Goal: Find specific page/section: Find specific page/section

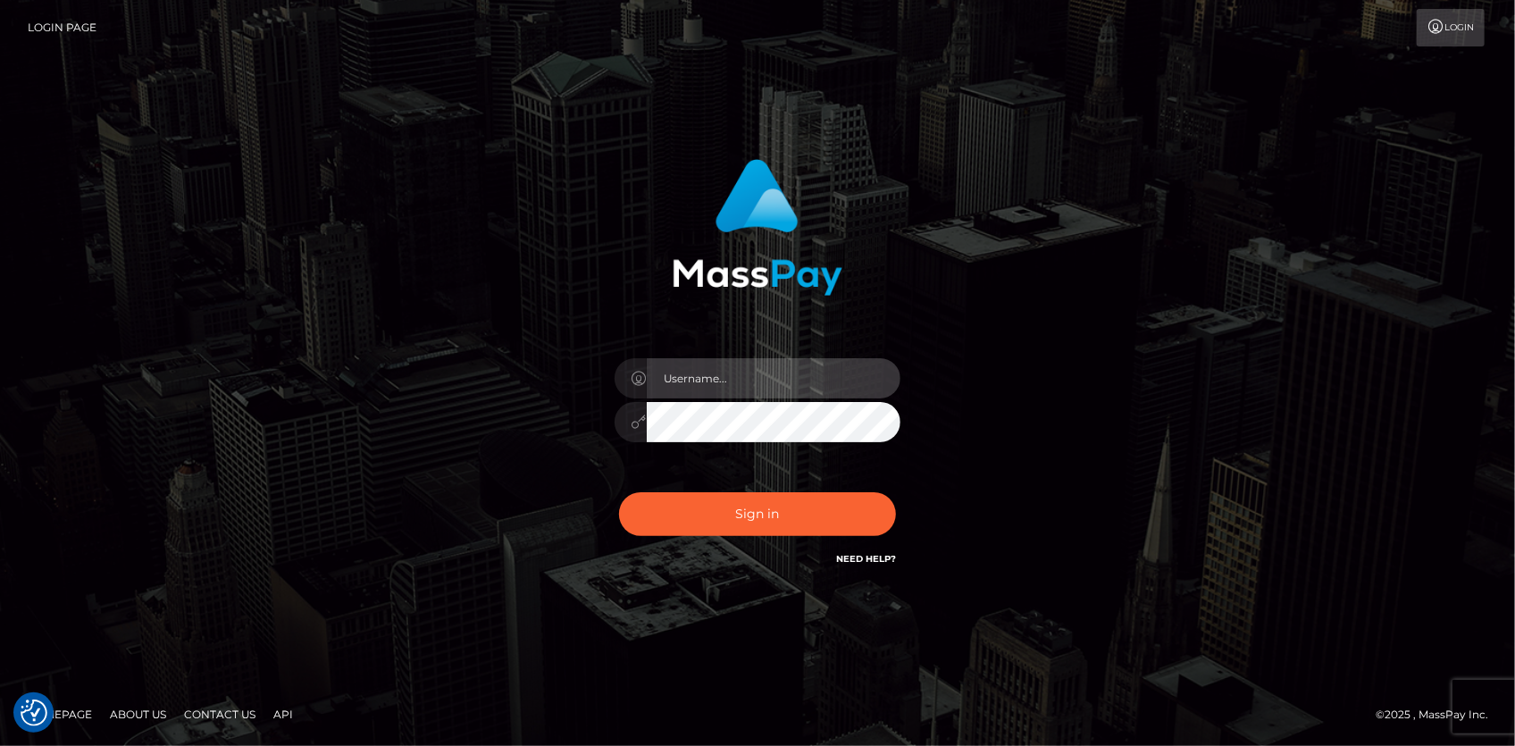
type input "Eduard Gavrilescu"
click at [732, 537] on div "Sign in Need Help?" at bounding box center [757, 522] width 313 height 80
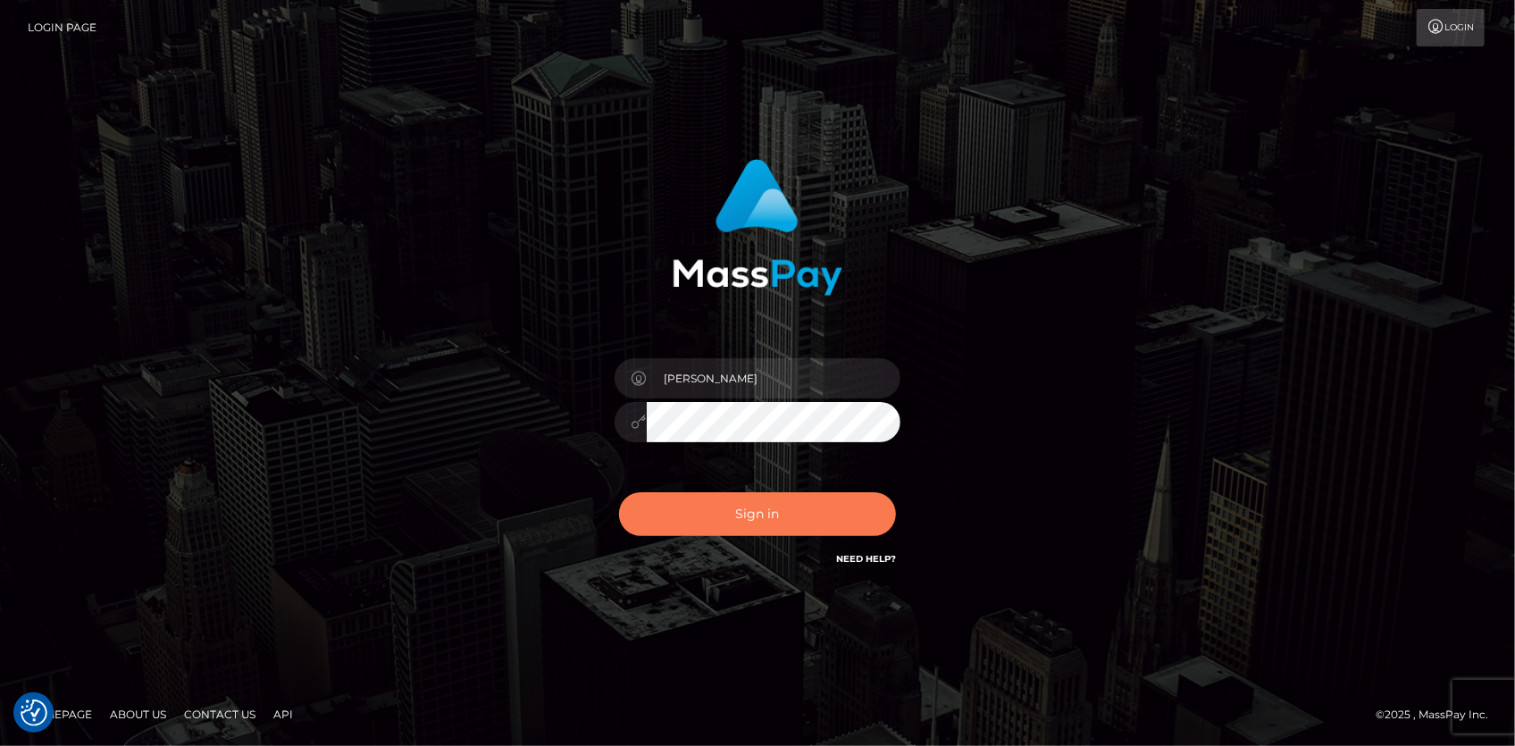
click at [733, 525] on button "Sign in" at bounding box center [757, 514] width 277 height 44
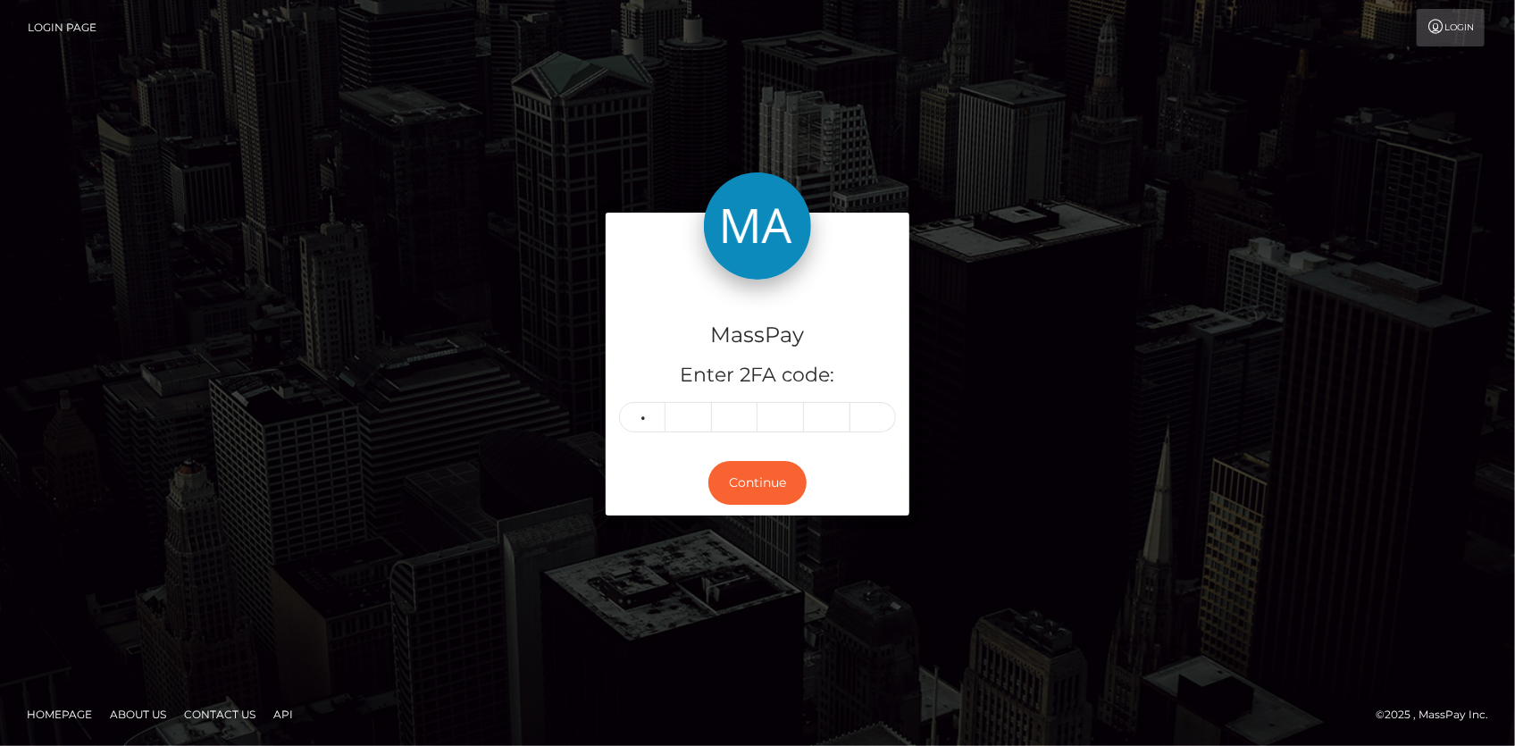
type input "9"
type input "8"
type input "5"
type input "2"
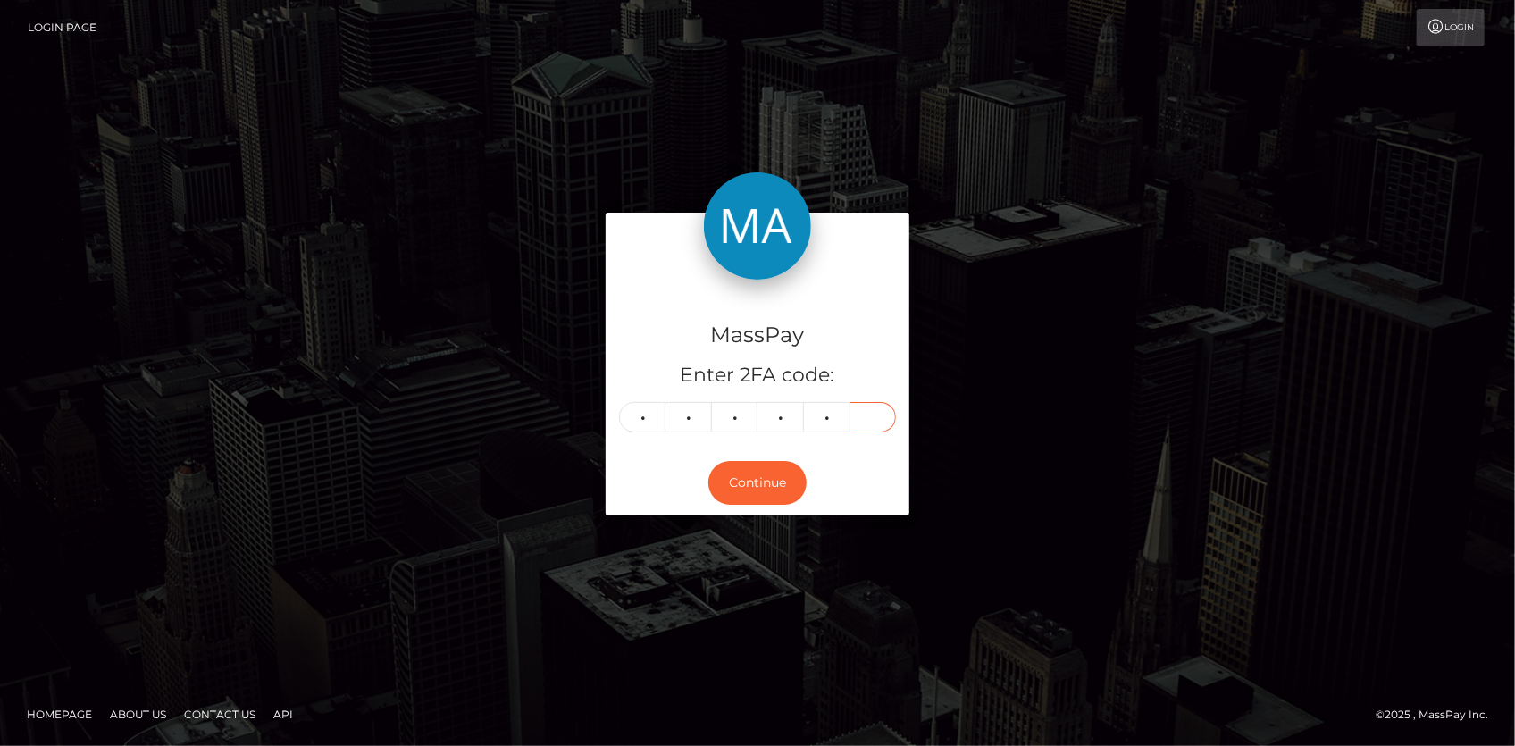
type input "5"
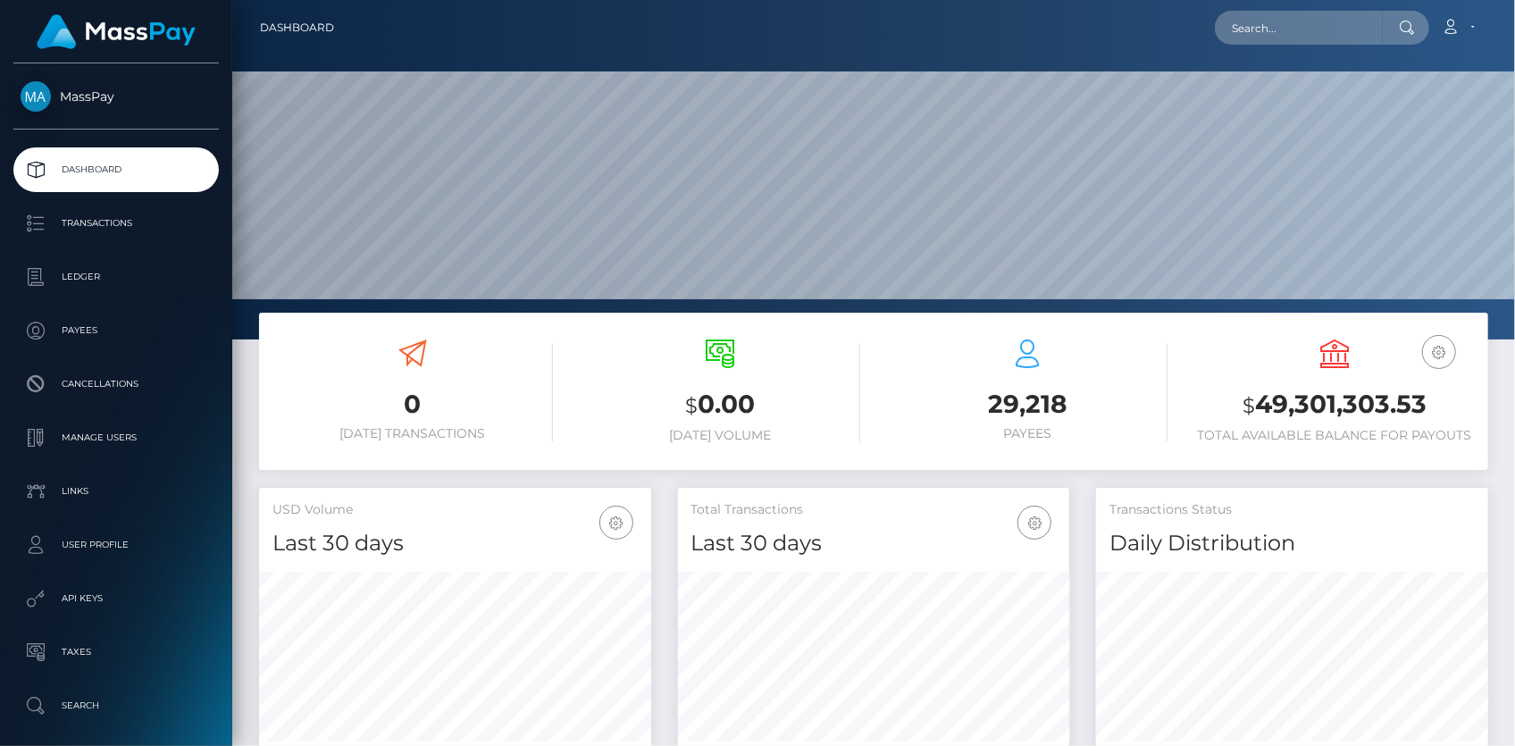
scroll to position [316, 391]
click at [1261, 22] on input "text" at bounding box center [1299, 28] width 168 height 34
paste input "alegonz200102@gmail.com"
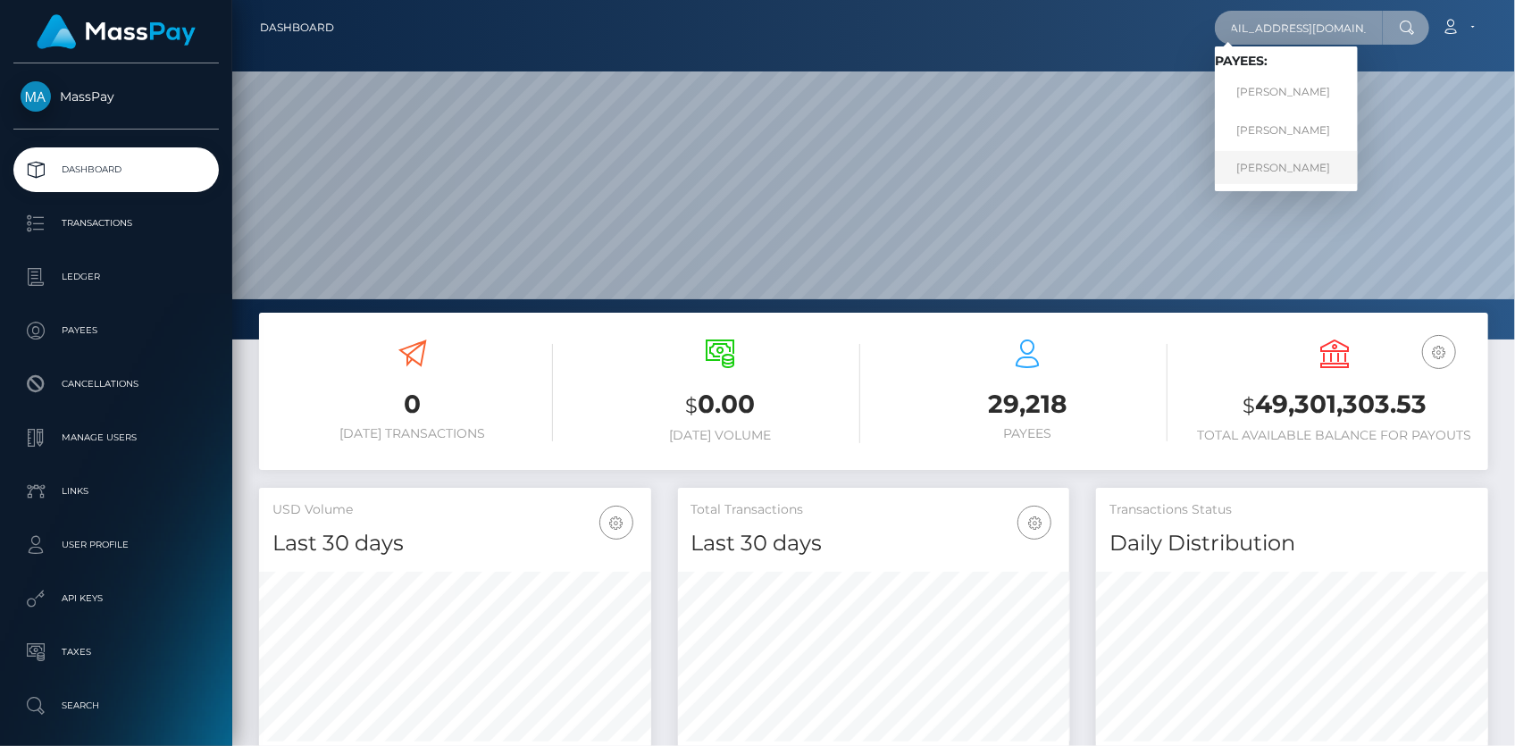
type input "alegonz200102@gmail.com"
click at [1272, 162] on link "ALEJANDRO GONZALEZ" at bounding box center [1286, 167] width 143 height 33
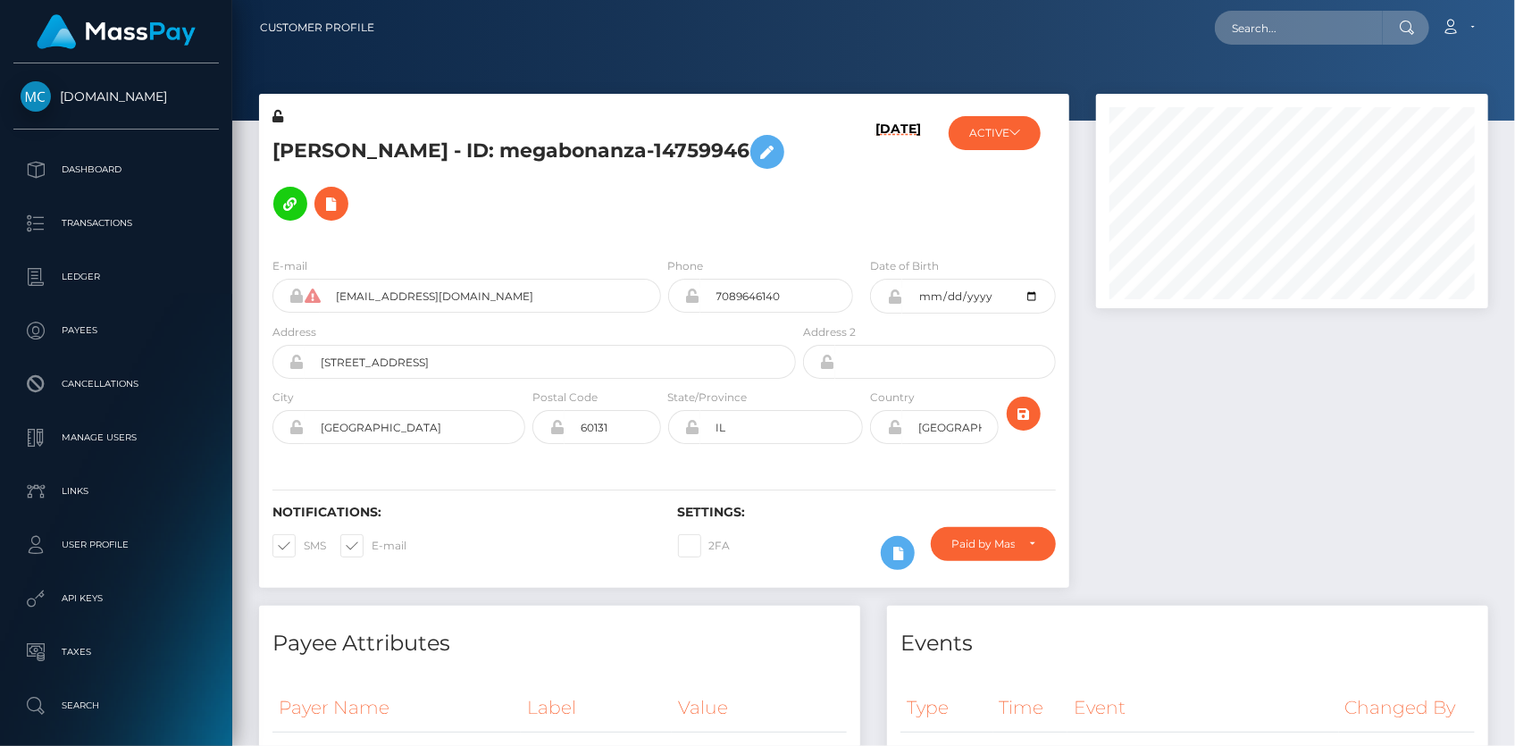
scroll to position [214, 391]
click at [1256, 38] on input "text" at bounding box center [1299, 28] width 168 height 34
paste input "[EMAIL_ADDRESS][DOMAIN_NAME]"
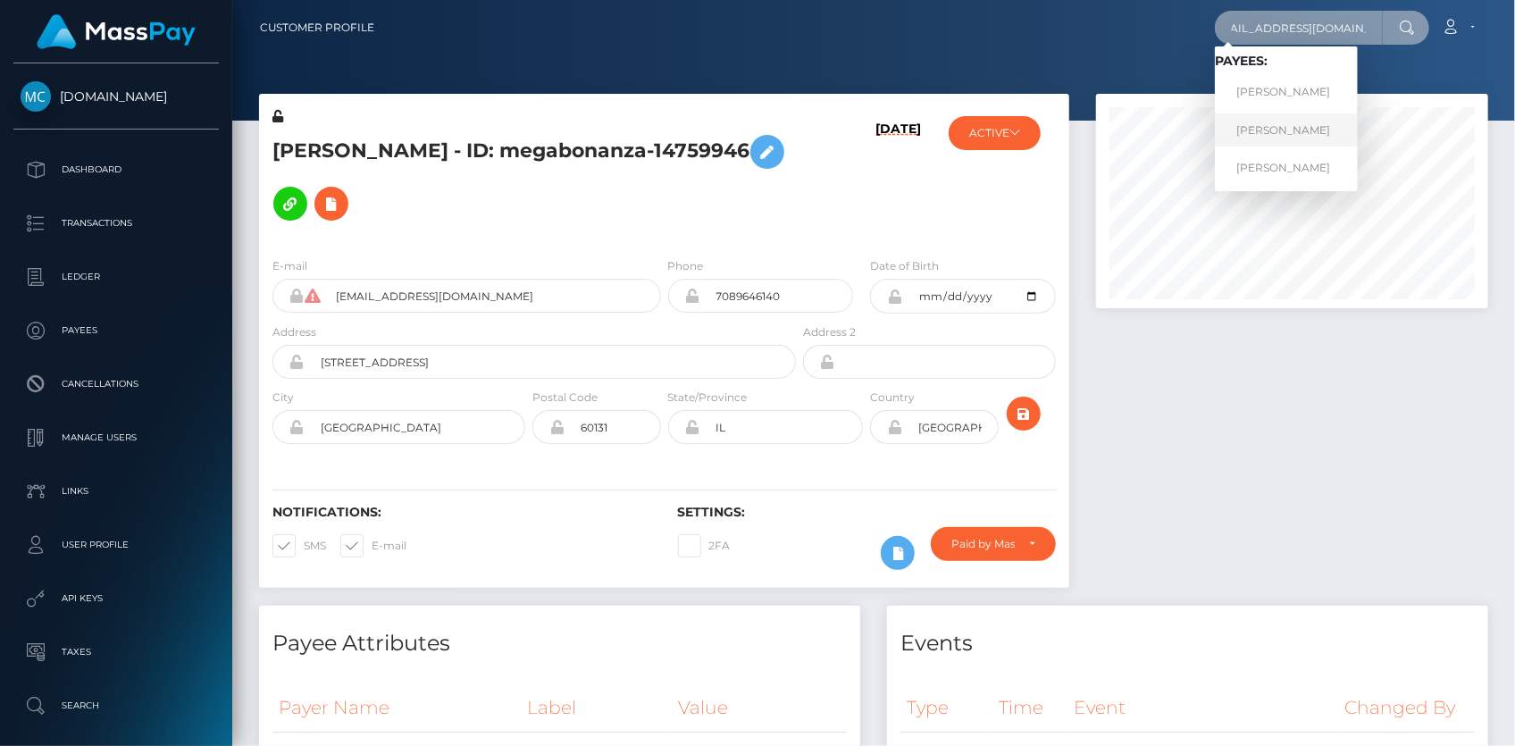
type input "[EMAIL_ADDRESS][DOMAIN_NAME]"
click at [1261, 123] on link "[PERSON_NAME]" at bounding box center [1286, 129] width 143 height 33
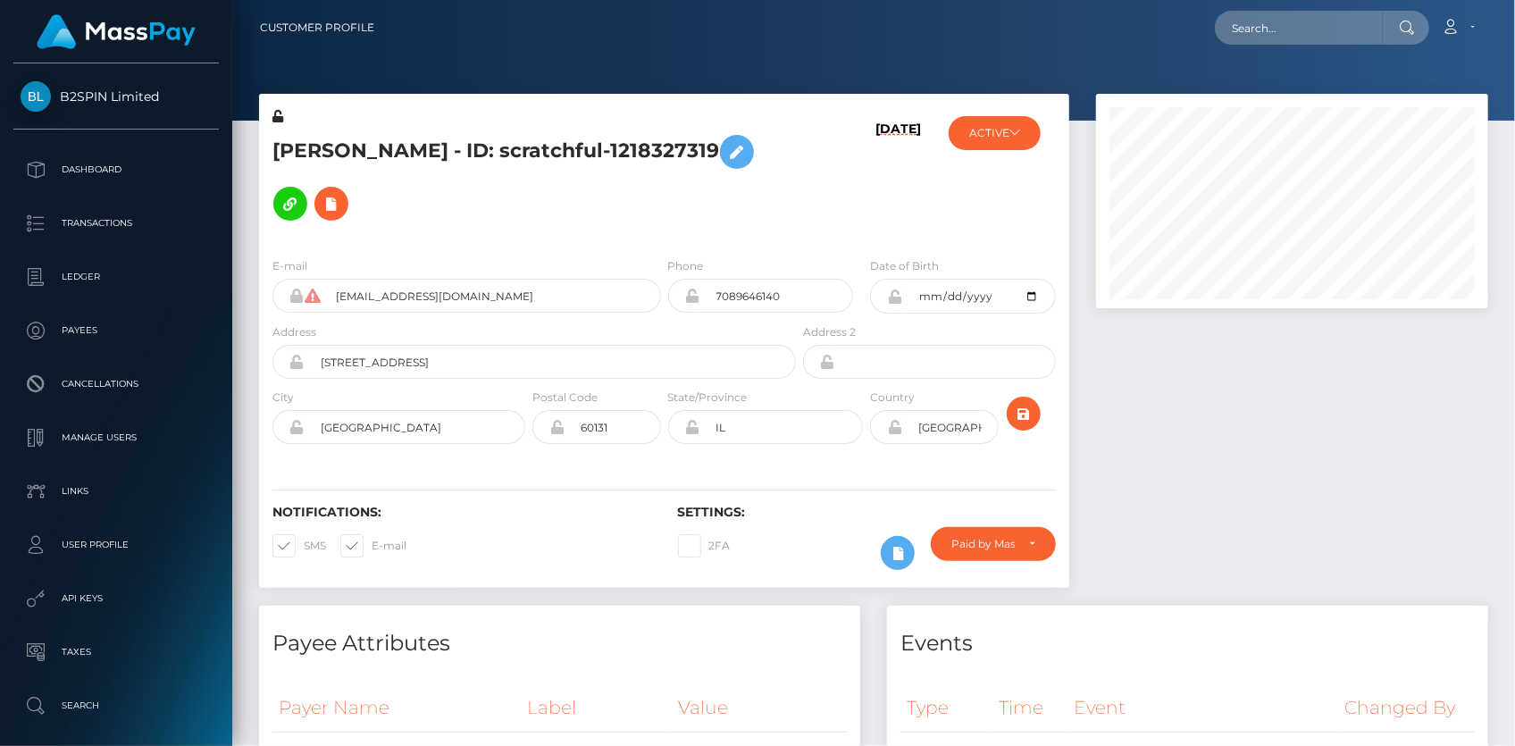
scroll to position [214, 391]
click at [1306, 16] on input "text" at bounding box center [1299, 28] width 168 height 34
paste input "[EMAIL_ADDRESS][DOMAIN_NAME]"
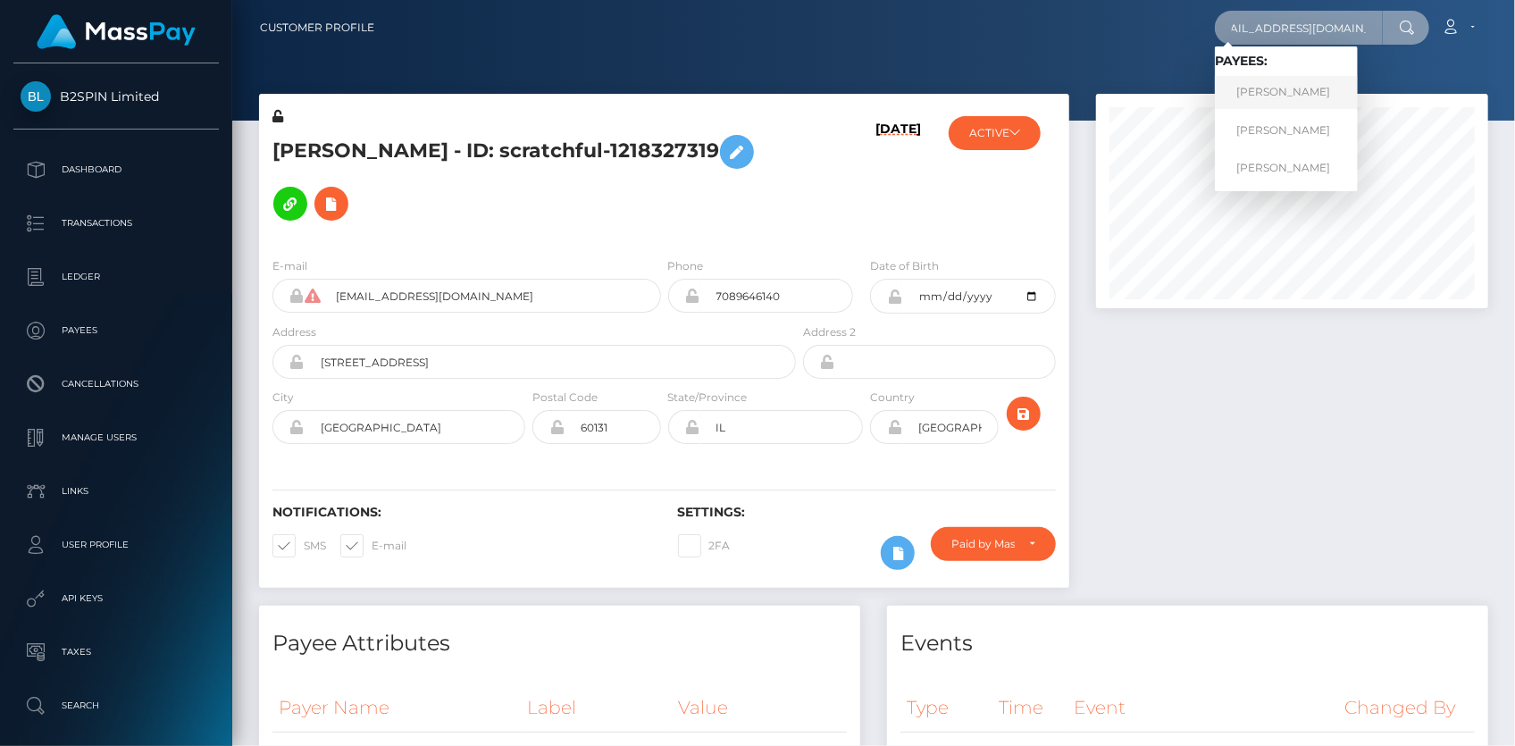
type input "alegonz200102@gmail.com"
click at [1274, 85] on link "ALEJANDRO GONZALEZ" at bounding box center [1286, 92] width 143 height 33
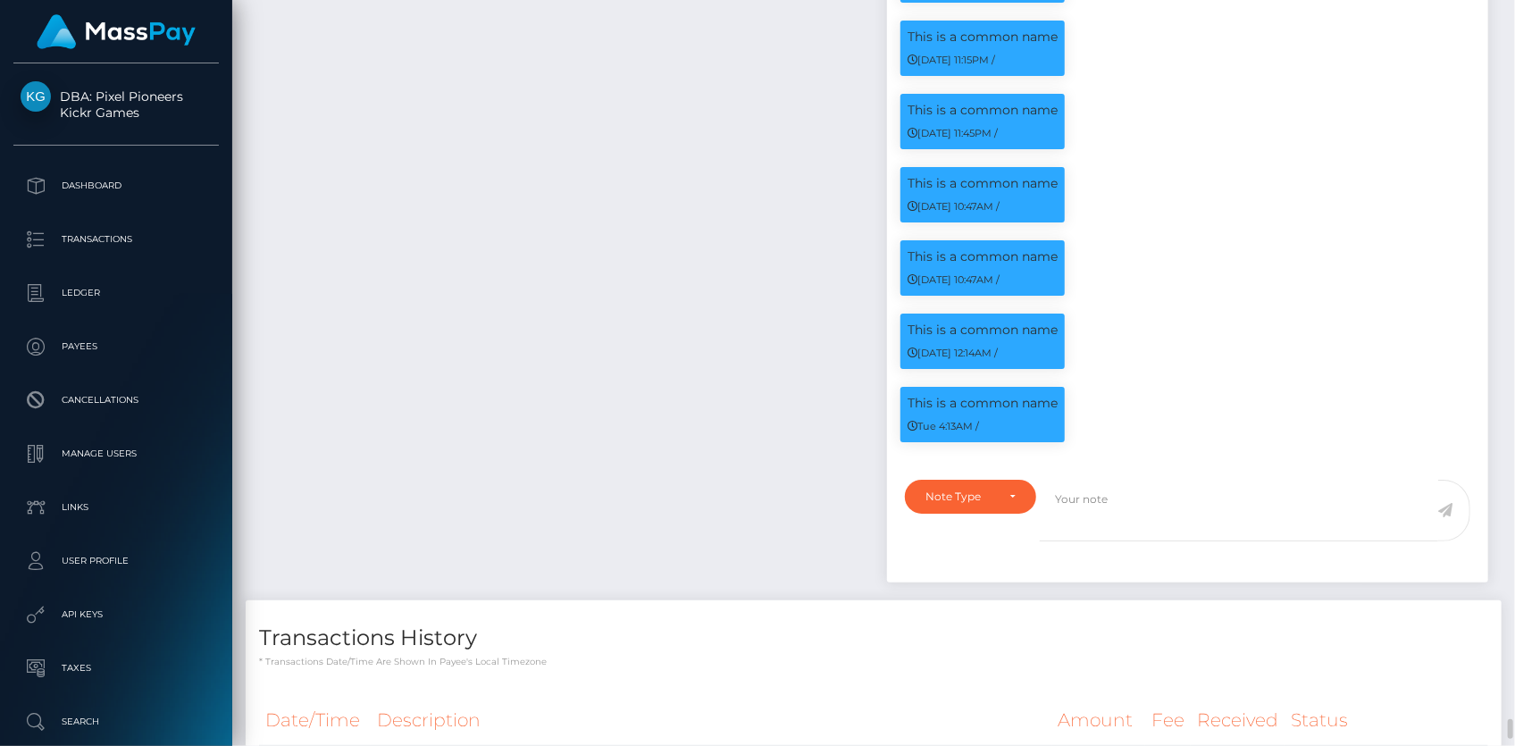
scroll to position [26430, 0]
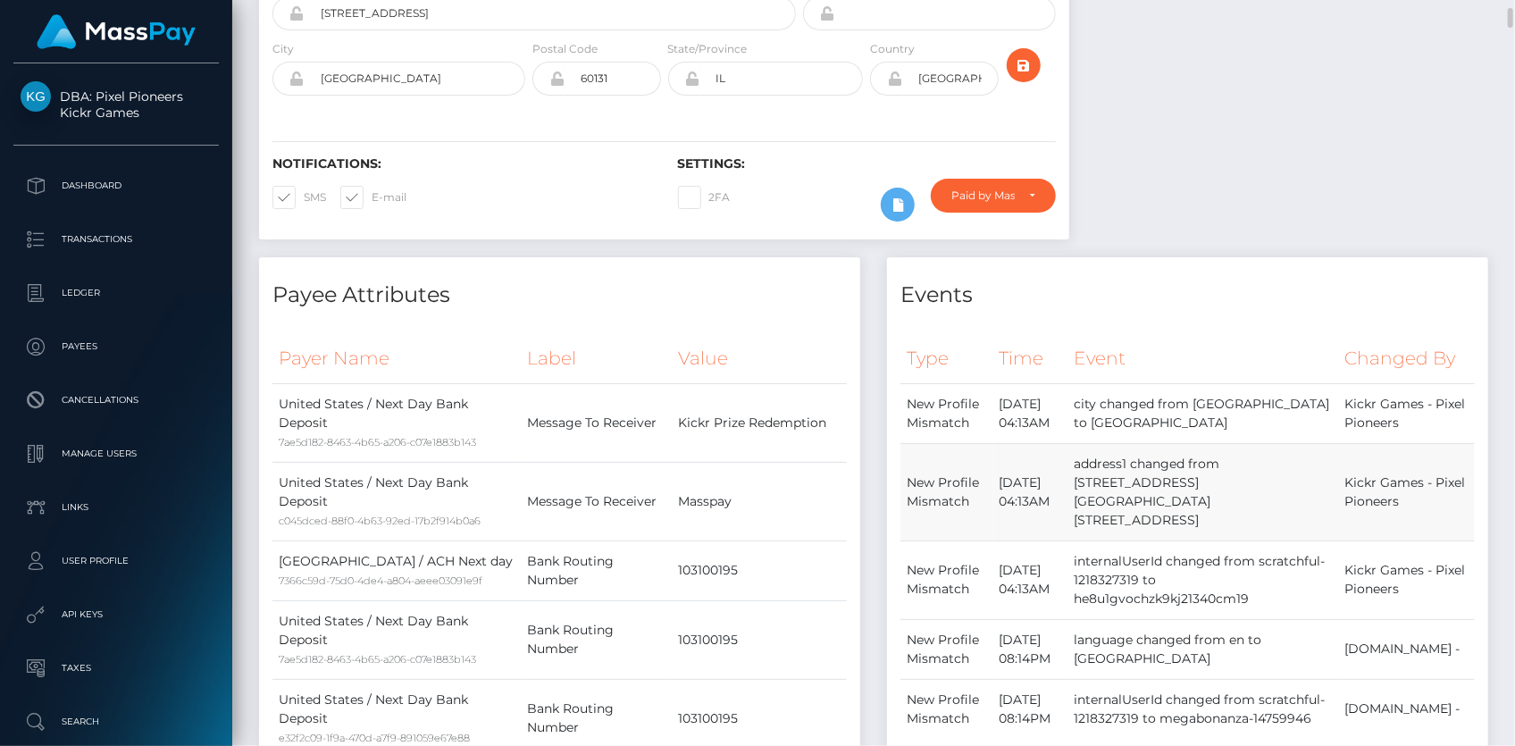
scroll to position [0, 0]
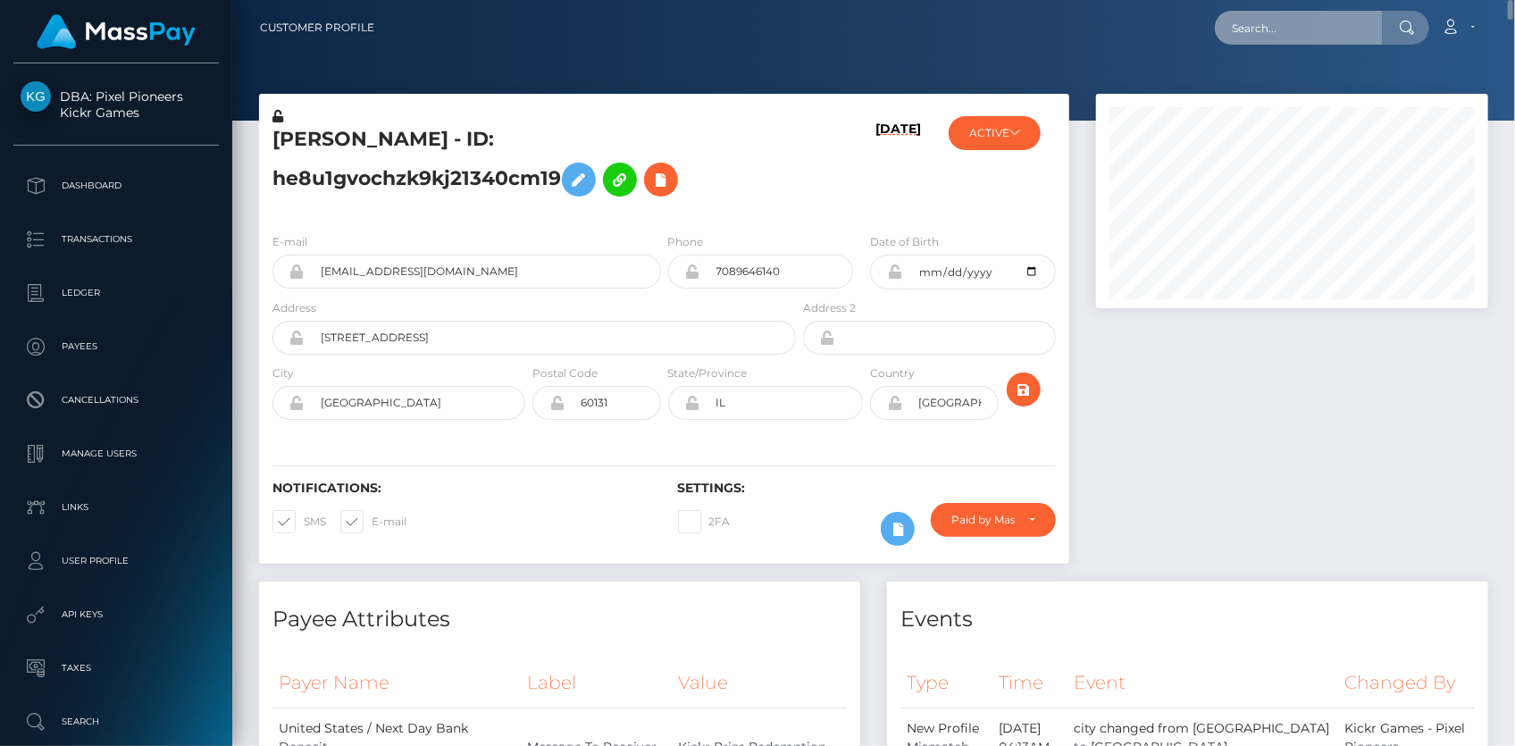
click at [1297, 27] on input "text" at bounding box center [1299, 28] width 168 height 34
paste input "68e6048707cf5daf131a8a30"
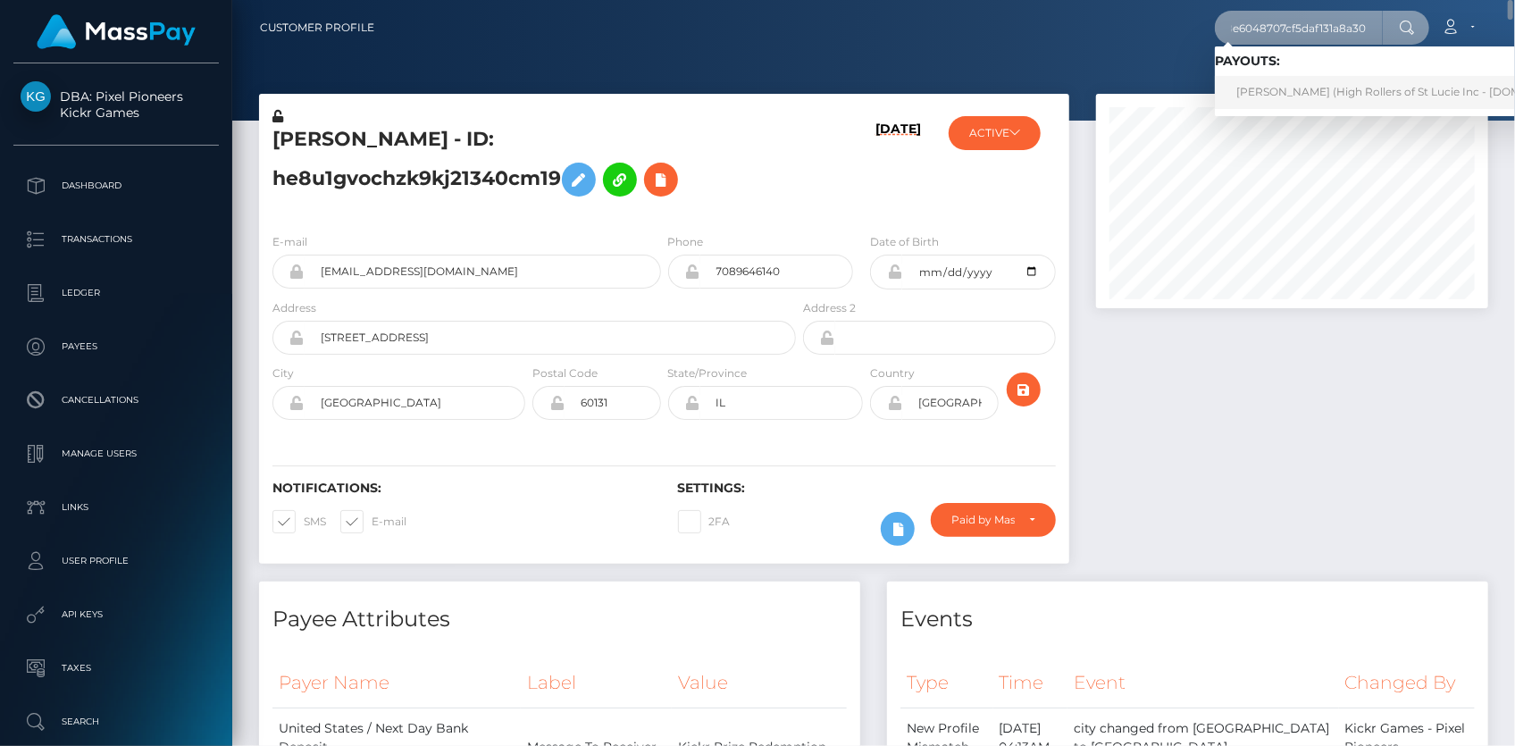
type input "68e6048707cf5daf131a8a30"
click at [1266, 87] on link "CELIA DIANE GOMEZ (High Rollers of St Lucie Inc - Luckyrush.io)" at bounding box center [1412, 92] width 394 height 33
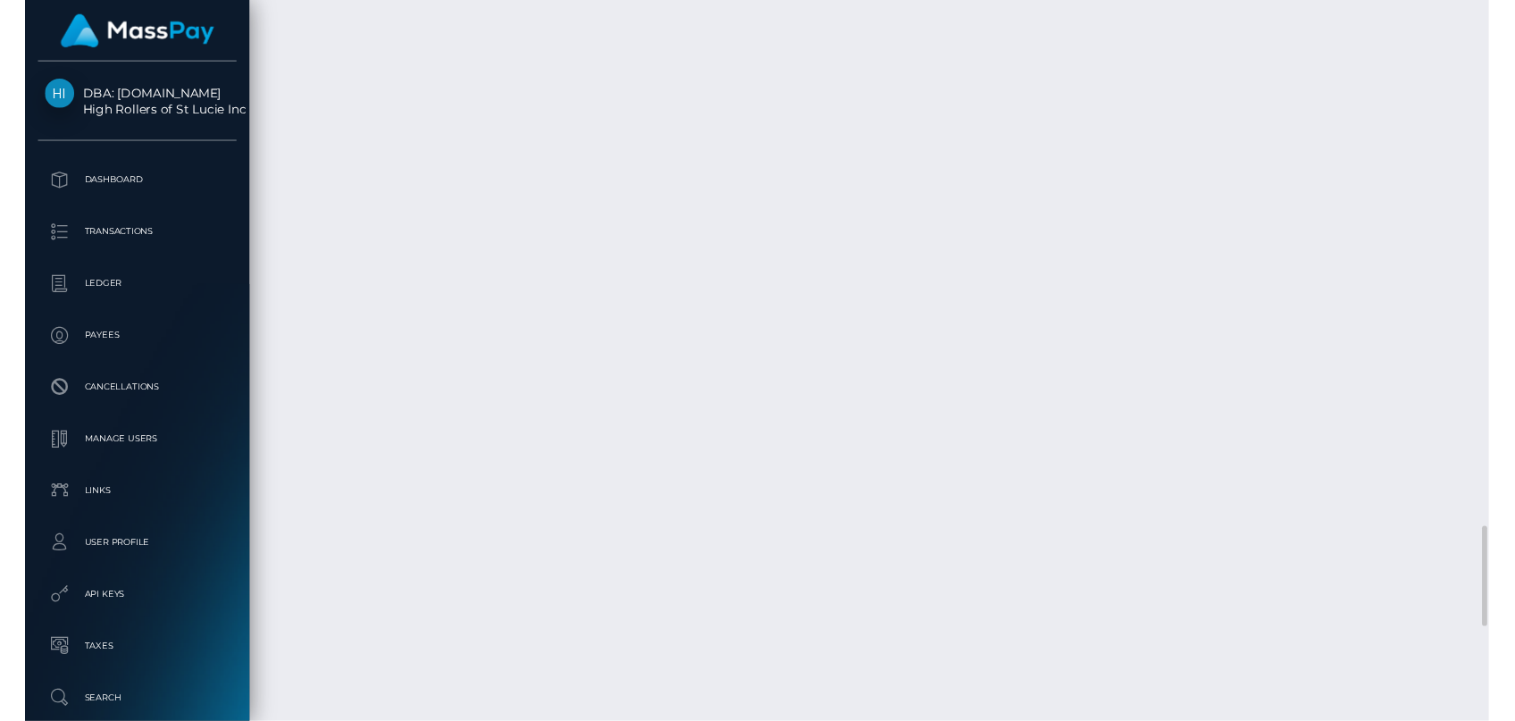
scroll to position [4606, 0]
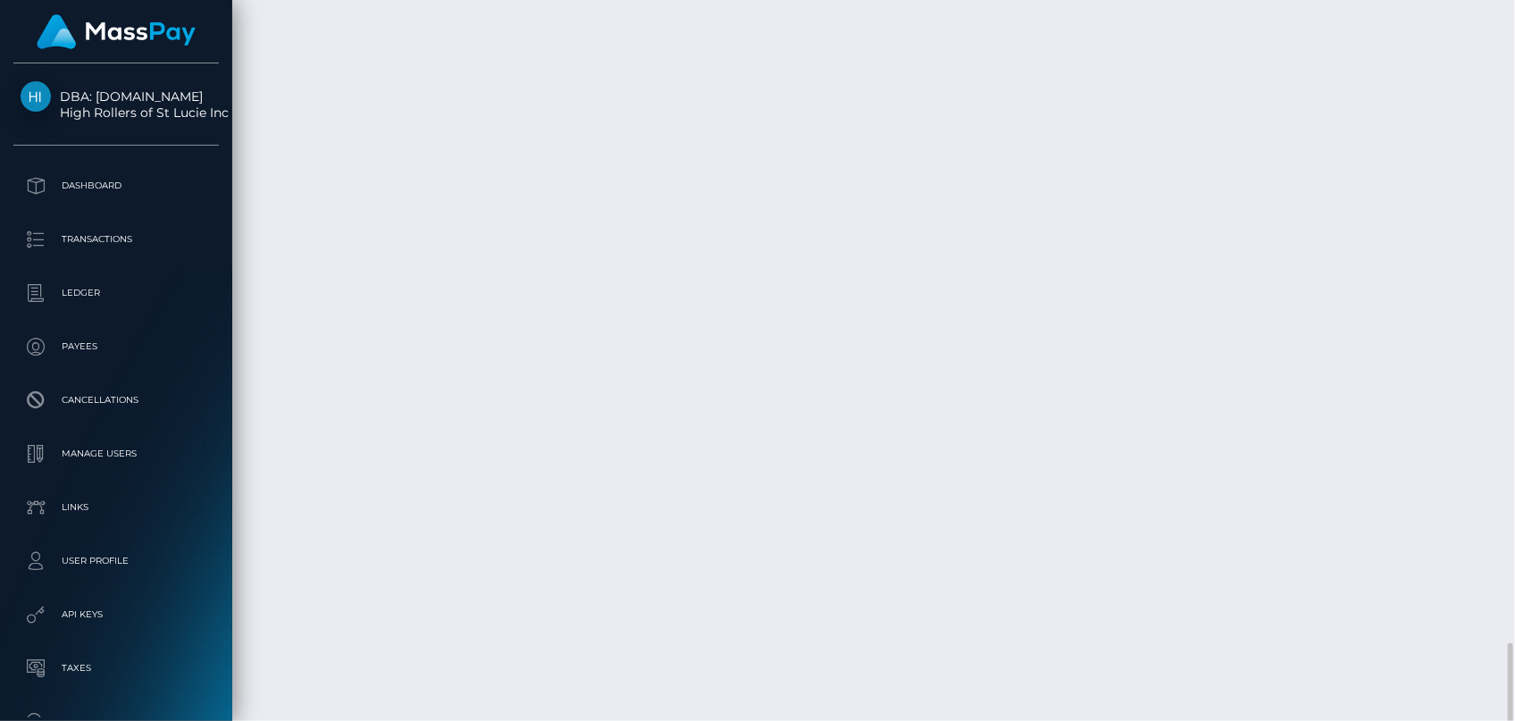
copy td "fac479dd29ed485cb85e01ea446ac127"
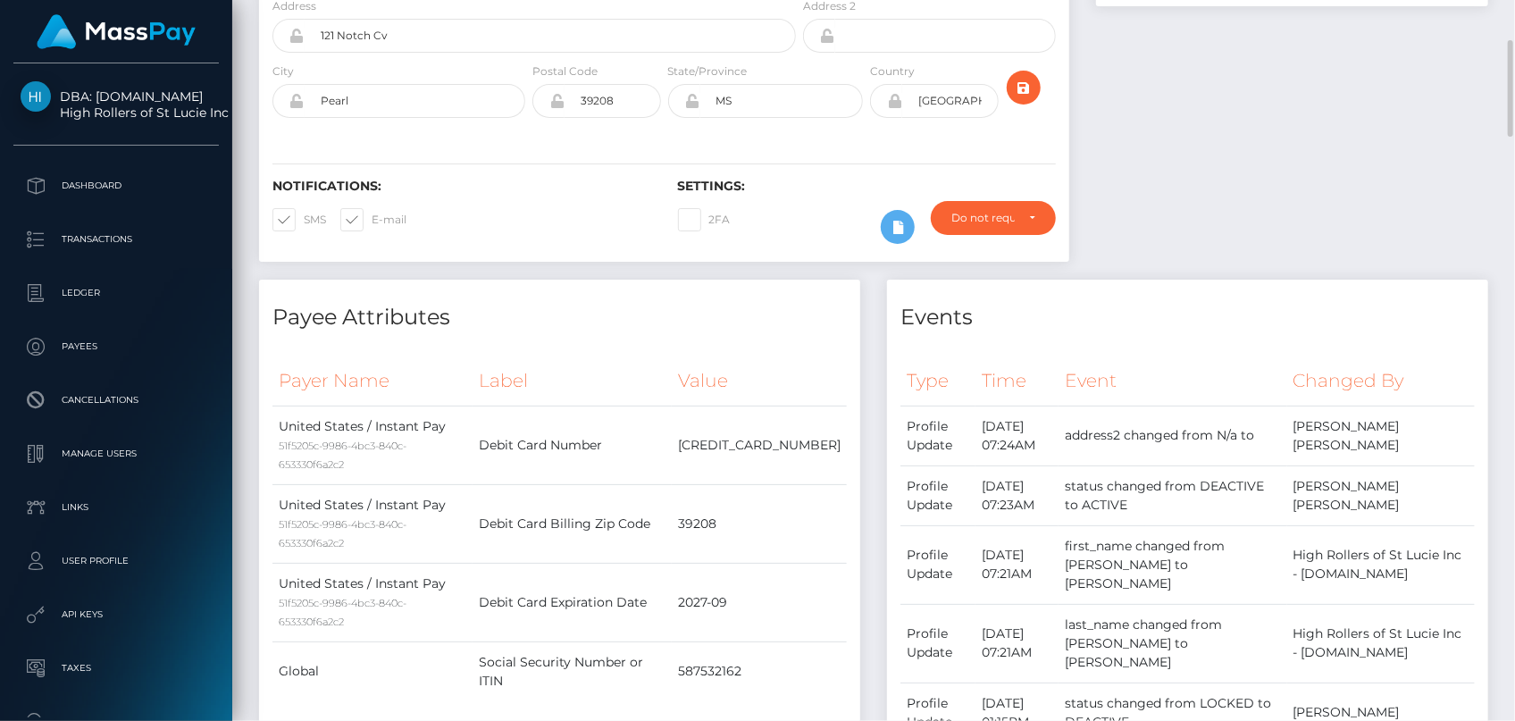
scroll to position [0, 0]
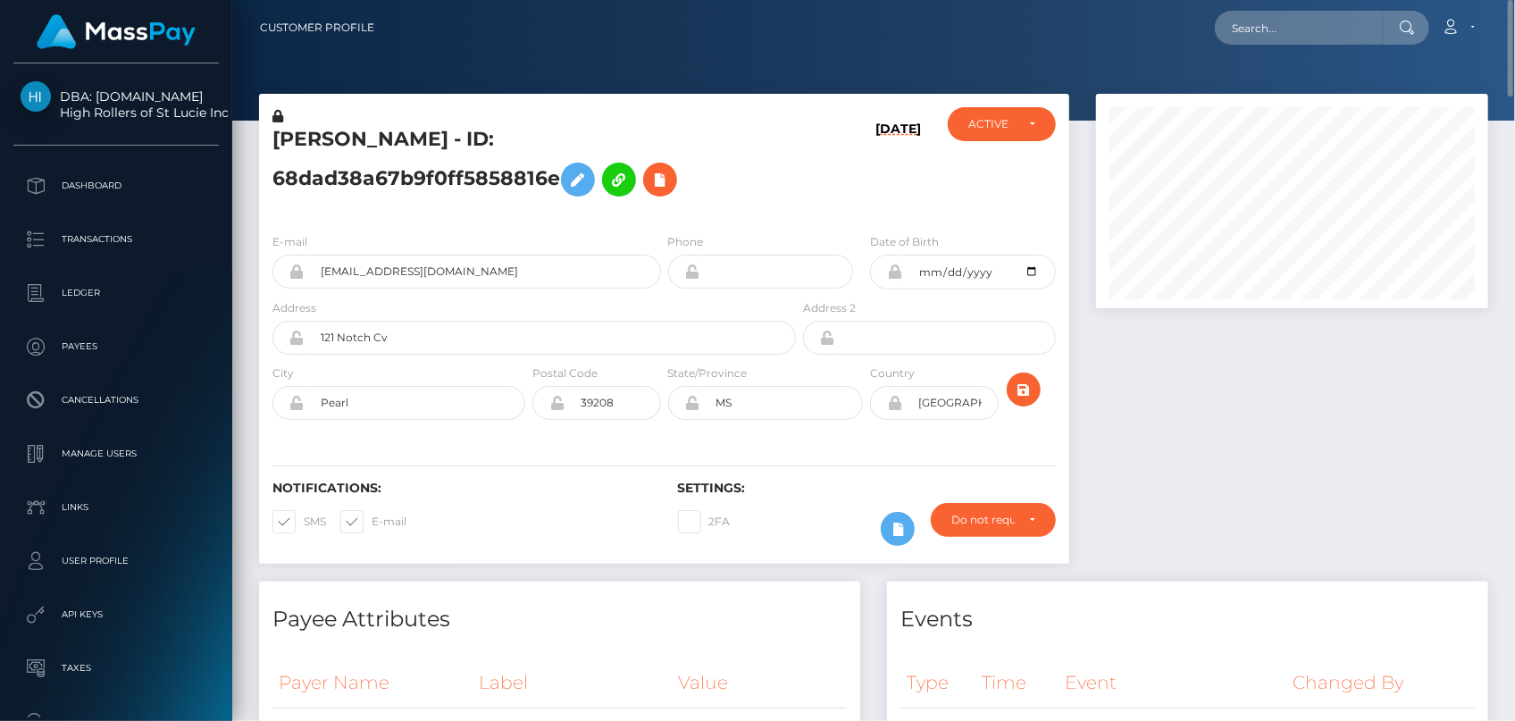
click at [1261, 73] on div at bounding box center [873, 60] width 1283 height 121
drag, startPoint x: 1261, startPoint y: 53, endPoint x: 1259, endPoint y: 26, distance: 26.9
click at [1259, 32] on div "Customer Profile Loading... Loading..." at bounding box center [873, 360] width 1283 height 721
click at [1259, 25] on input "text" at bounding box center [1299, 28] width 168 height 34
paste input "929742a1-1919-11ef-9e42-062d9cd50a19"
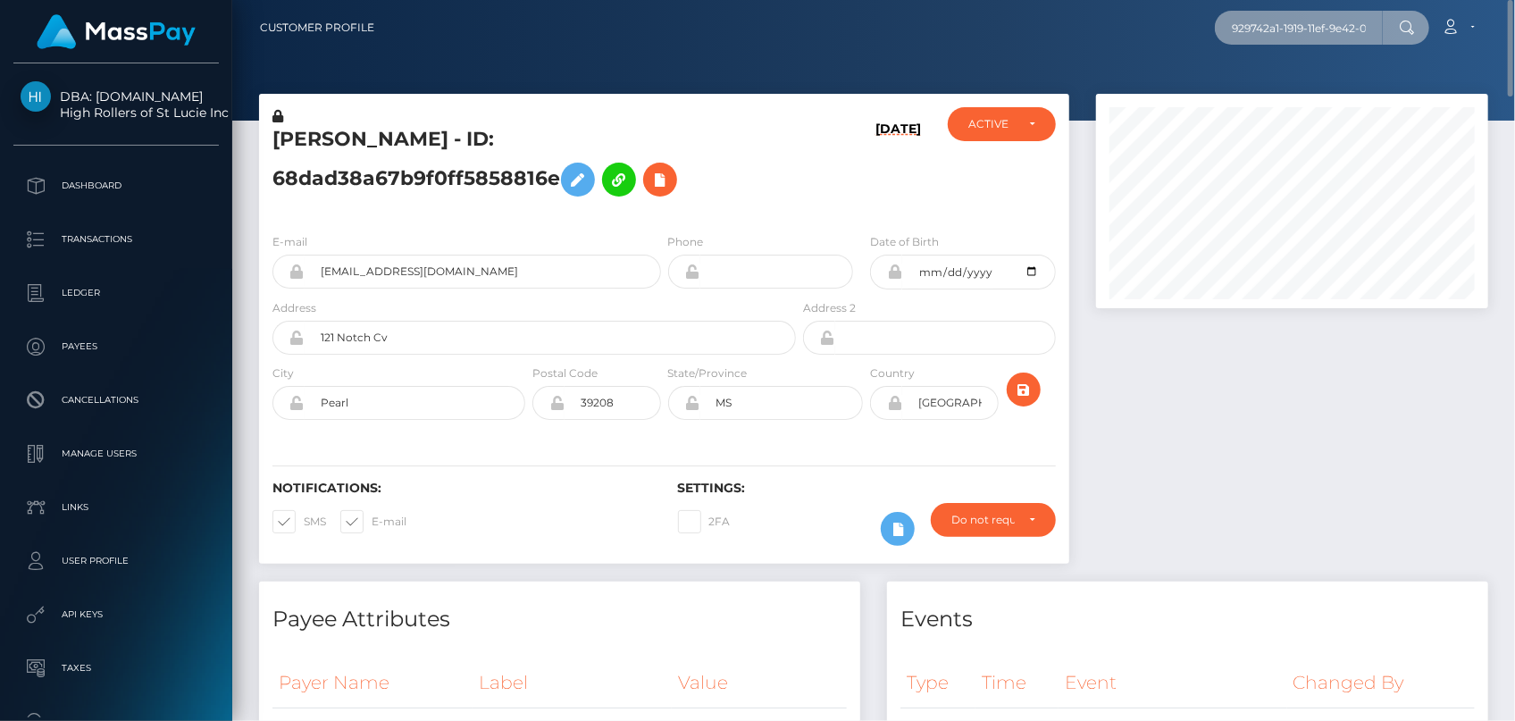
scroll to position [0, 80]
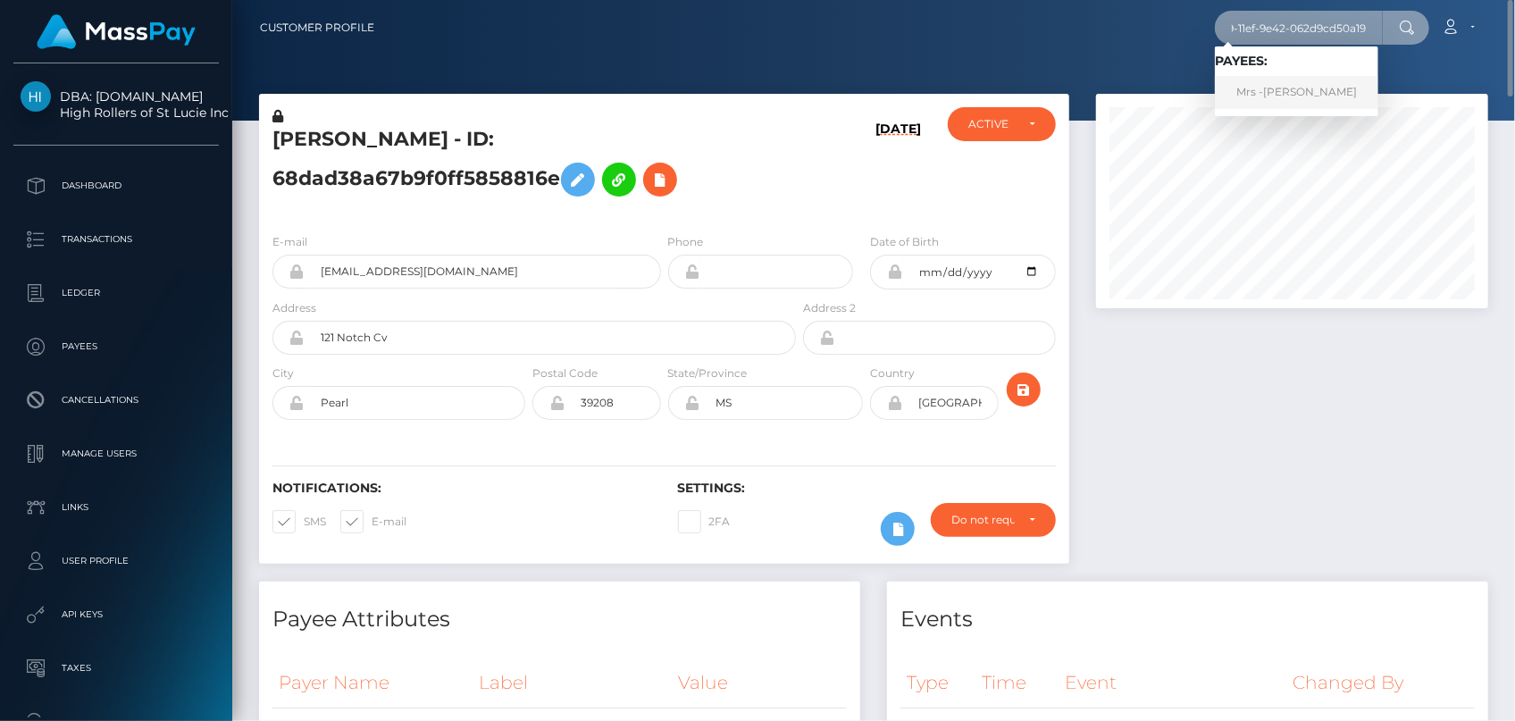
type input "929742a1-1919-11ef-9e42-062d9cd50a19"
click at [1274, 96] on link "Mrs -Richardson" at bounding box center [1296, 92] width 163 height 33
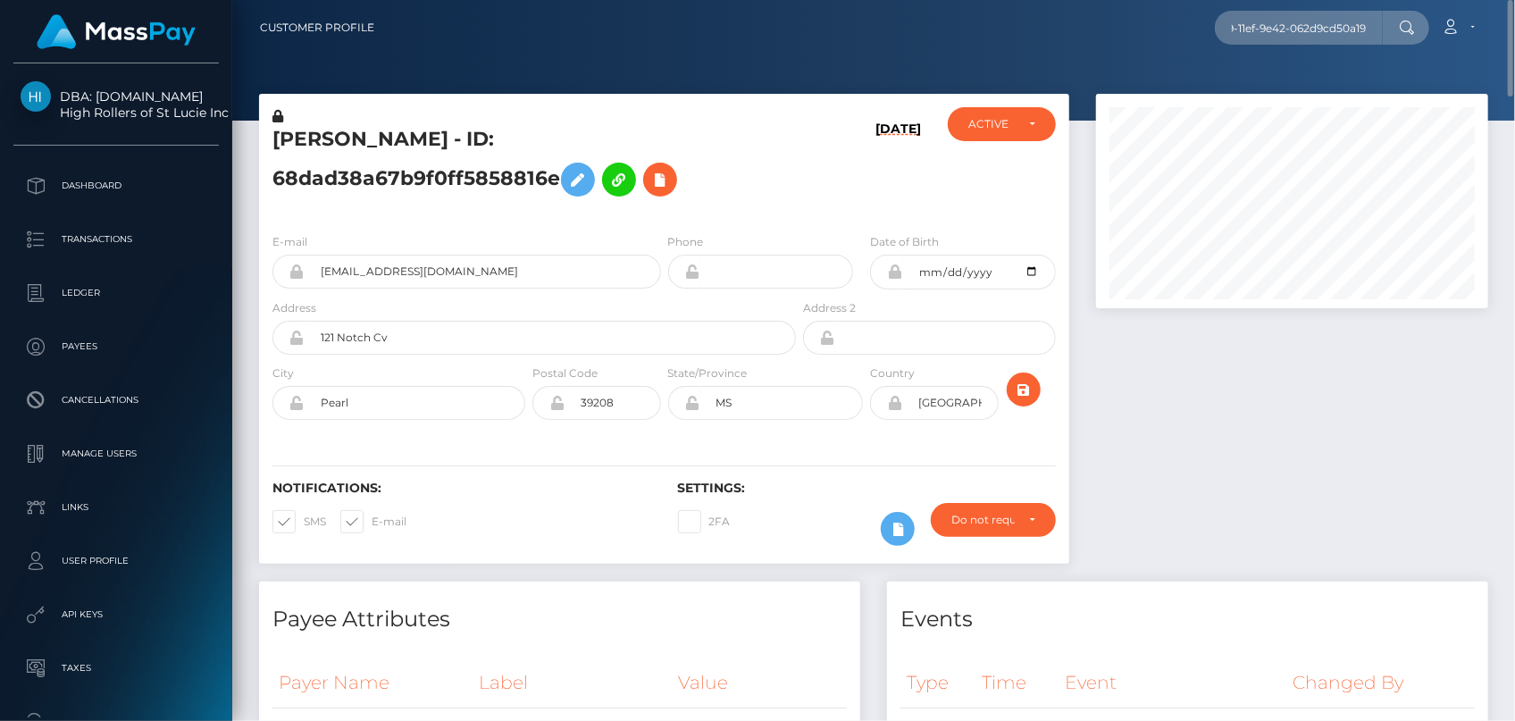
scroll to position [0, 0]
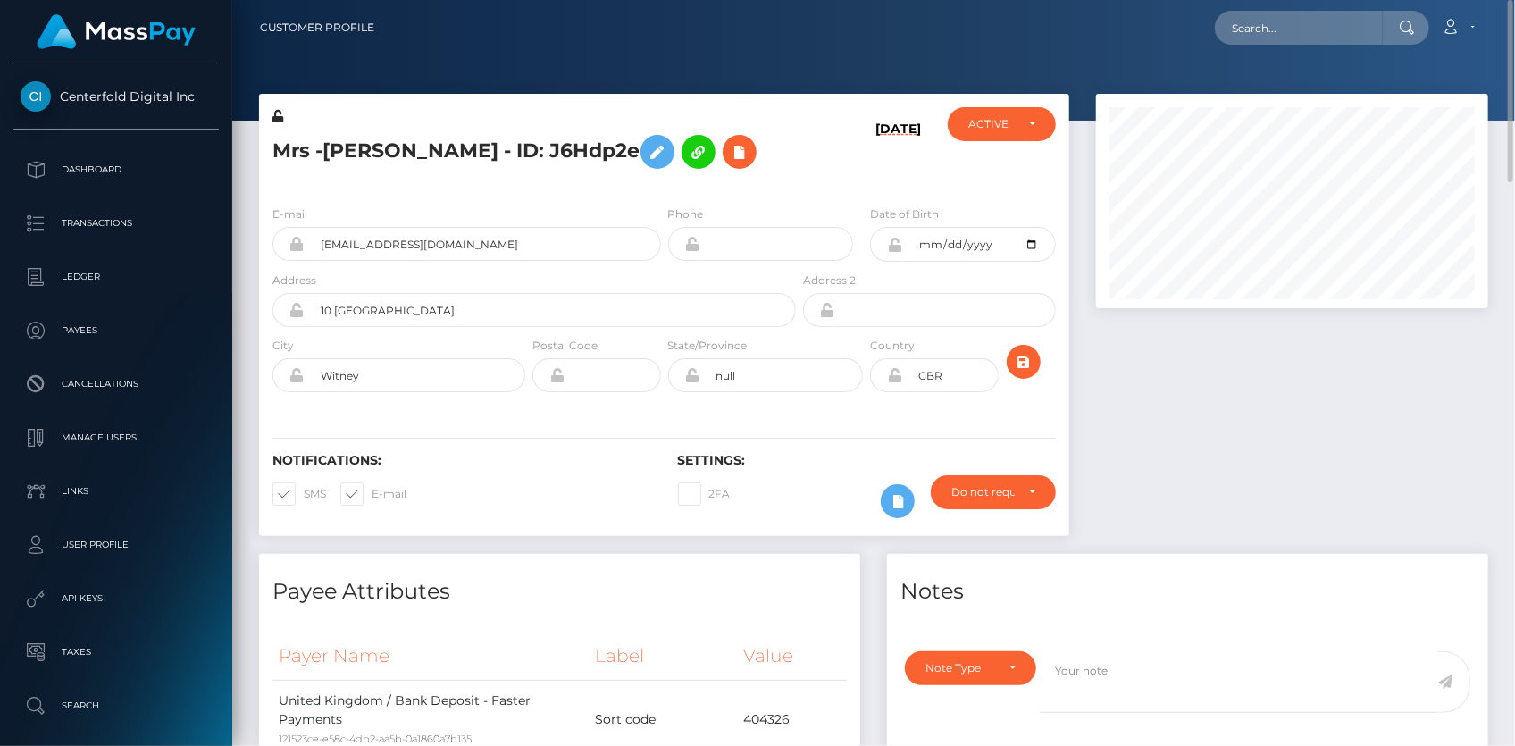
click at [348, 144] on h5 "Mrs -Richardson - ID: J6Hdp2e" at bounding box center [529, 152] width 514 height 52
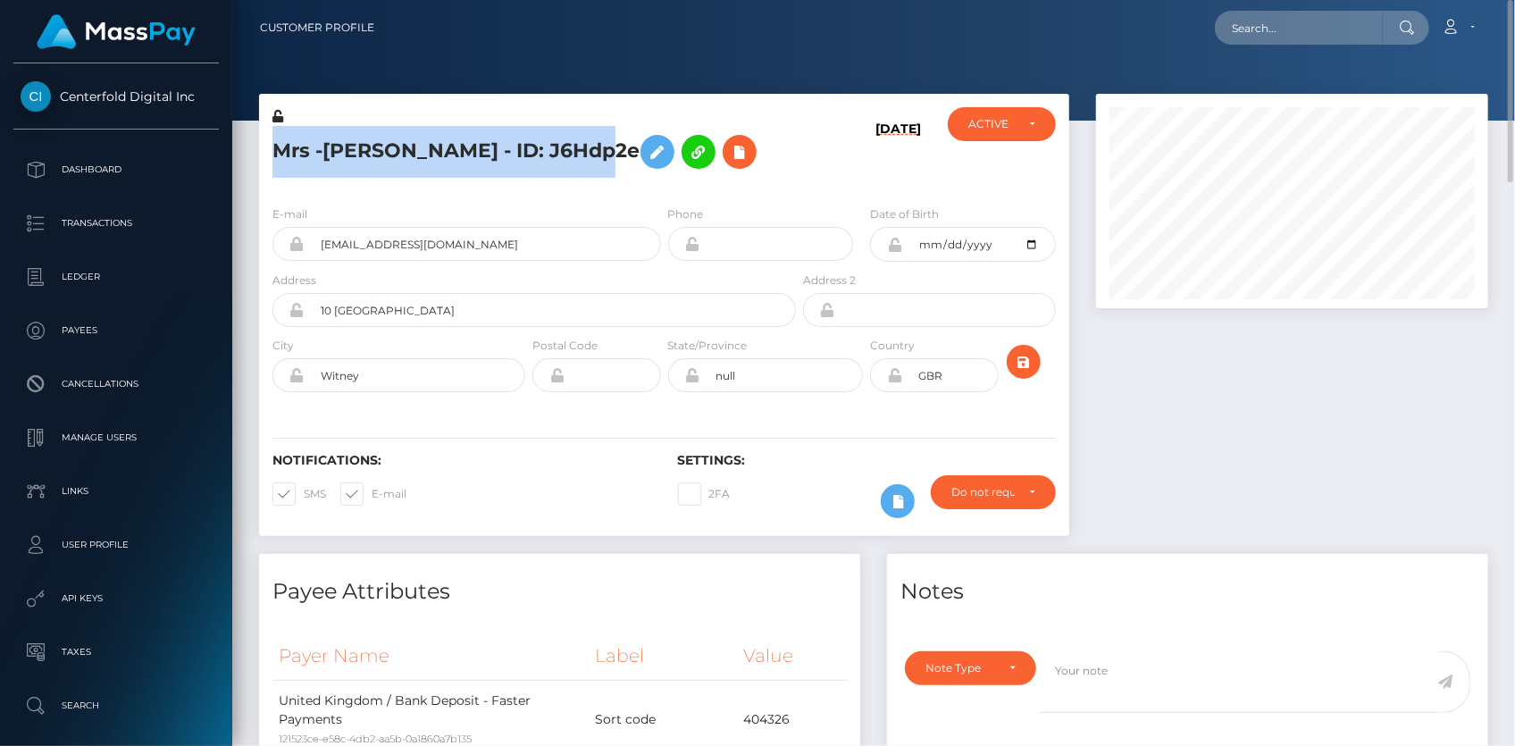
click at [348, 144] on h5 "Mrs -Richardson - ID: J6Hdp2e" at bounding box center [529, 152] width 514 height 52
copy h5 "Mrs -Richardson - ID: J6Hdp2e"
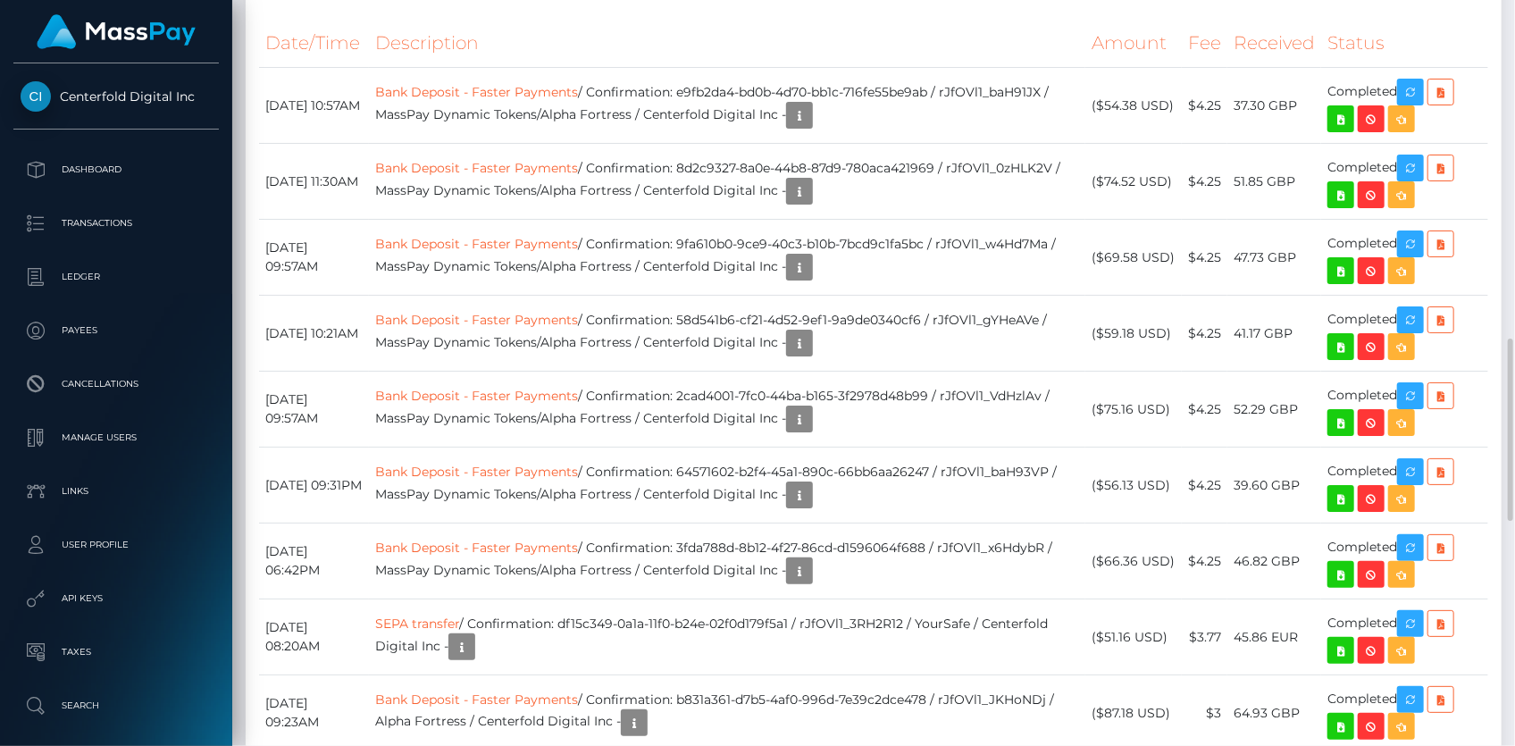
scroll to position [1136, 0]
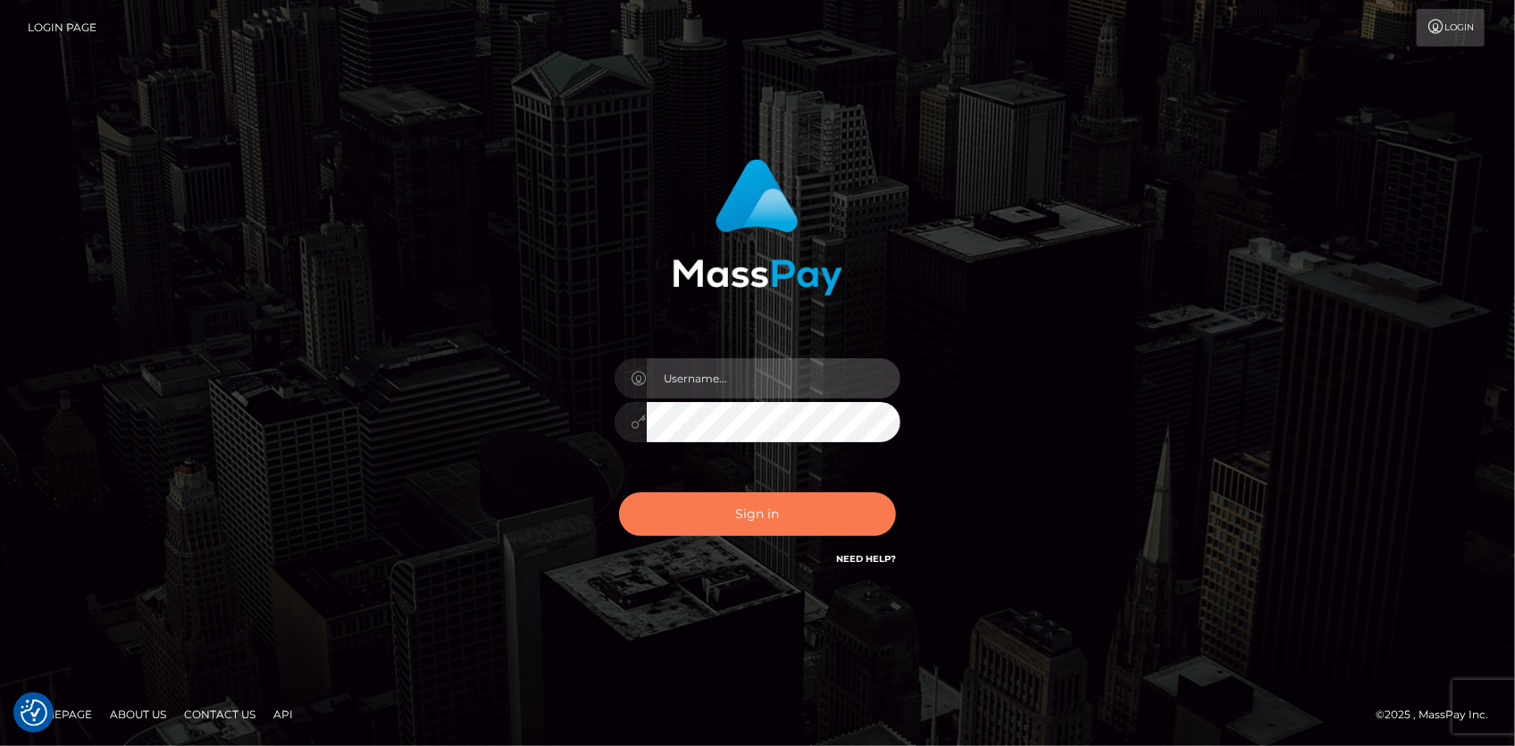
type input "[PERSON_NAME]"
click at [761, 505] on button "Sign in" at bounding box center [757, 514] width 277 height 44
type input "[PERSON_NAME]"
click at [750, 495] on button "Sign in" at bounding box center [757, 514] width 277 height 44
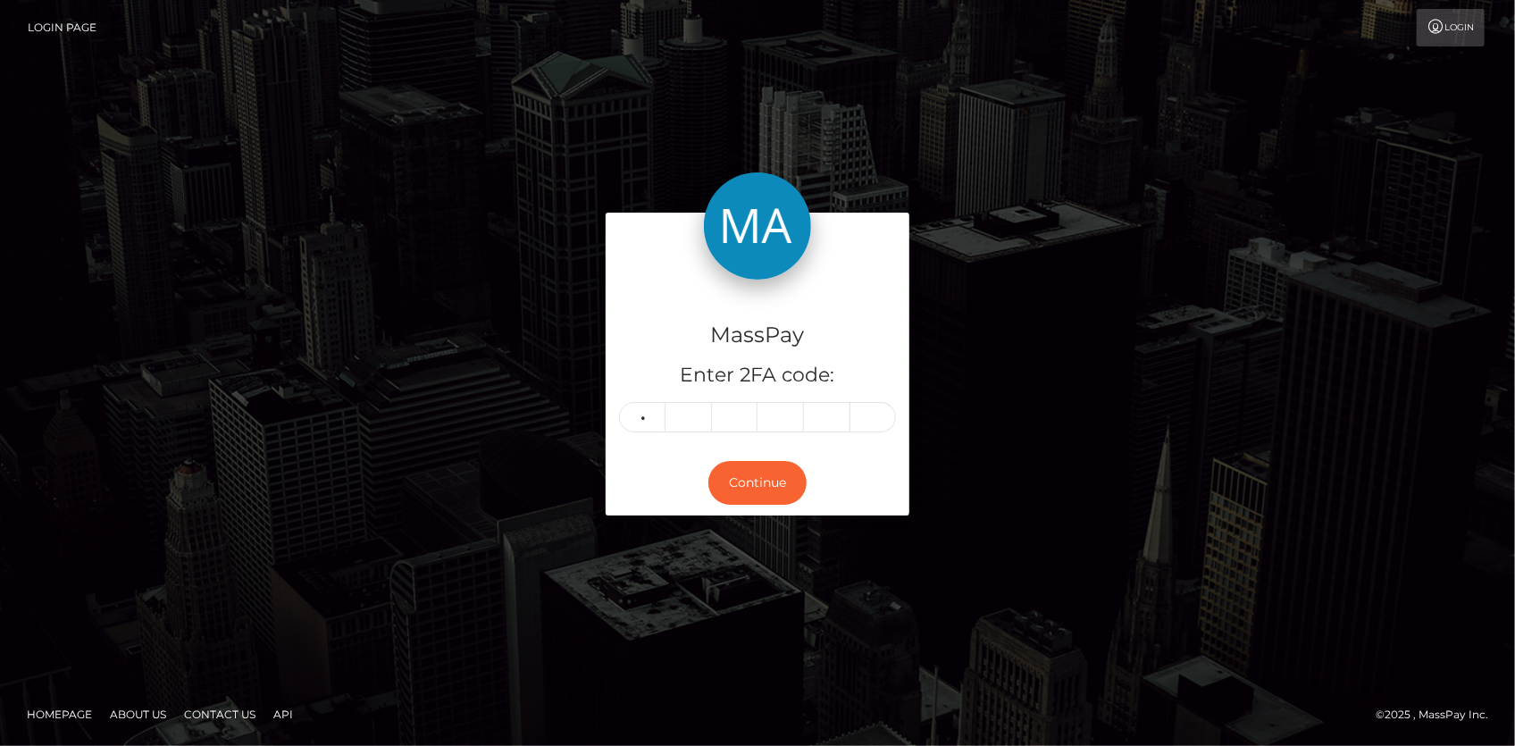
type input "5"
type input "2"
type input "4"
type input "7"
type input "5"
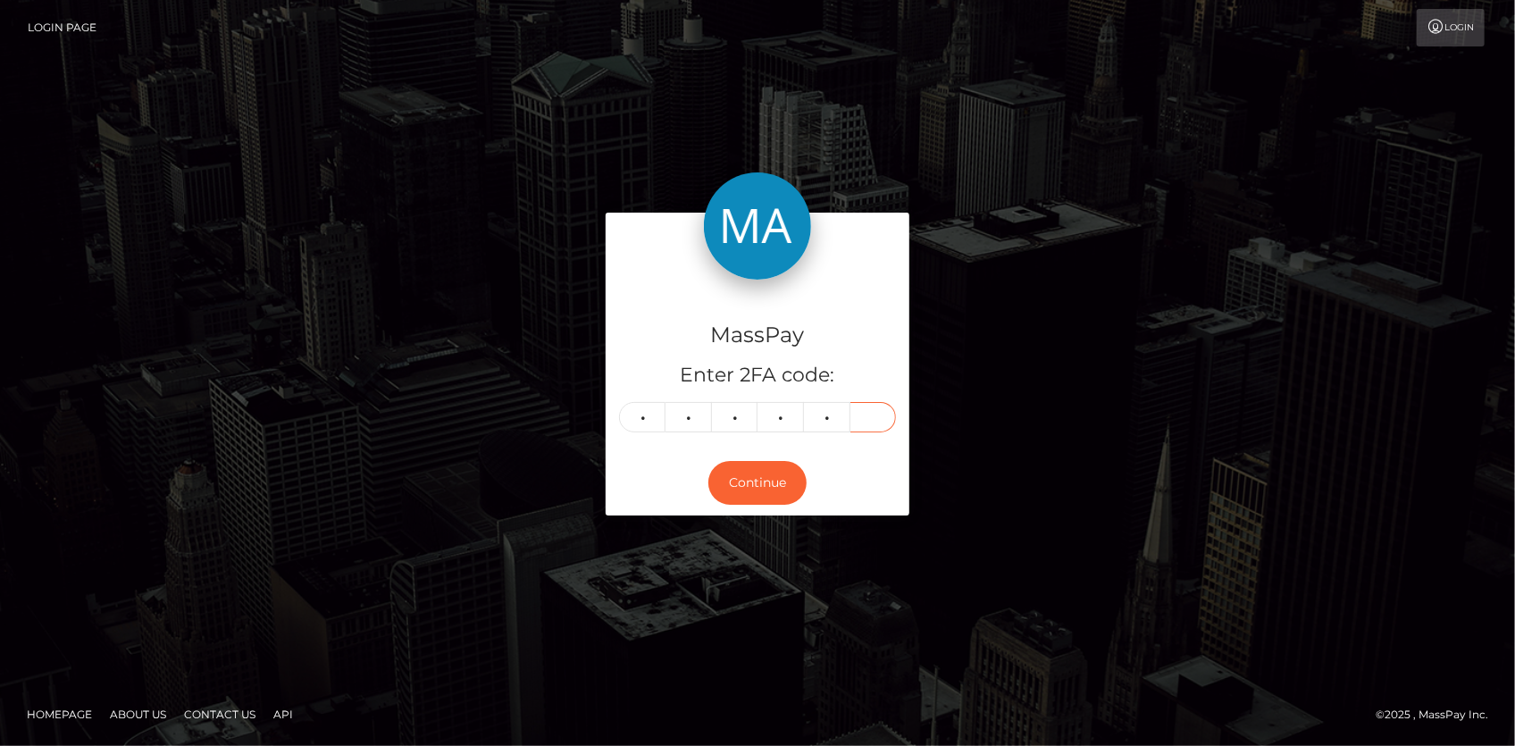
type input "4"
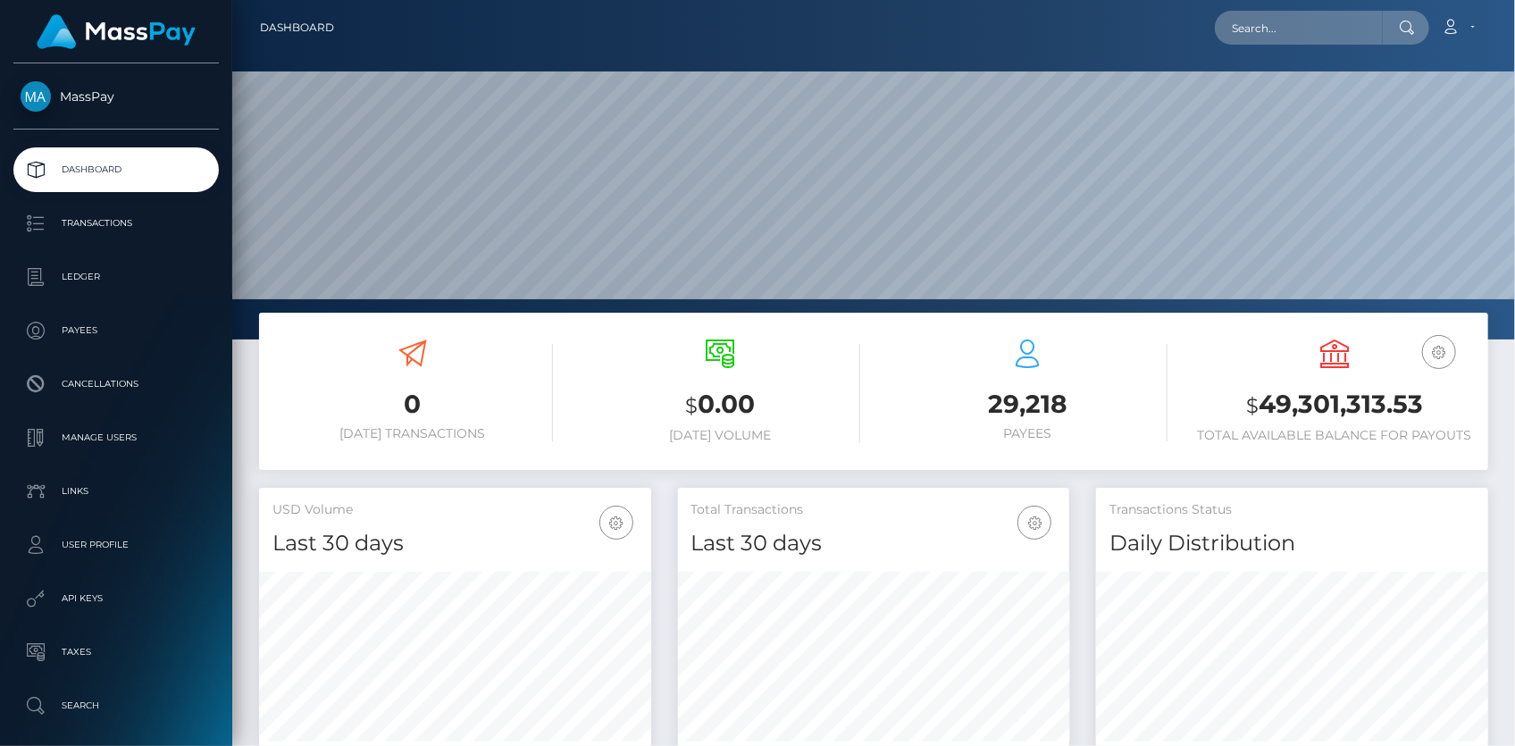
scroll to position [316, 391]
click at [1266, 45] on div "Loading... Loading... Account Edit Profile Logout" at bounding box center [917, 28] width 1139 height 38
click at [1278, 24] on input "text" at bounding box center [1299, 28] width 168 height 34
paste input "9355c628-987a-11f0-bd85-0694aced620b"
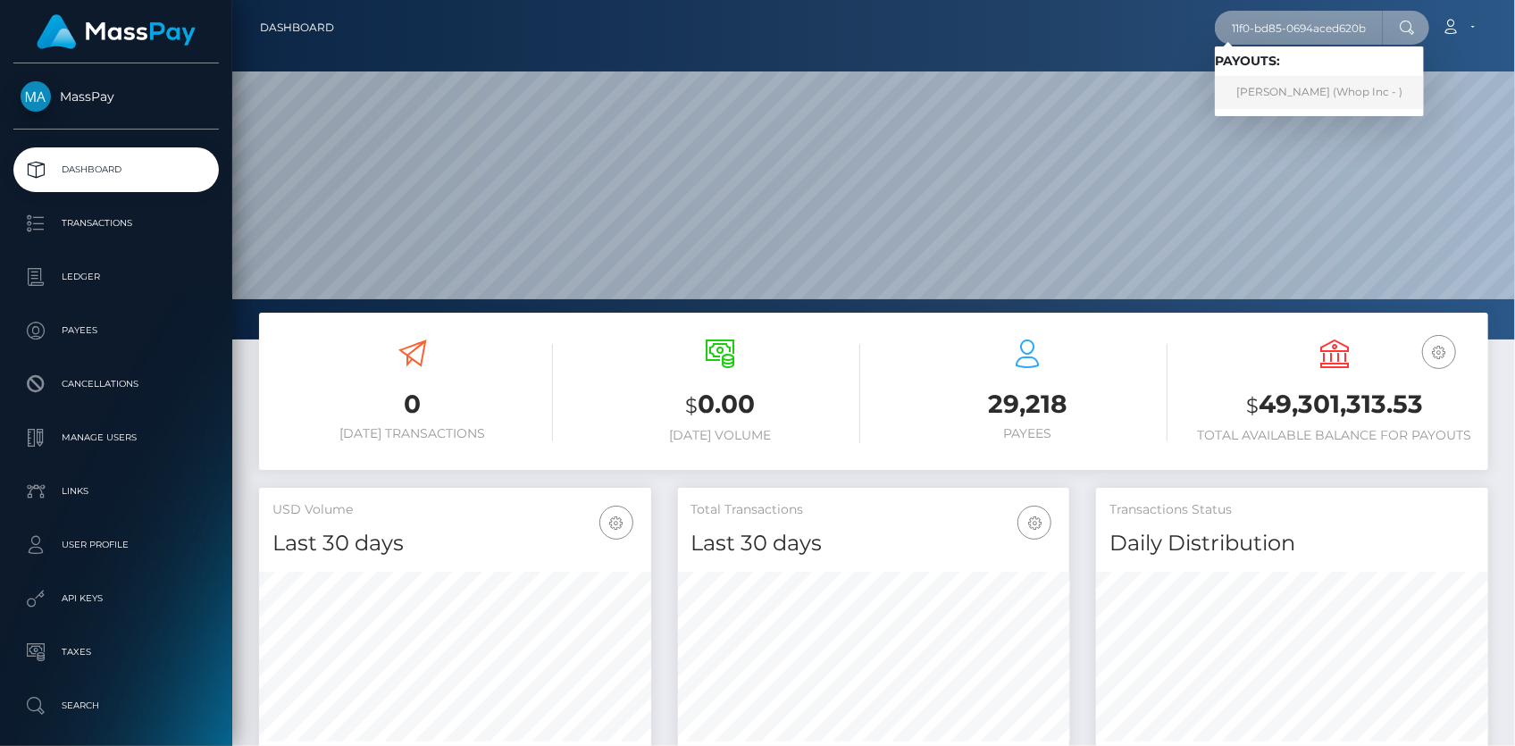
type input "9355c628-987a-11f0-bd85-0694aced620b"
click at [1263, 85] on link "MIHIR PALA (Whop Inc - )" at bounding box center [1319, 92] width 209 height 33
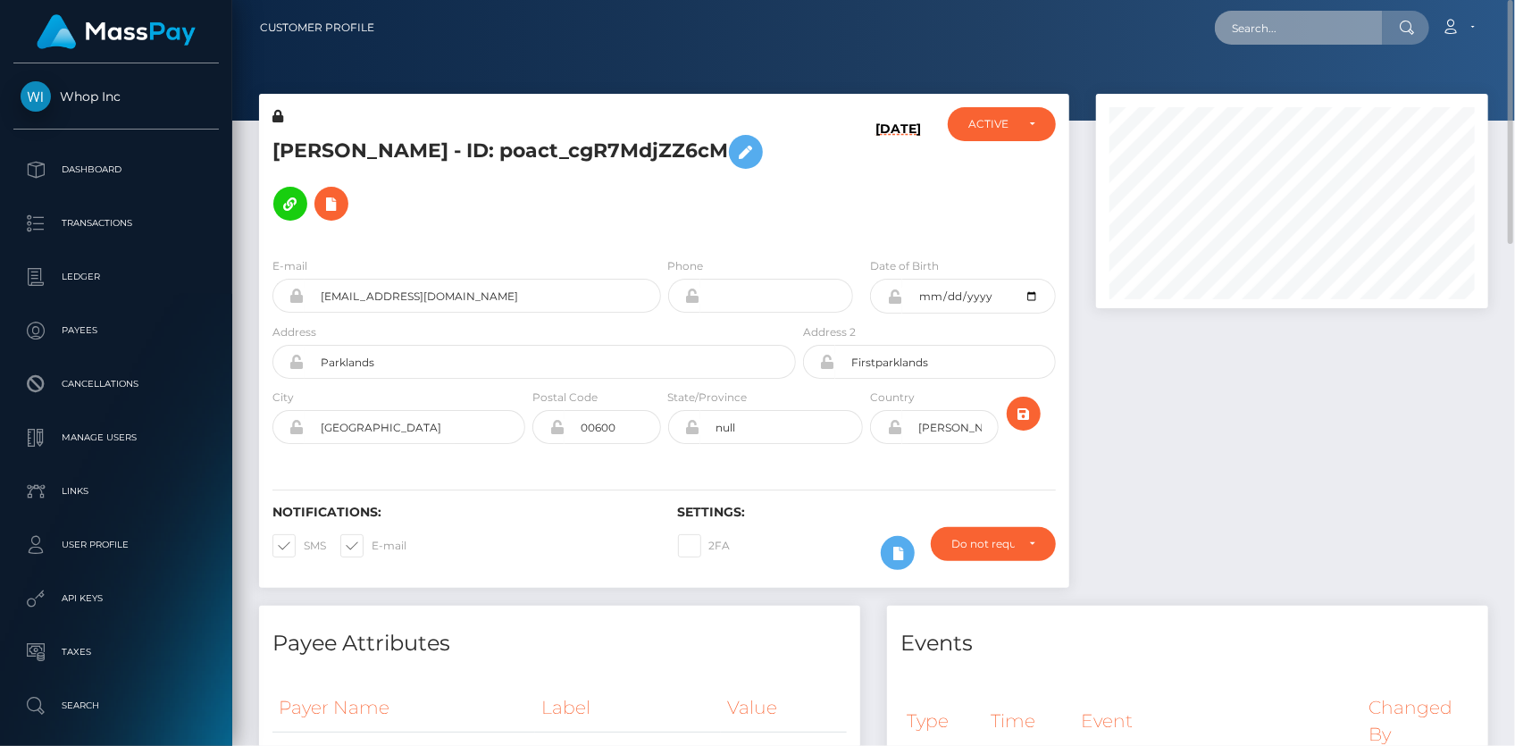
click at [1293, 23] on input "text" at bounding box center [1299, 28] width 168 height 34
paste input "e7bc264ca50f-11f0-bd75-060e06e9f077"
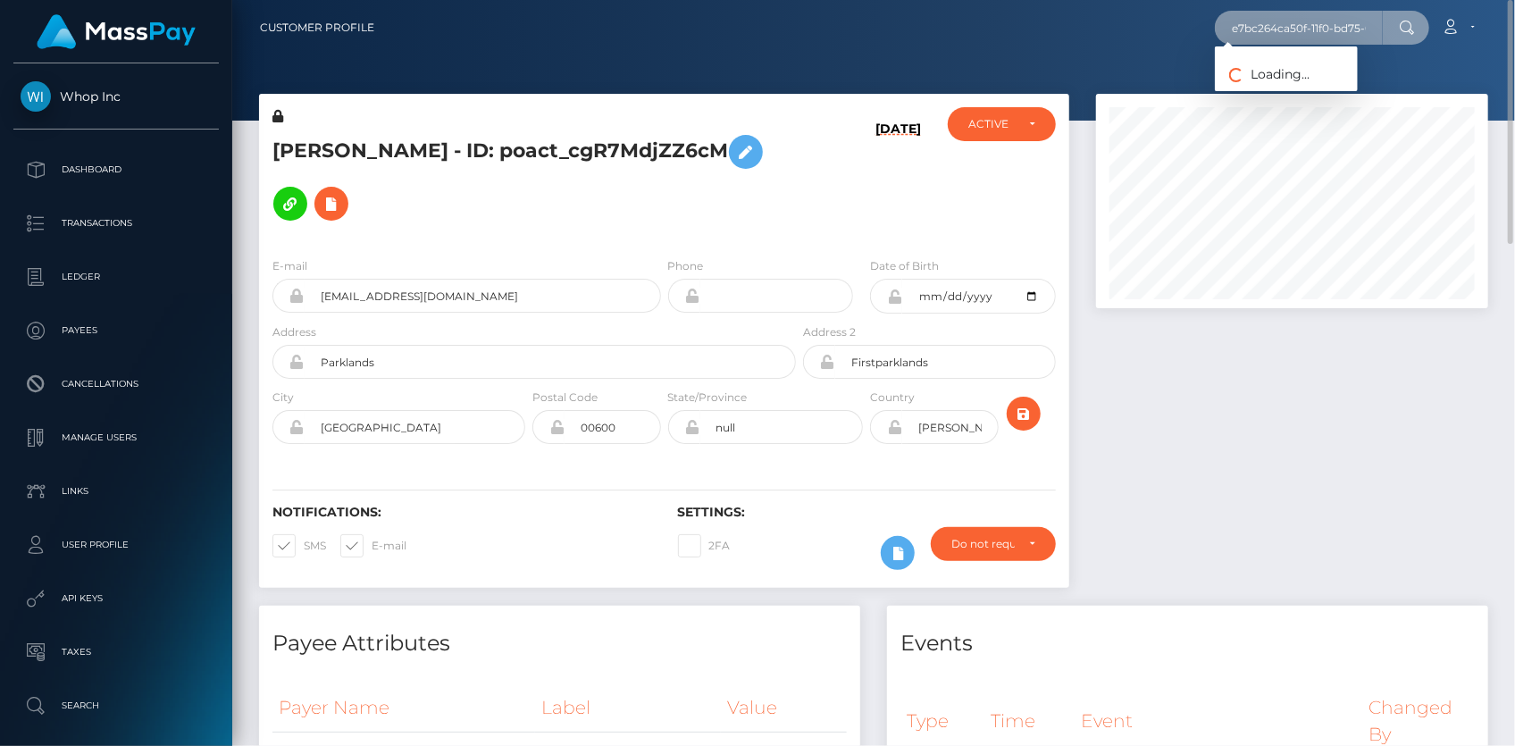
drag, startPoint x: 1262, startPoint y: 23, endPoint x: 1179, endPoint y: 16, distance: 83.4
click at [1179, 16] on div "e7bc264ca50f-11f0-bd75-060e06e9f077 Loading... Loading... Account" at bounding box center [938, 28] width 1099 height 38
click at [1281, 29] on input "e7bc264ca50f-11f0-bd75-060e06e9f077" at bounding box center [1299, 28] width 168 height 34
drag, startPoint x: 1301, startPoint y: 23, endPoint x: 1146, endPoint y: 25, distance: 154.6
click at [1146, 25] on div "e7bc264ca50f-11f0-bd75-060e06e9f077 Loading... Loading... Account Edit Profile …" at bounding box center [938, 28] width 1099 height 38
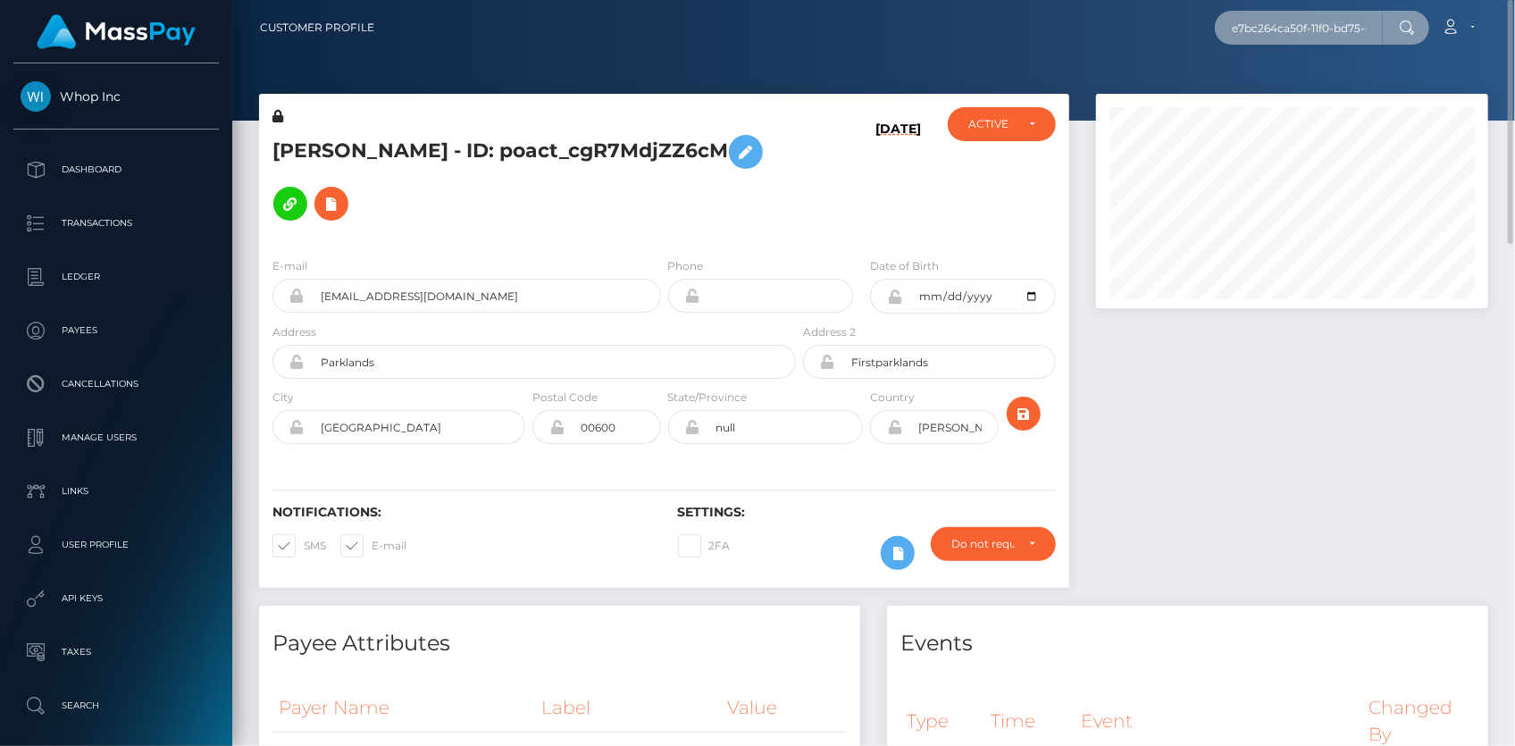
click at [1264, 29] on input "e7bc264ca50f-11f0-bd75-060e06e9f077" at bounding box center [1299, 28] width 168 height 34
click at [1288, 33] on input "e7bc264ca50f-11f0-bd75-060e06e9f077" at bounding box center [1299, 28] width 168 height 34
click at [1294, 32] on input "e7bc264ca50f-11f0-bd75-060e06e9f077" at bounding box center [1299, 28] width 168 height 34
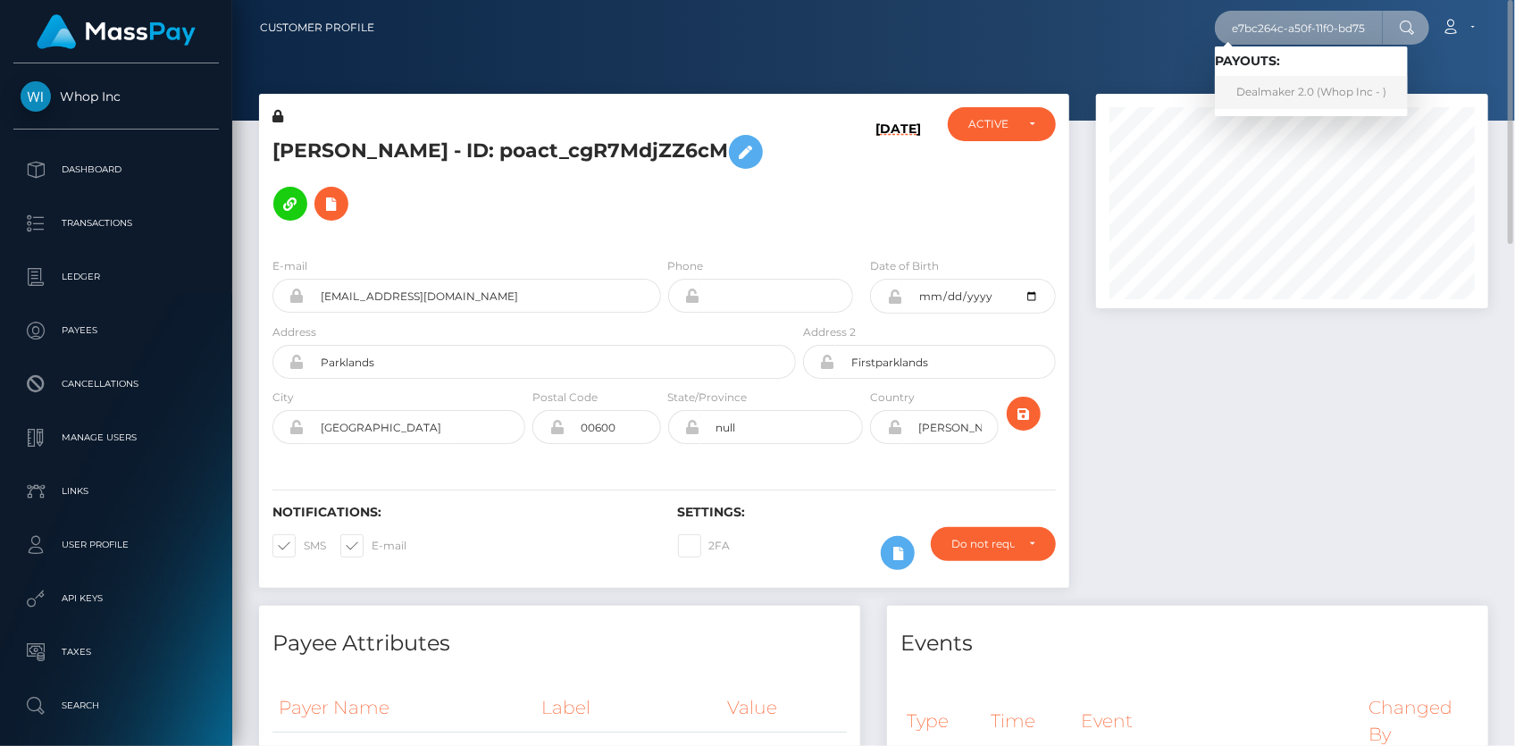
type input "e7bc264c-a50f-11f0-bd75-060e06e9f077"
click at [1261, 93] on link "Dealmaker 2.0 (Whop Inc - )" at bounding box center [1311, 92] width 193 height 33
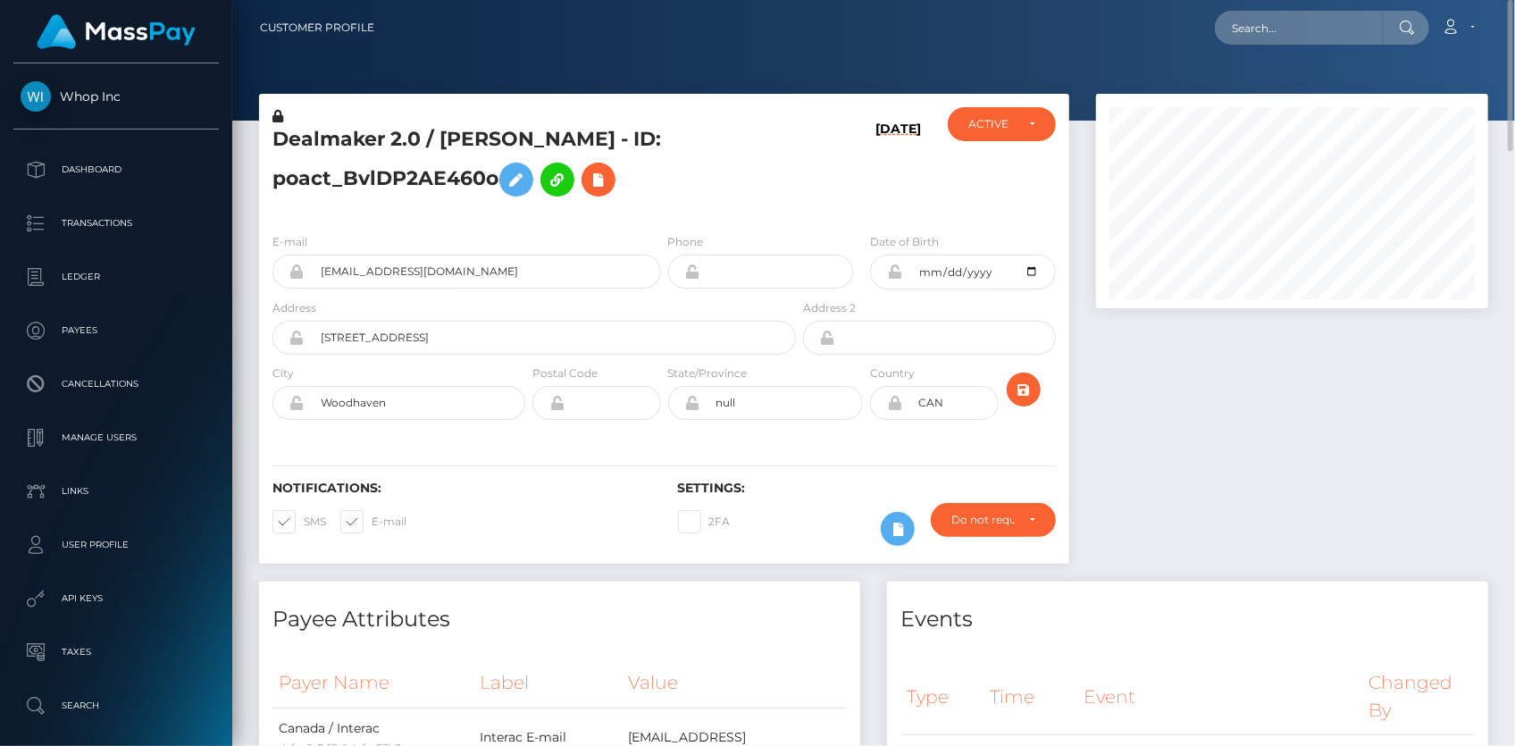
drag, startPoint x: 381, startPoint y: 344, endPoint x: 375, endPoint y: 325, distance: 19.8
click at [381, 298] on div "E-mail thegreatconsolidator@protonmail.com" at bounding box center [462, 265] width 406 height 66
click at [373, 289] on input "thegreatconsolidator@protonmail.com" at bounding box center [483, 272] width 356 height 34
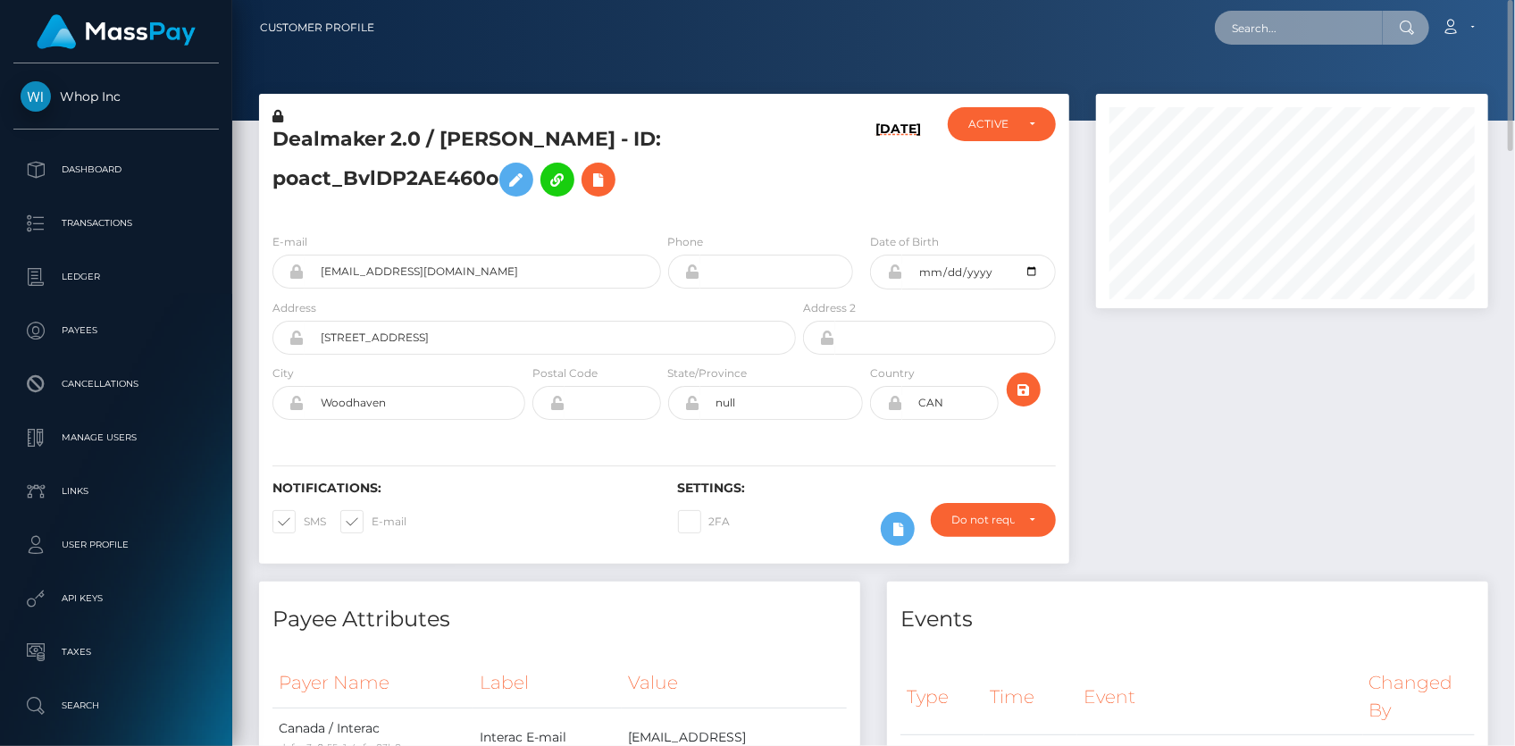
click at [1291, 29] on input "text" at bounding box center [1299, 28] width 168 height 34
paste input "9894241a-0d1d-435e-89be-f67d5390f1bb"
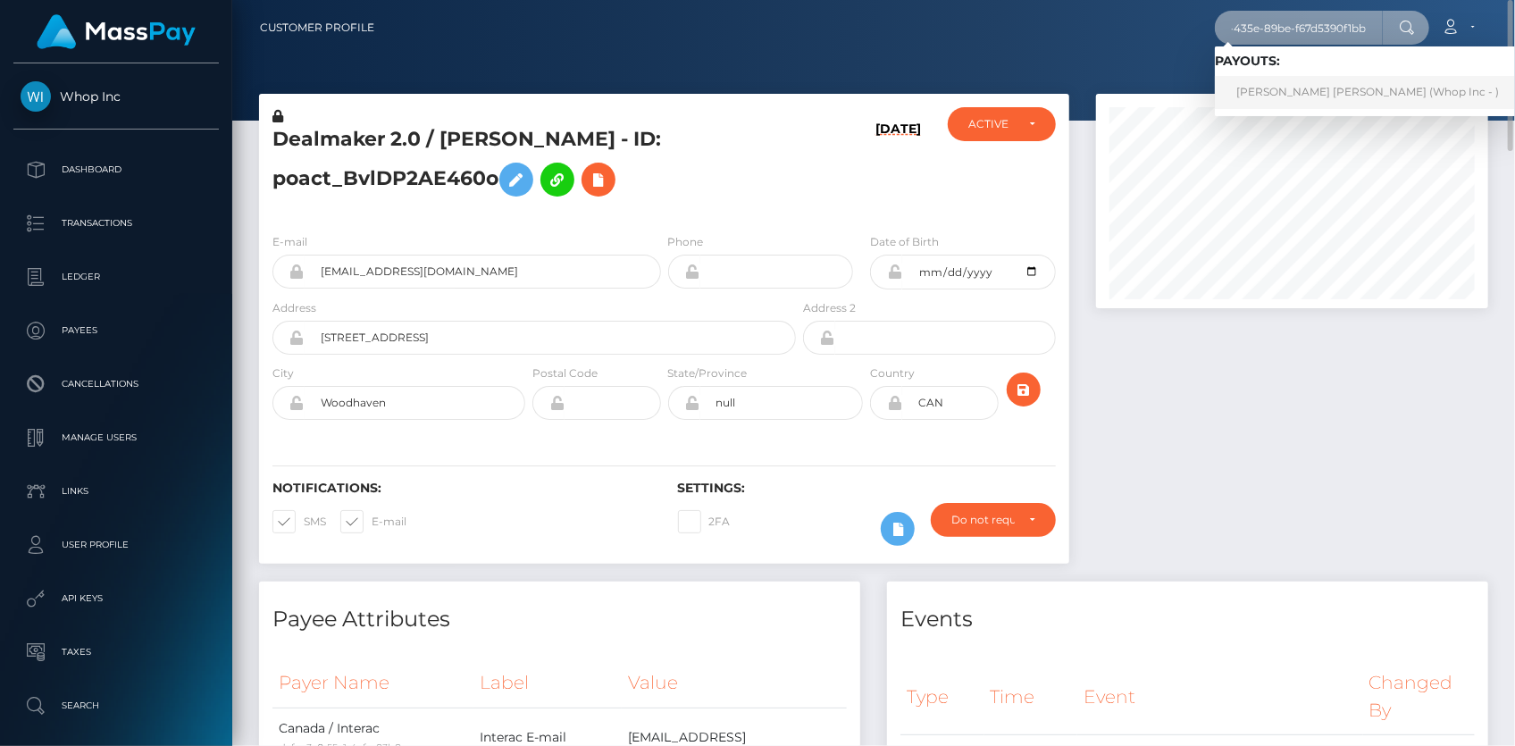
type input "9894241a-0d1d-435e-89be-f67d5390f1bb"
click at [1281, 86] on link "Wilson Guthrie Matthews Howden (Whop Inc - )" at bounding box center [1368, 92] width 306 height 33
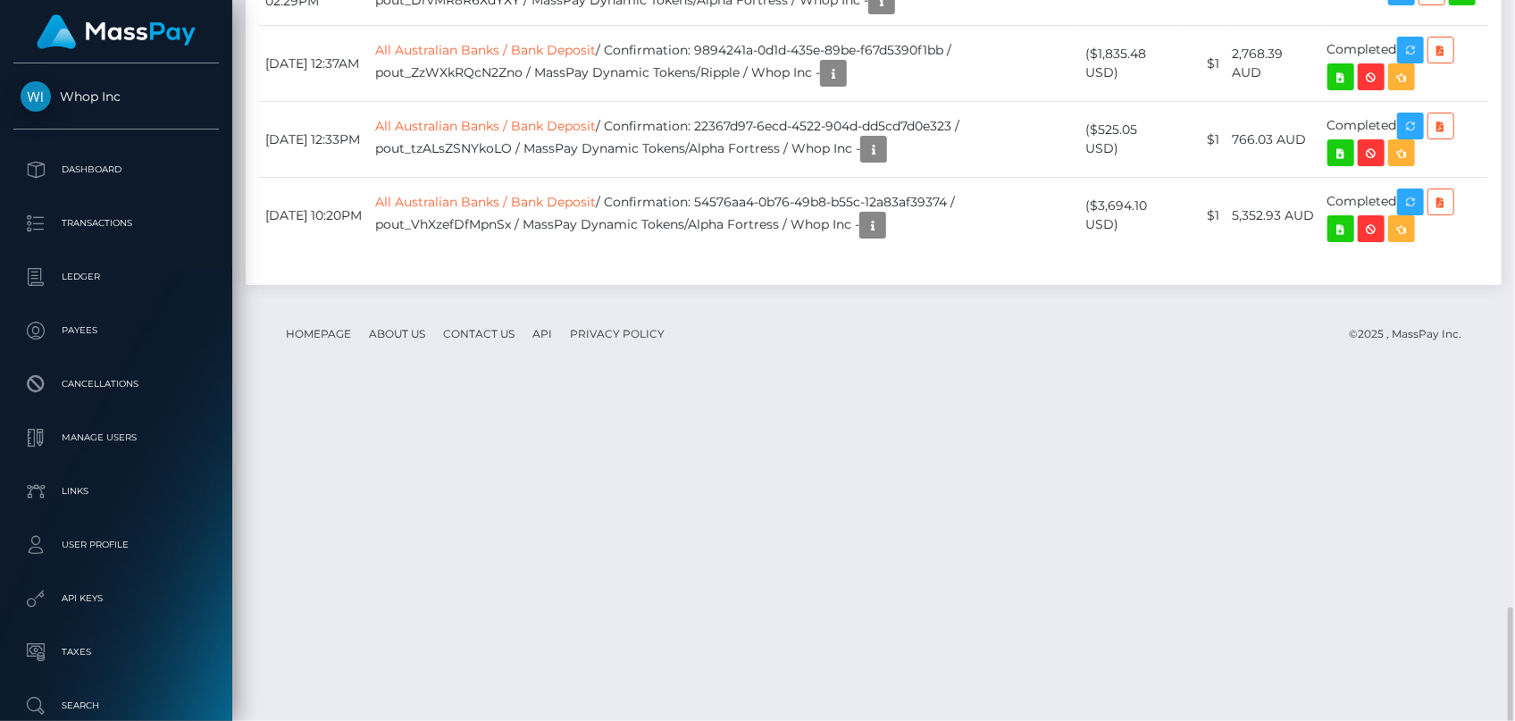
scroll to position [2230, 0]
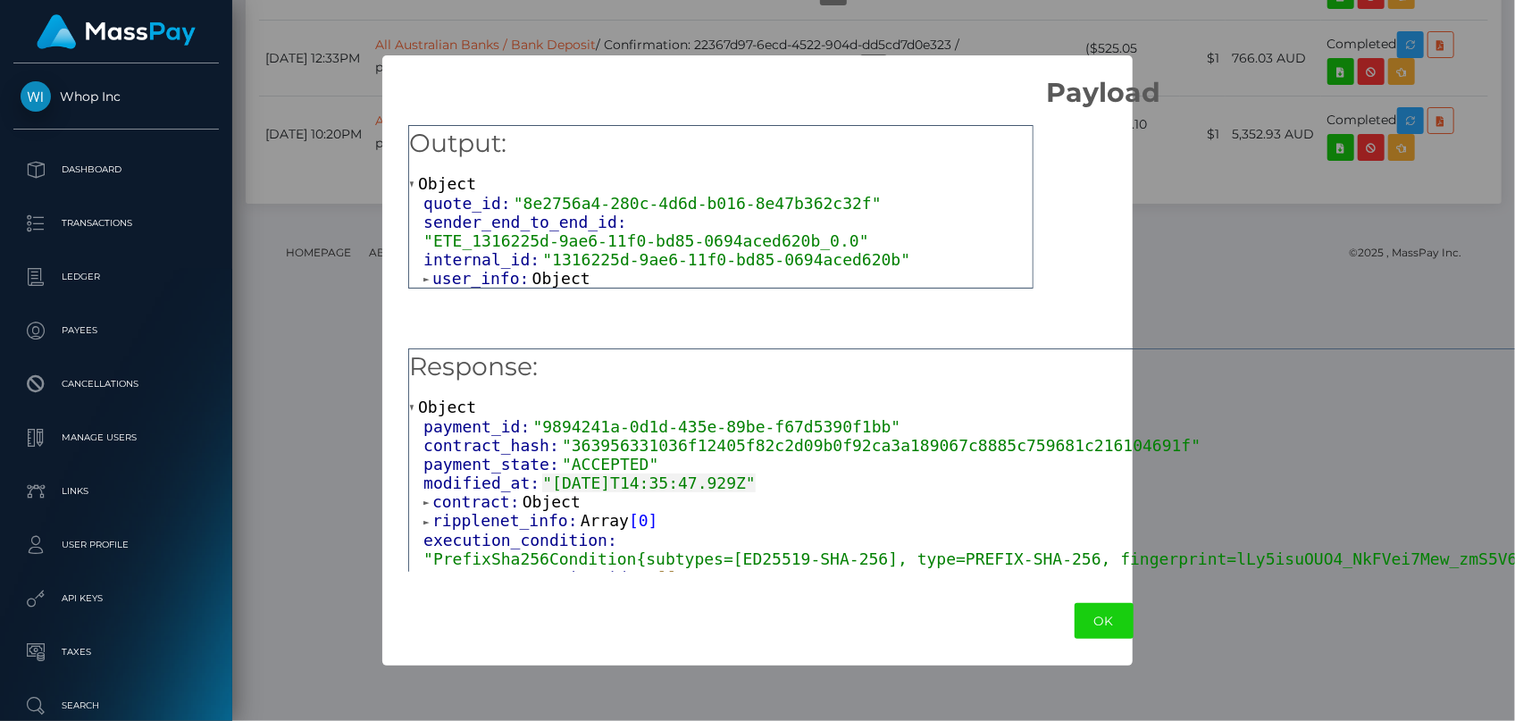
click at [625, 231] on span ""ETE_1316225d-9ae6-11f0-bd85-0694aced620b_0.0"" at bounding box center [646, 240] width 446 height 19
click at [532, 269] on span "Object" at bounding box center [561, 278] width 58 height 19
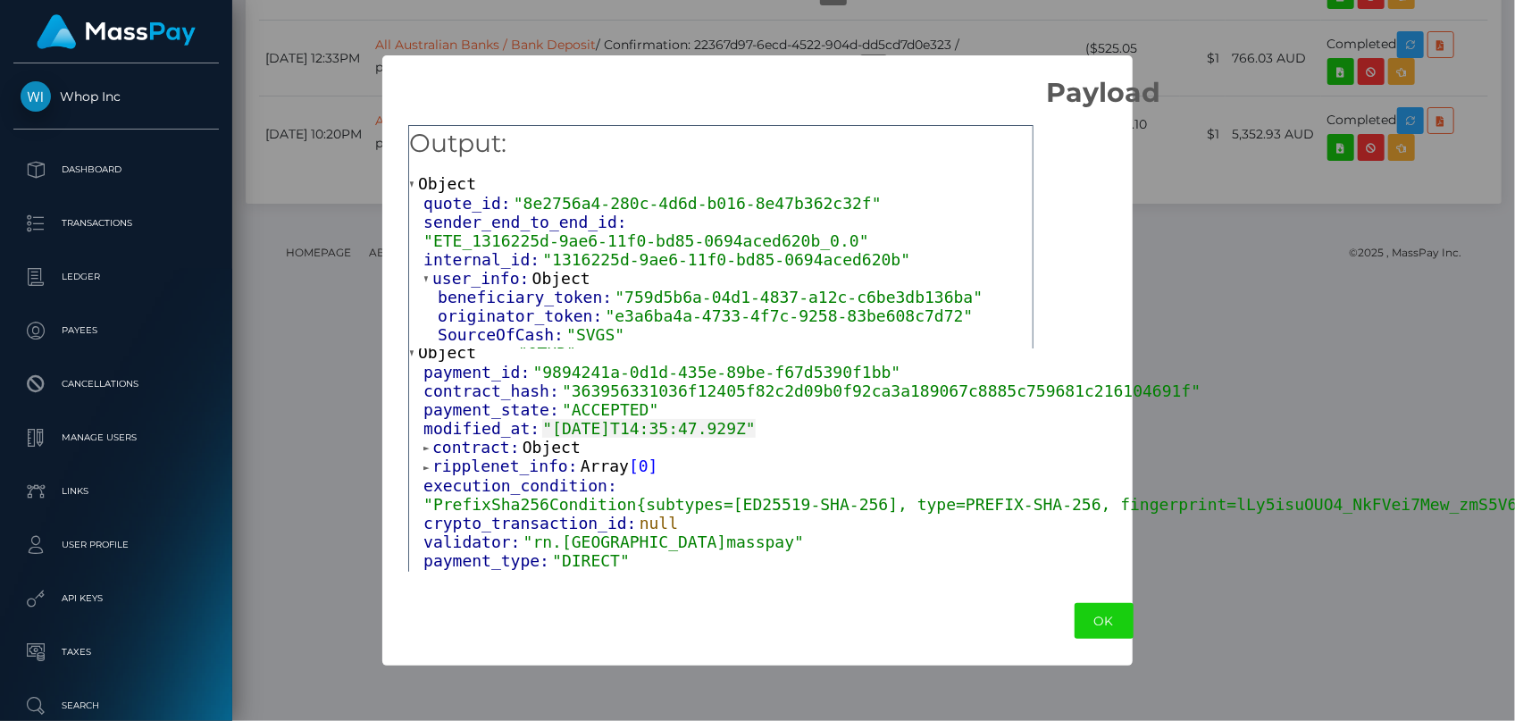
scroll to position [80, 0]
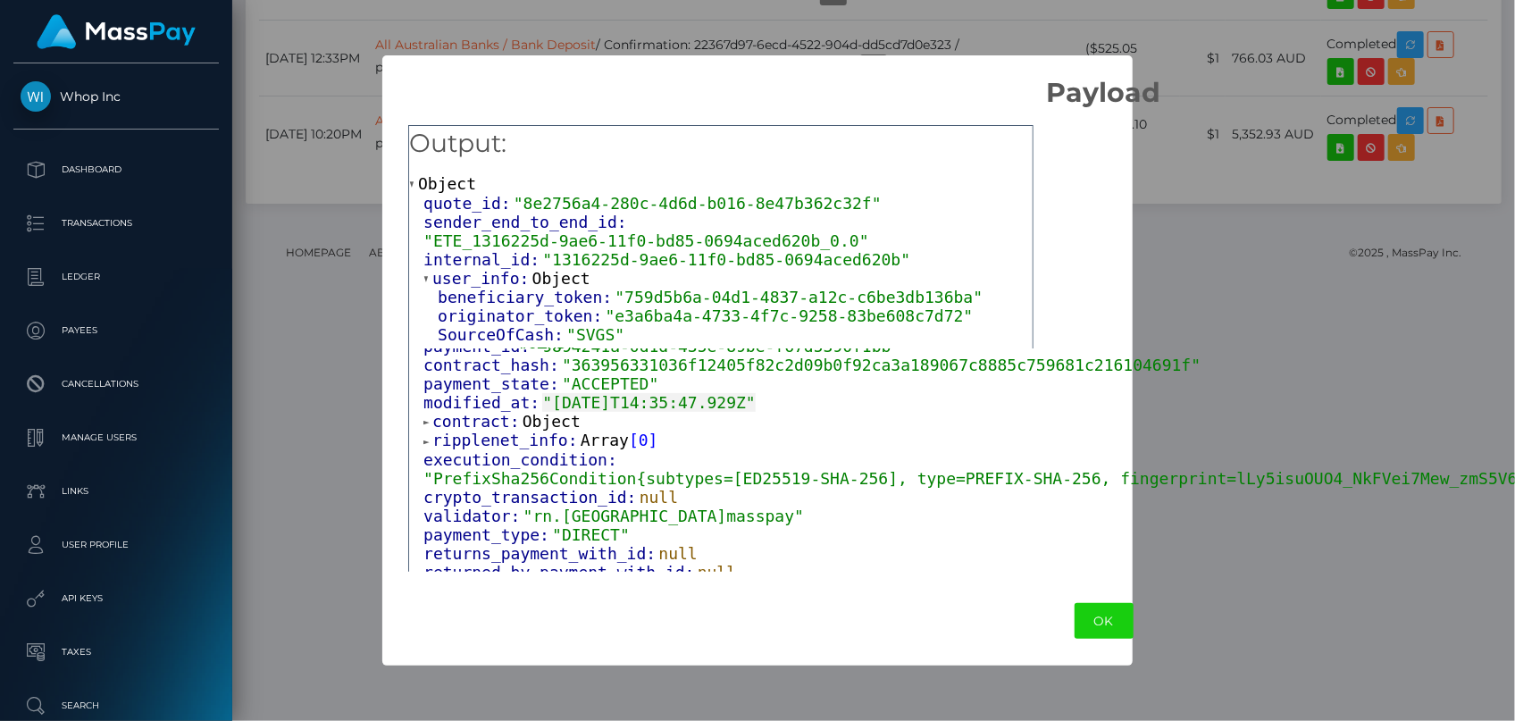
click at [496, 415] on span "contract:" at bounding box center [477, 421] width 90 height 19
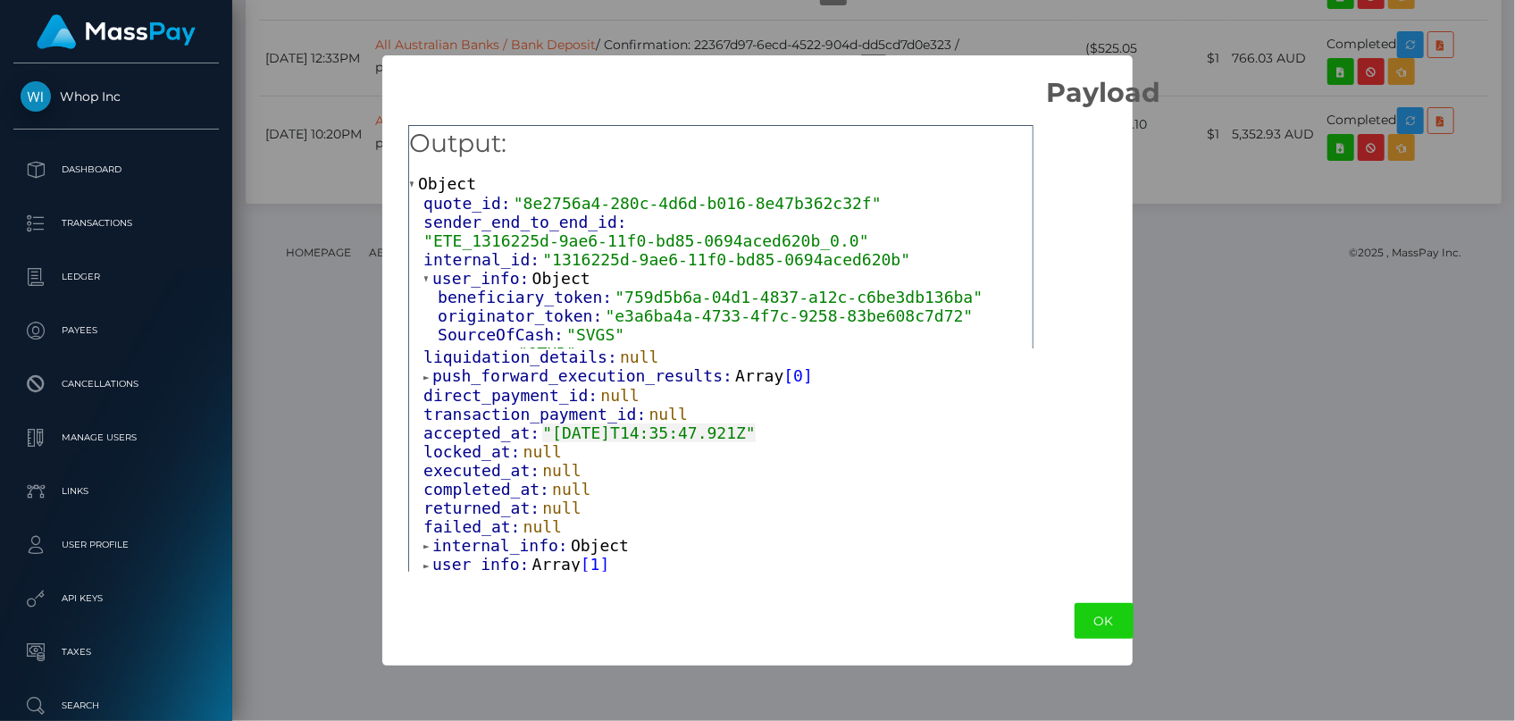
scroll to position [448, 0]
click at [504, 557] on span "user_info:" at bounding box center [482, 563] width 100 height 19
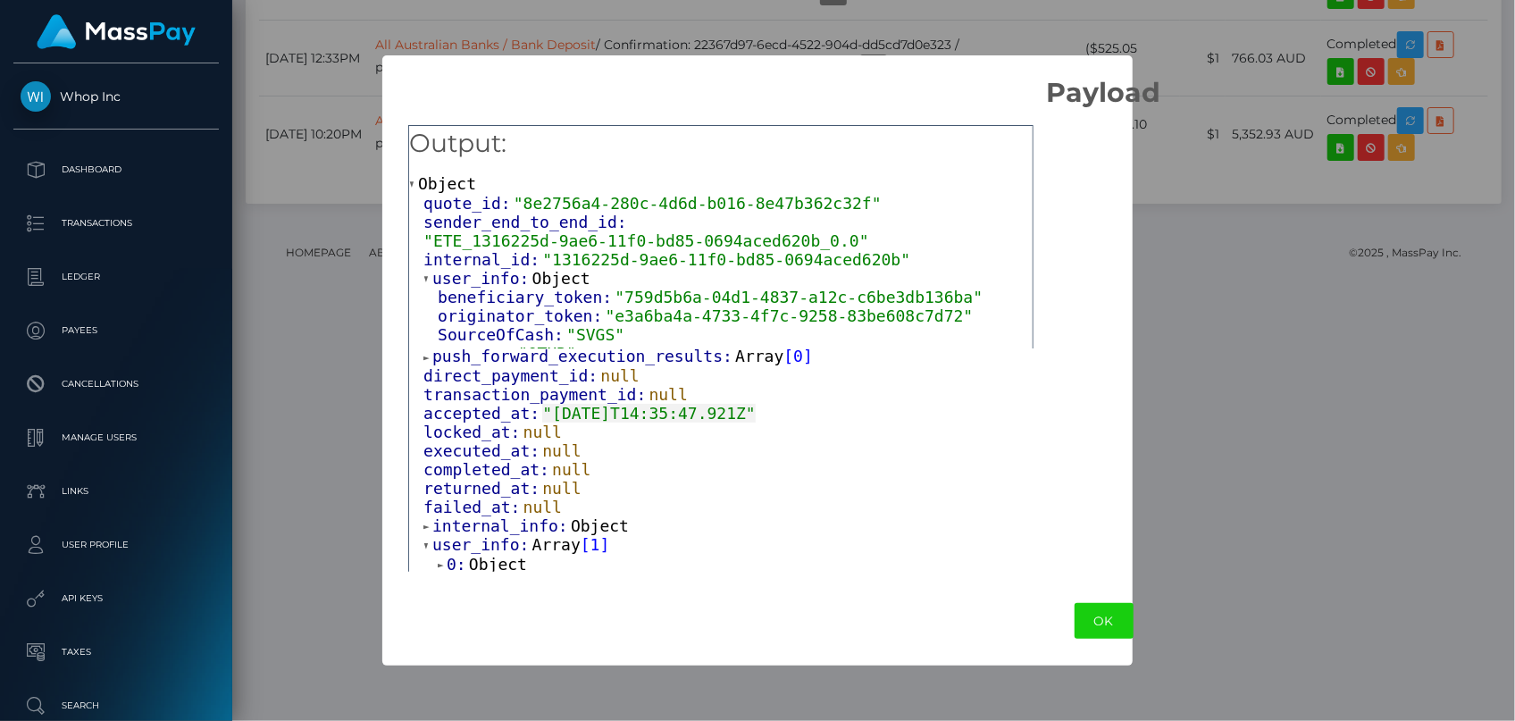
click at [489, 563] on span "Object" at bounding box center [498, 564] width 58 height 19
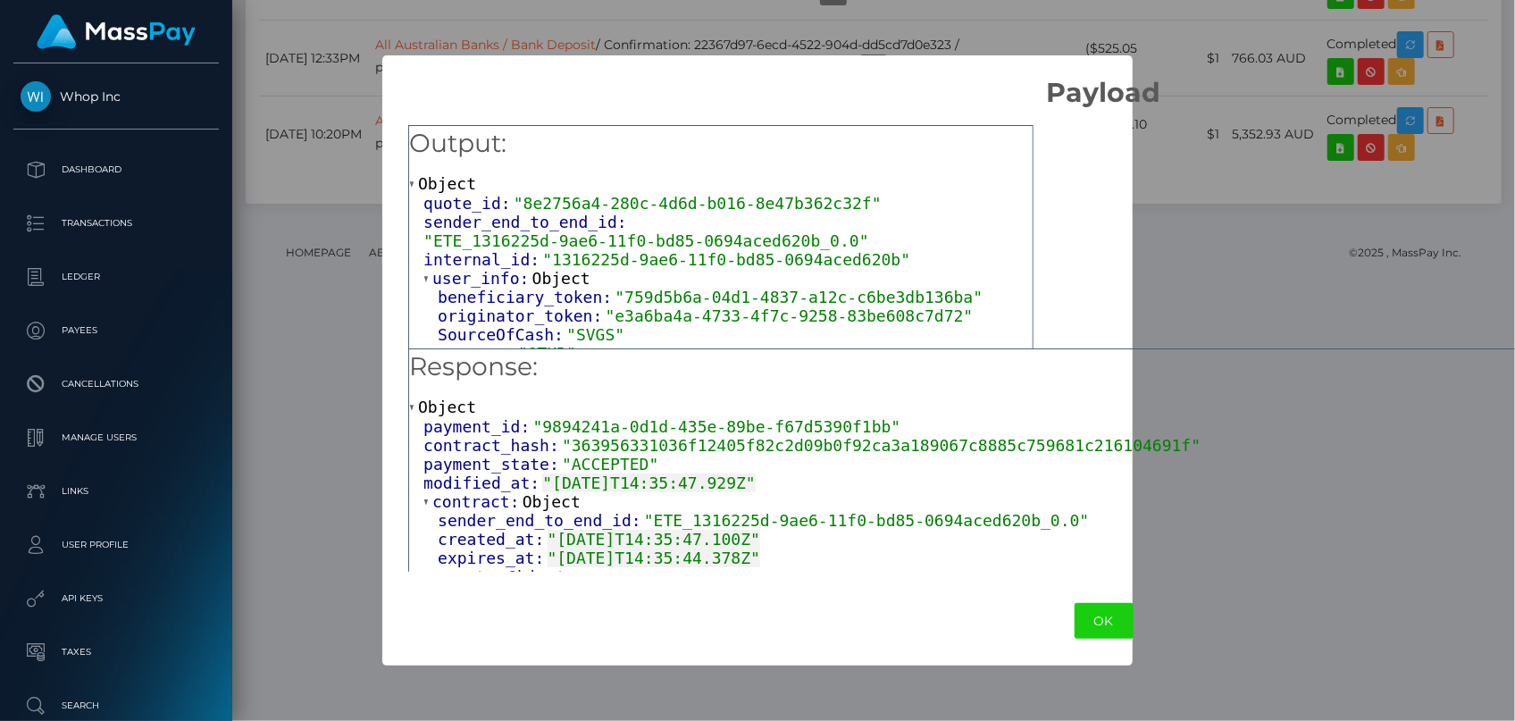
scroll to position [80, 0]
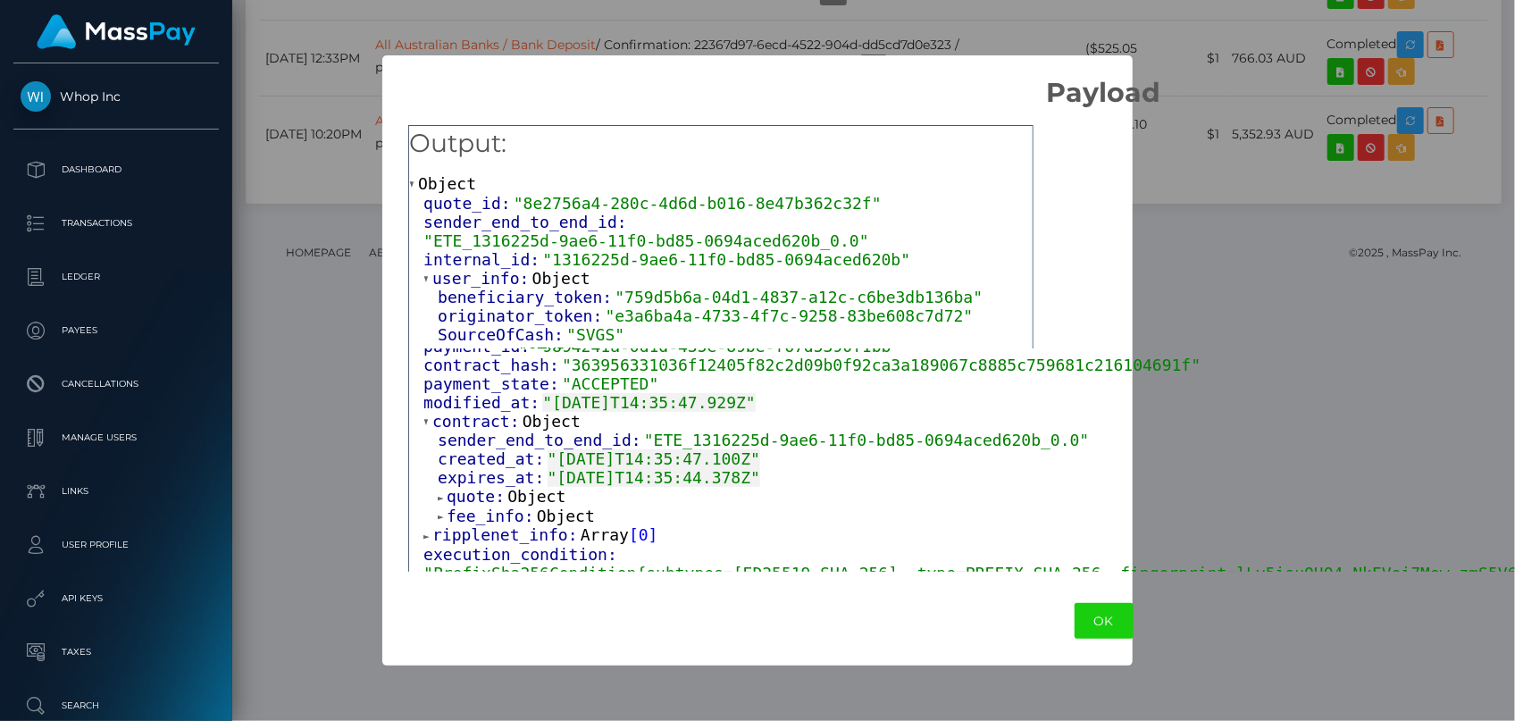
click at [481, 511] on span "fee_info:" at bounding box center [492, 516] width 90 height 19
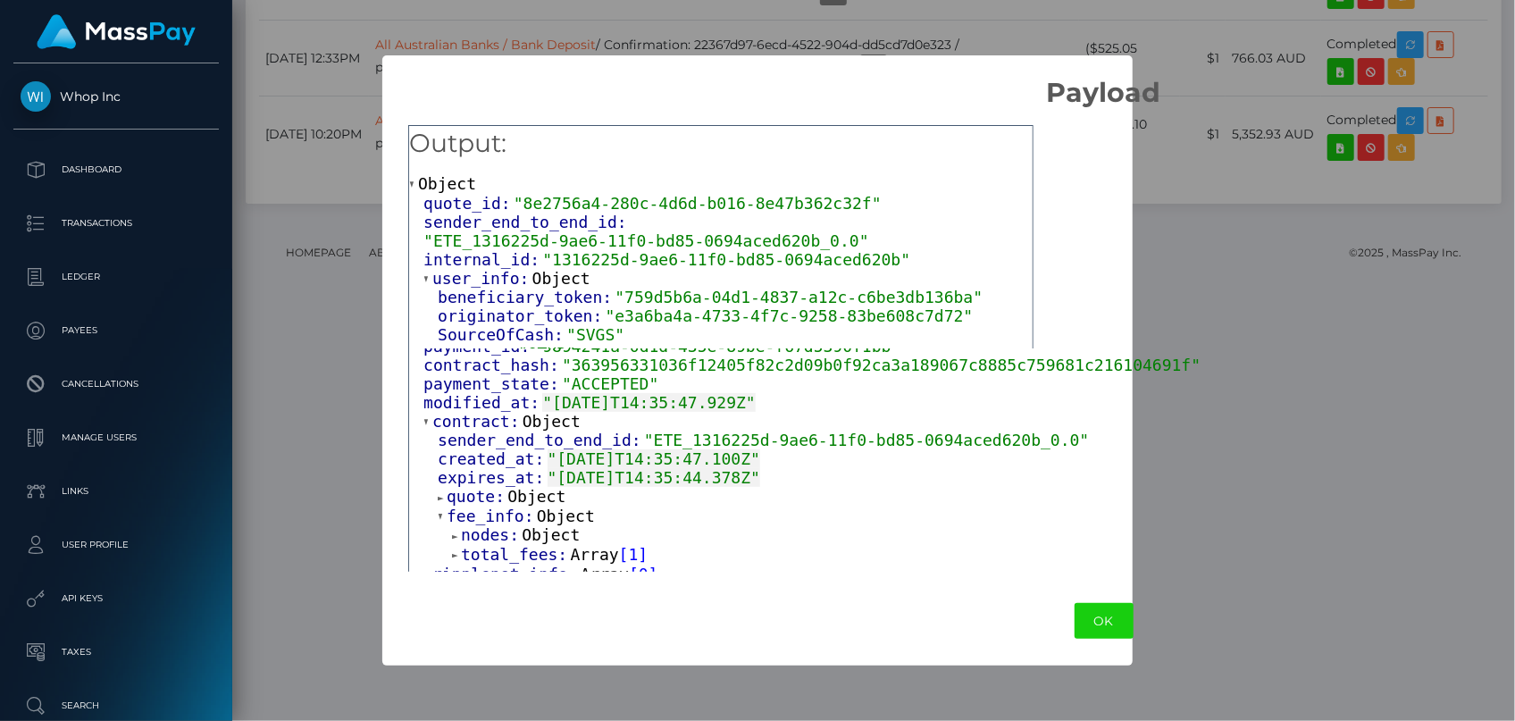
click at [480, 493] on span "quote:" at bounding box center [477, 496] width 61 height 19
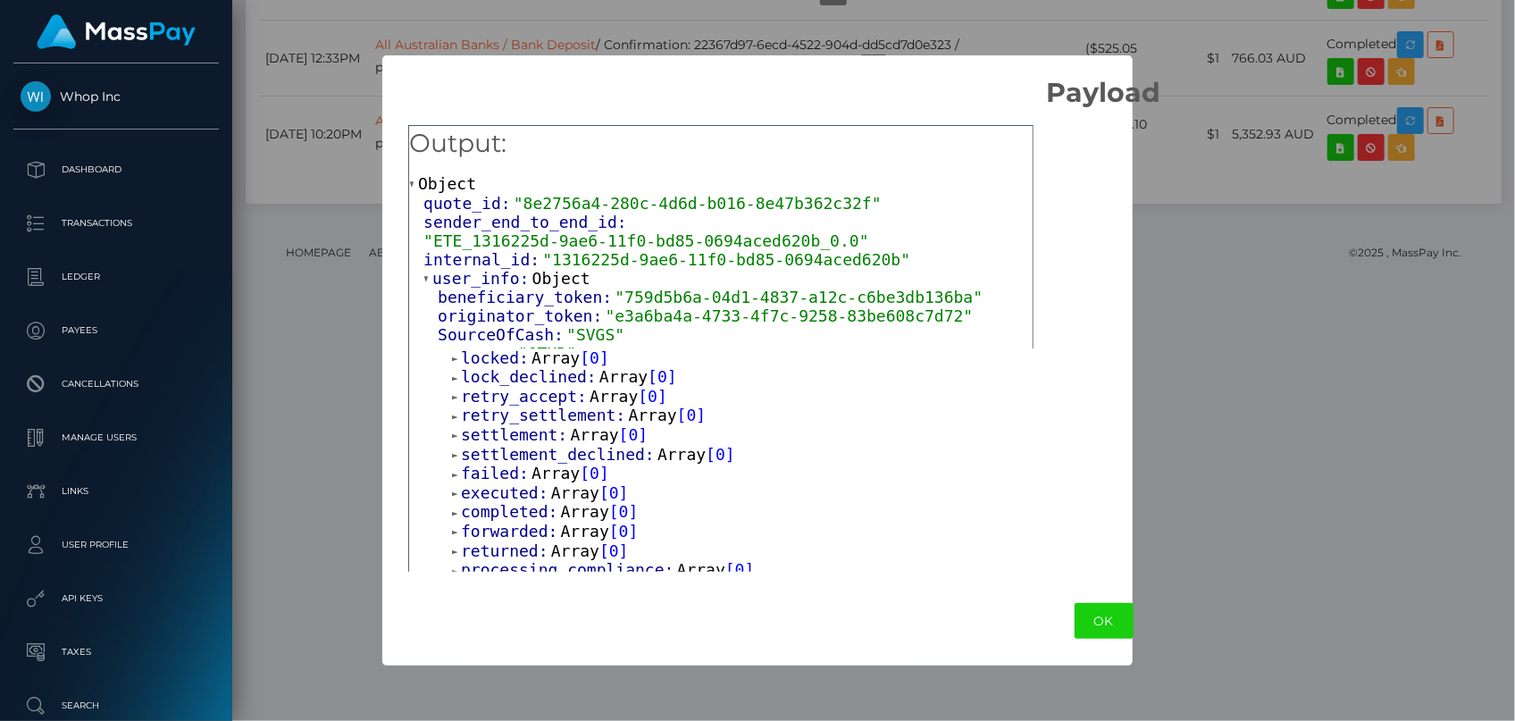
scroll to position [1075, 0]
click at [491, 557] on span "processing_compliance:" at bounding box center [569, 566] width 216 height 19
click at [495, 531] on span "forwarded:" at bounding box center [511, 527] width 100 height 19
click at [498, 518] on span "forwarded:" at bounding box center [511, 527] width 100 height 19
click at [500, 499] on span "completed:" at bounding box center [511, 508] width 100 height 19
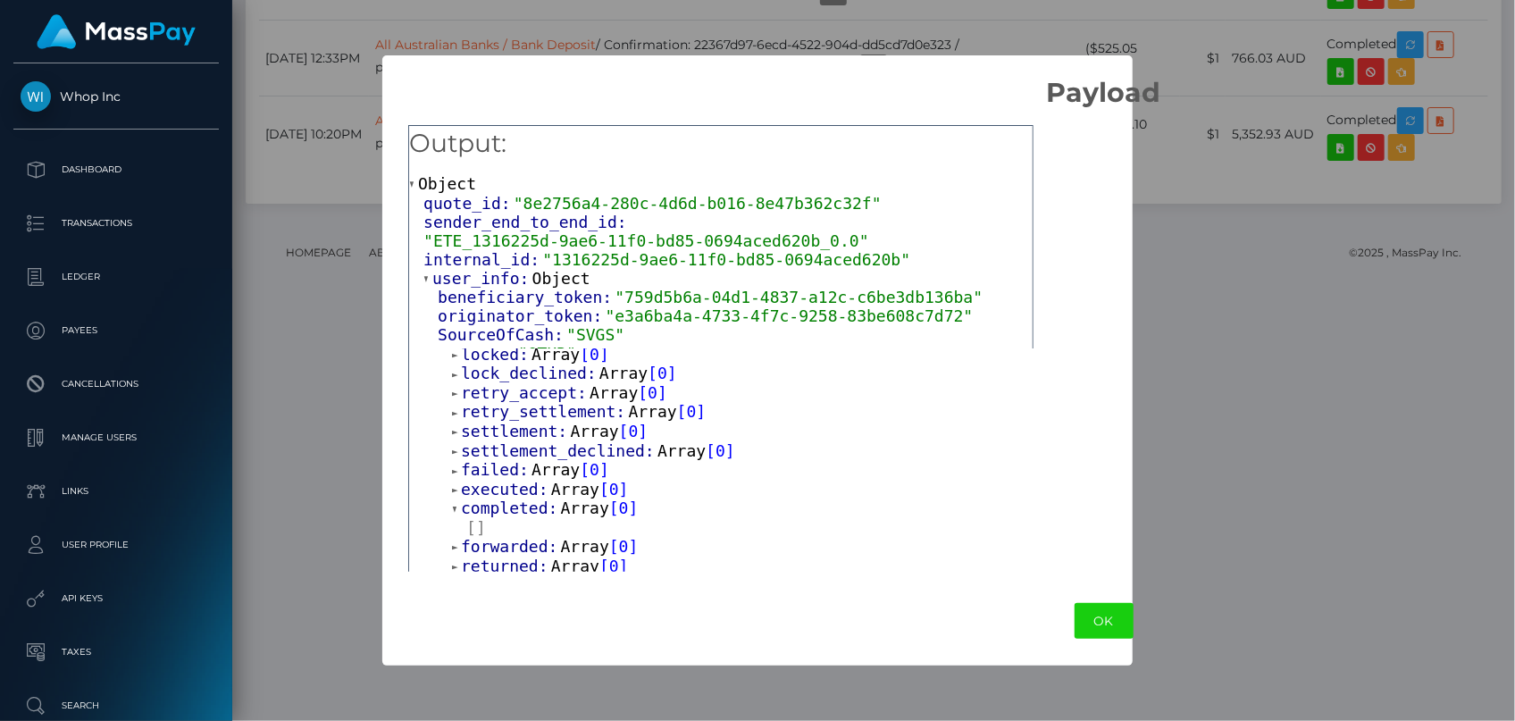
click at [501, 480] on span "executed:" at bounding box center [506, 489] width 90 height 19
click at [502, 461] on span "failed:" at bounding box center [496, 469] width 71 height 19
click at [503, 445] on span "settlement_declined:" at bounding box center [559, 450] width 197 height 19
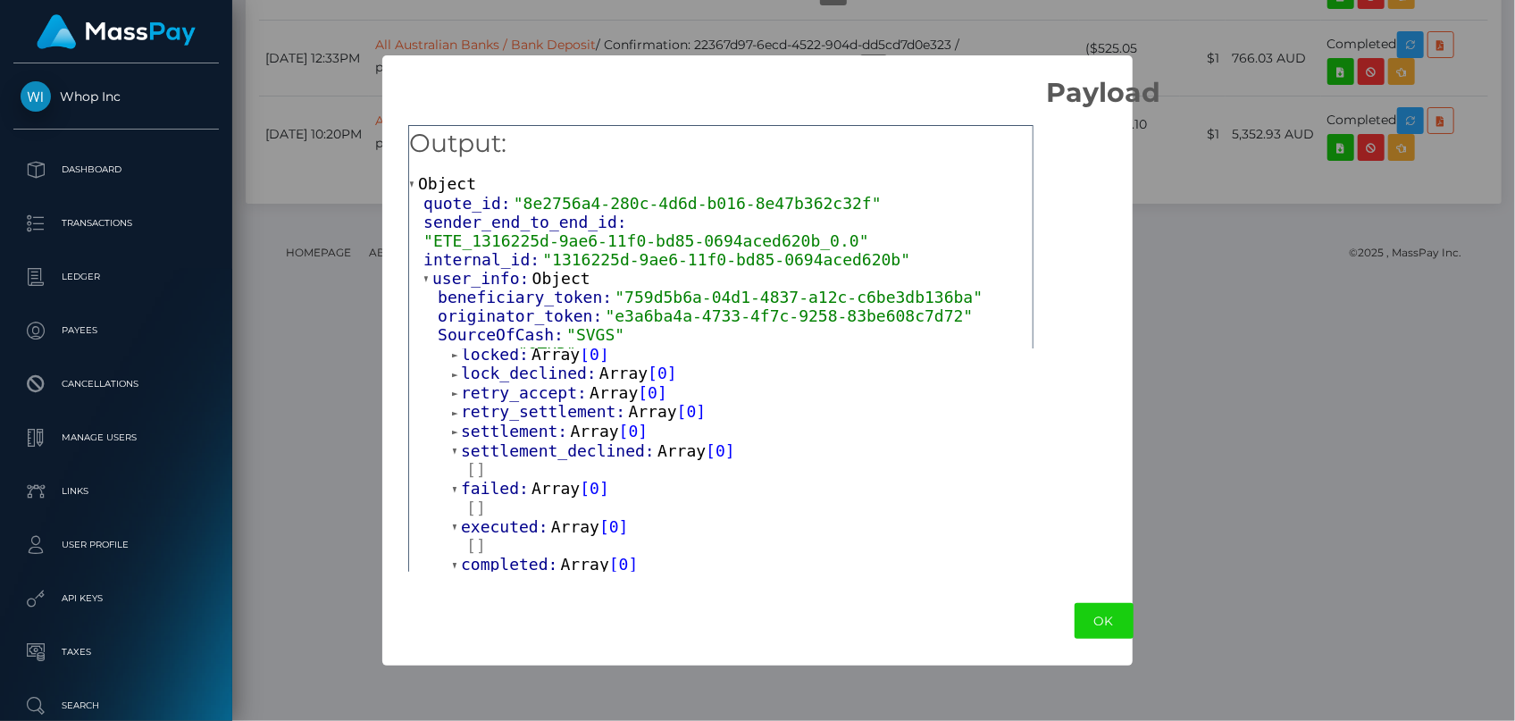
click at [506, 427] on span "settlement:" at bounding box center [515, 431] width 109 height 19
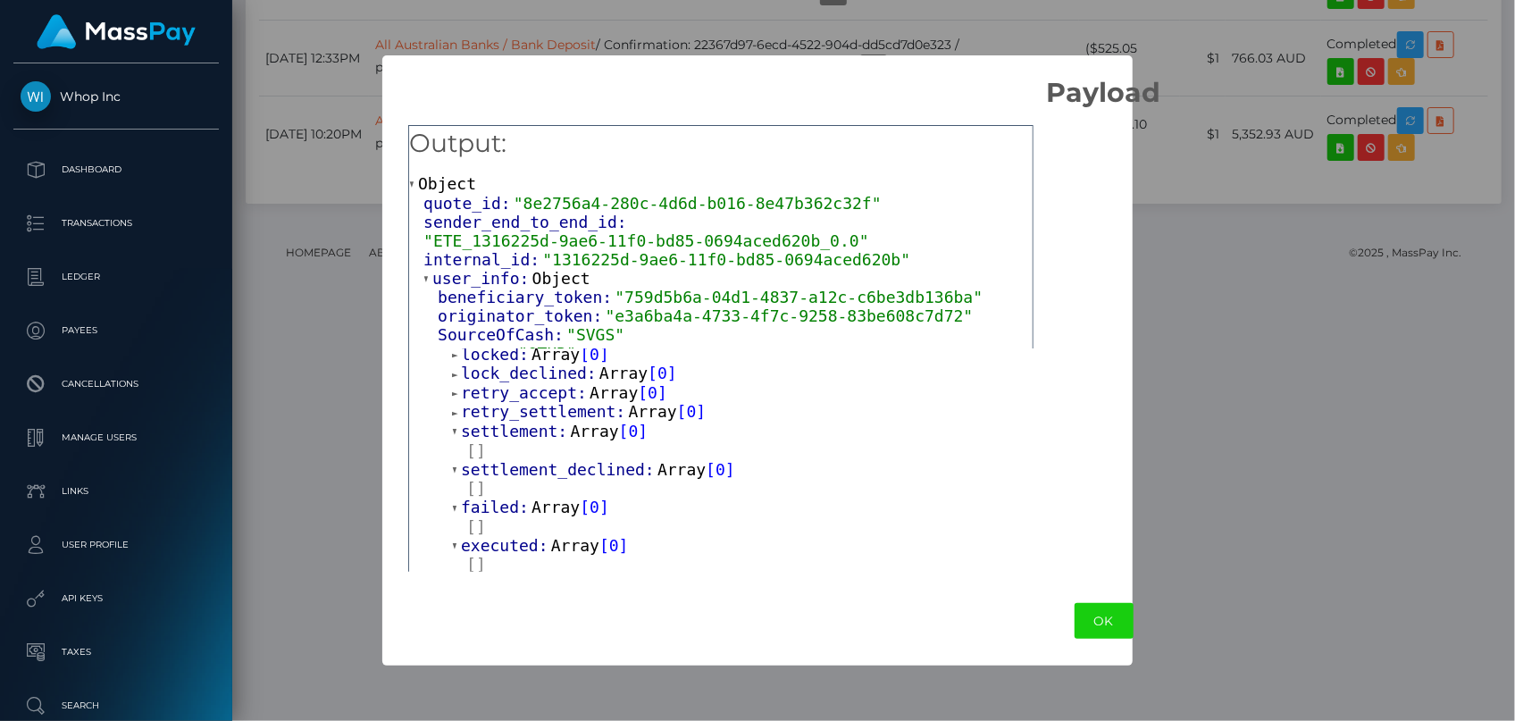
click at [509, 410] on span "retry_settlement:" at bounding box center [544, 411] width 167 height 19
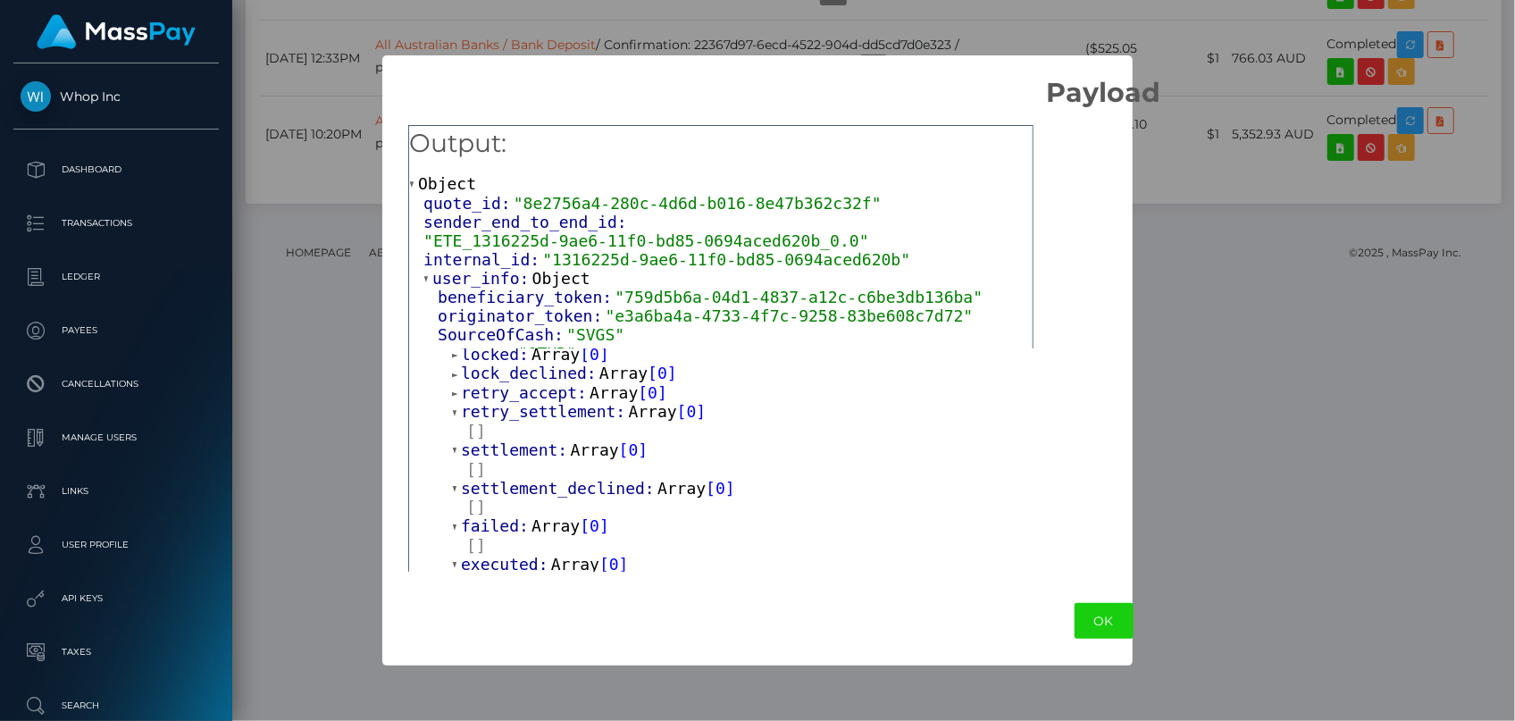
click at [512, 392] on span "retry_accept:" at bounding box center [525, 392] width 129 height 19
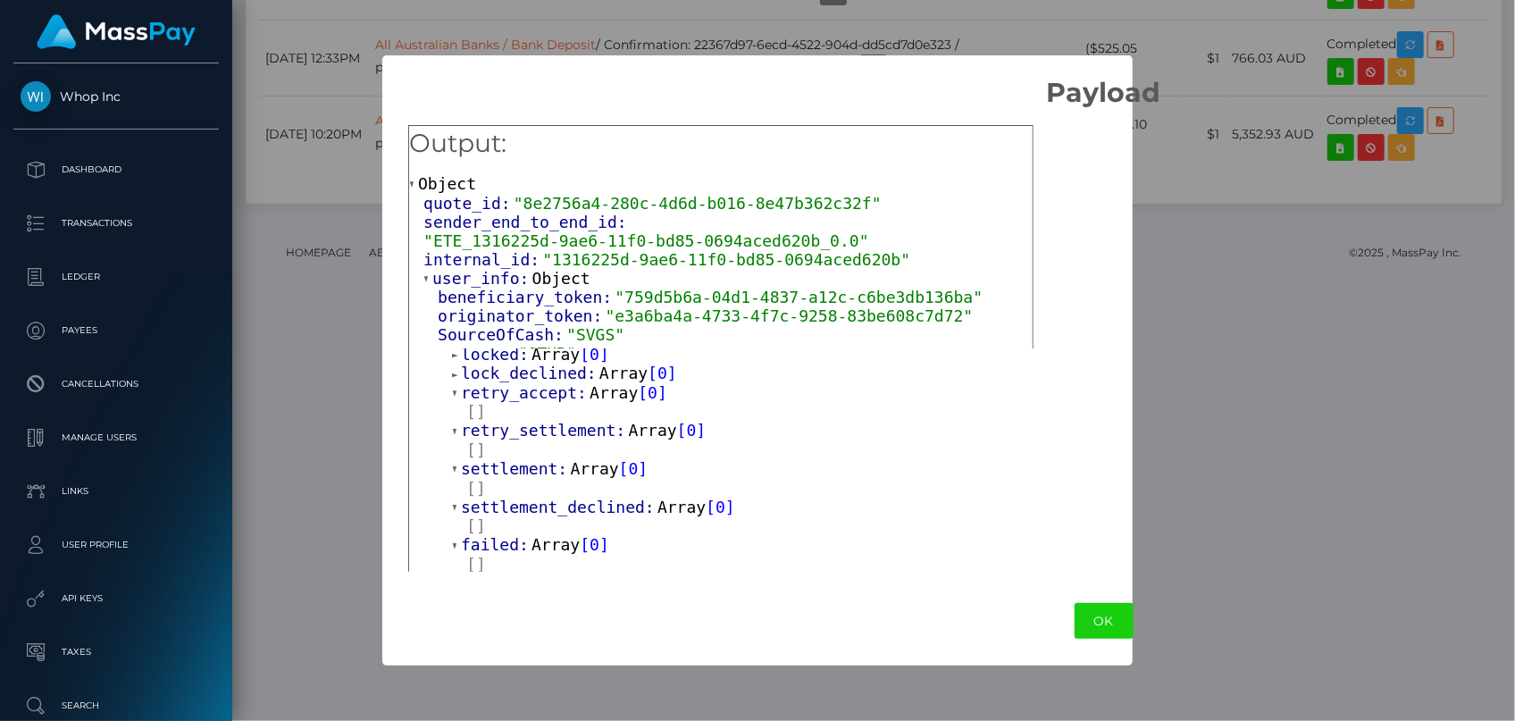
click at [516, 367] on span "lock_declined:" at bounding box center [530, 373] width 138 height 19
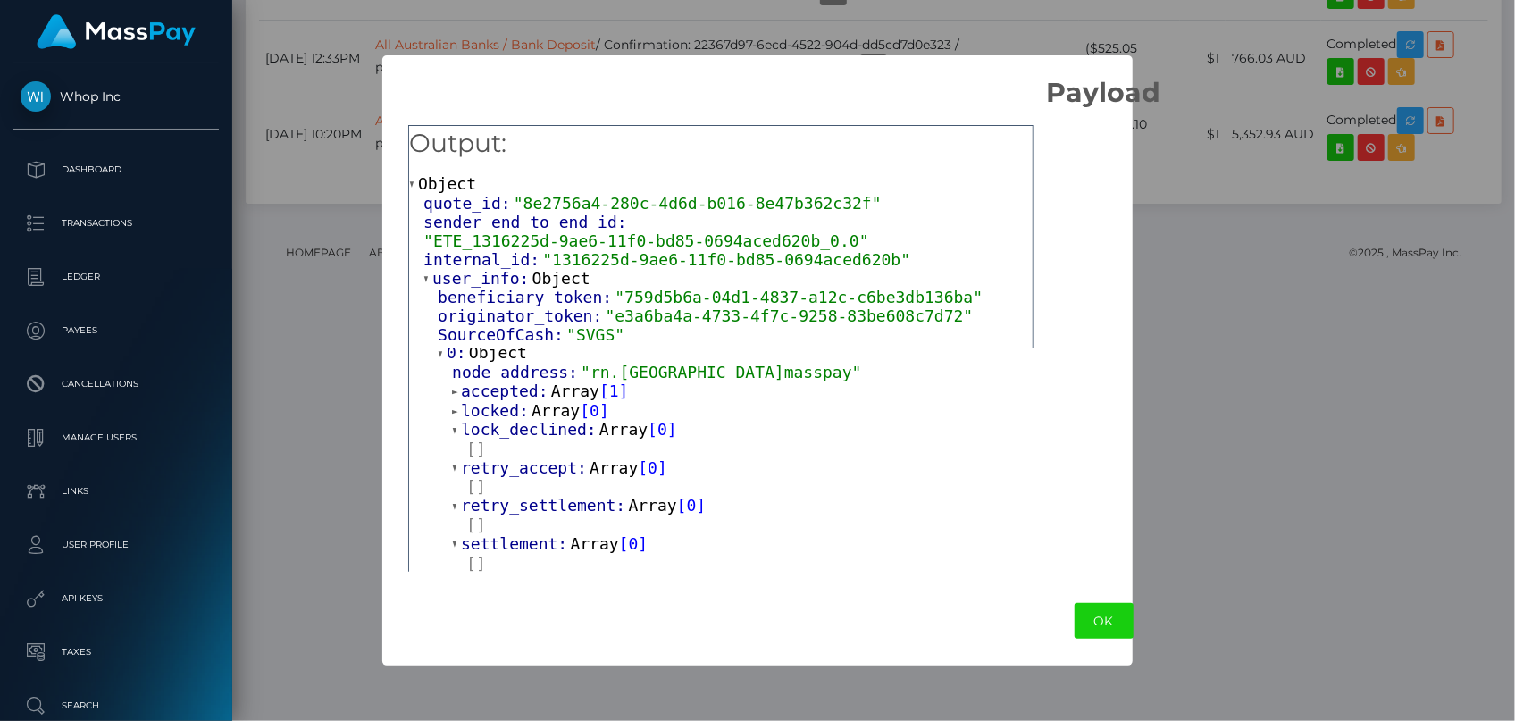
scroll to position [993, 0]
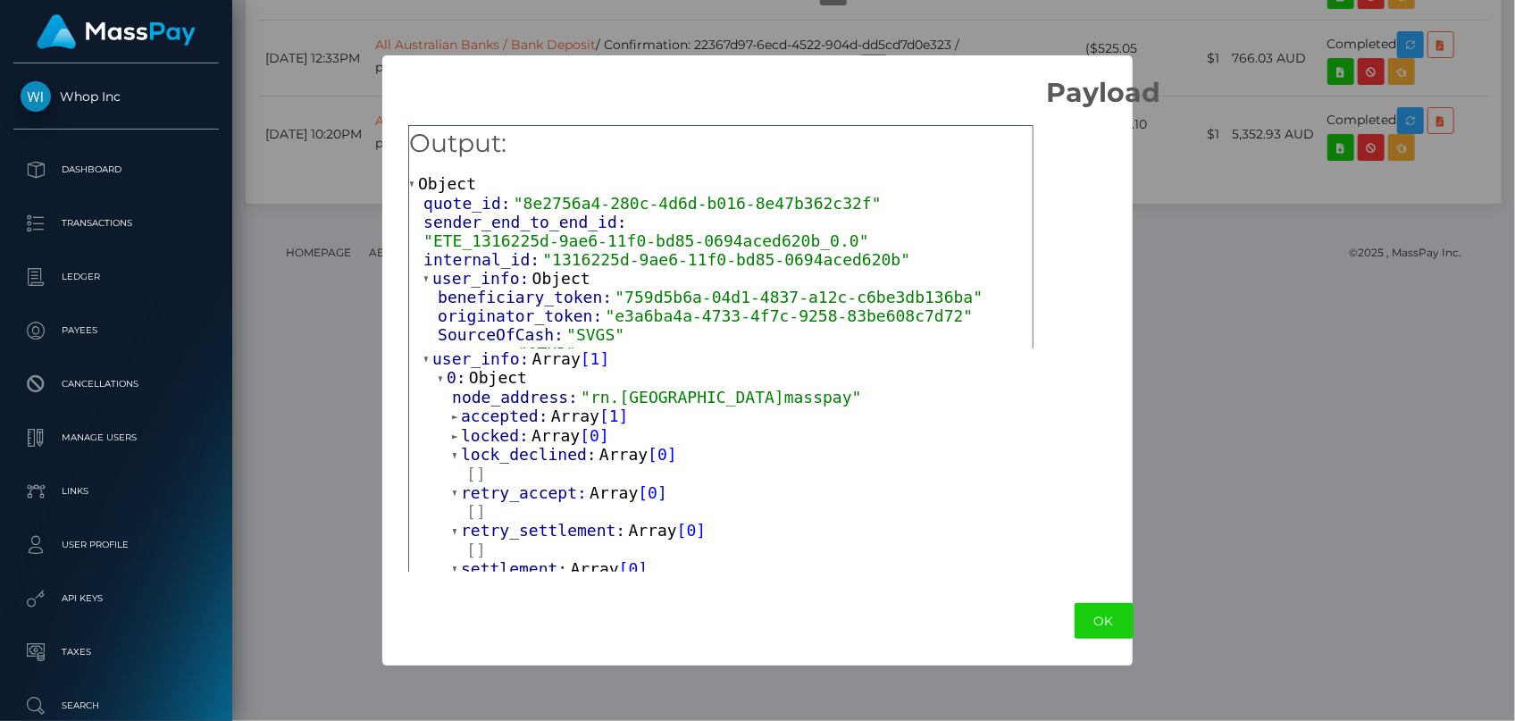
click at [516, 427] on span "locked:" at bounding box center [496, 435] width 71 height 19
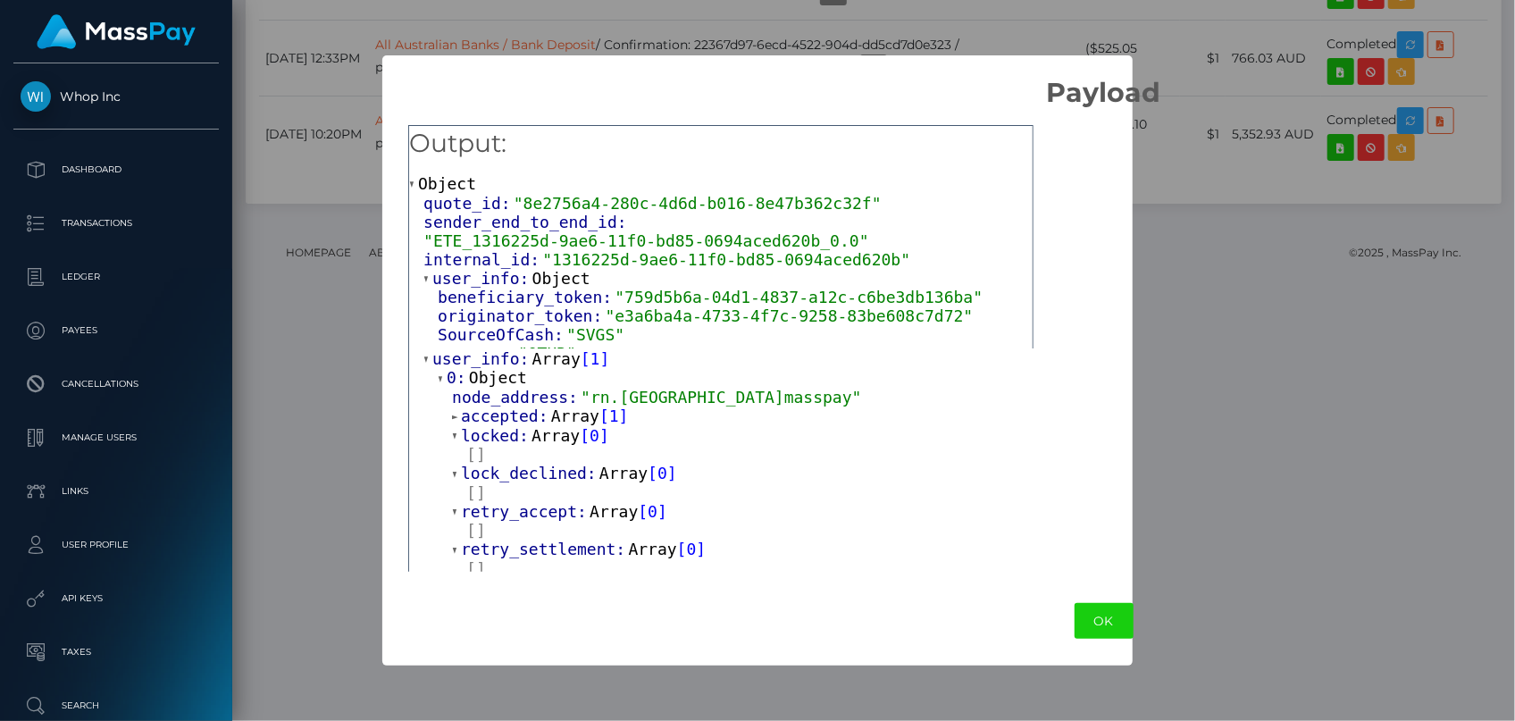
click at [519, 408] on span "accepted:" at bounding box center [506, 415] width 90 height 19
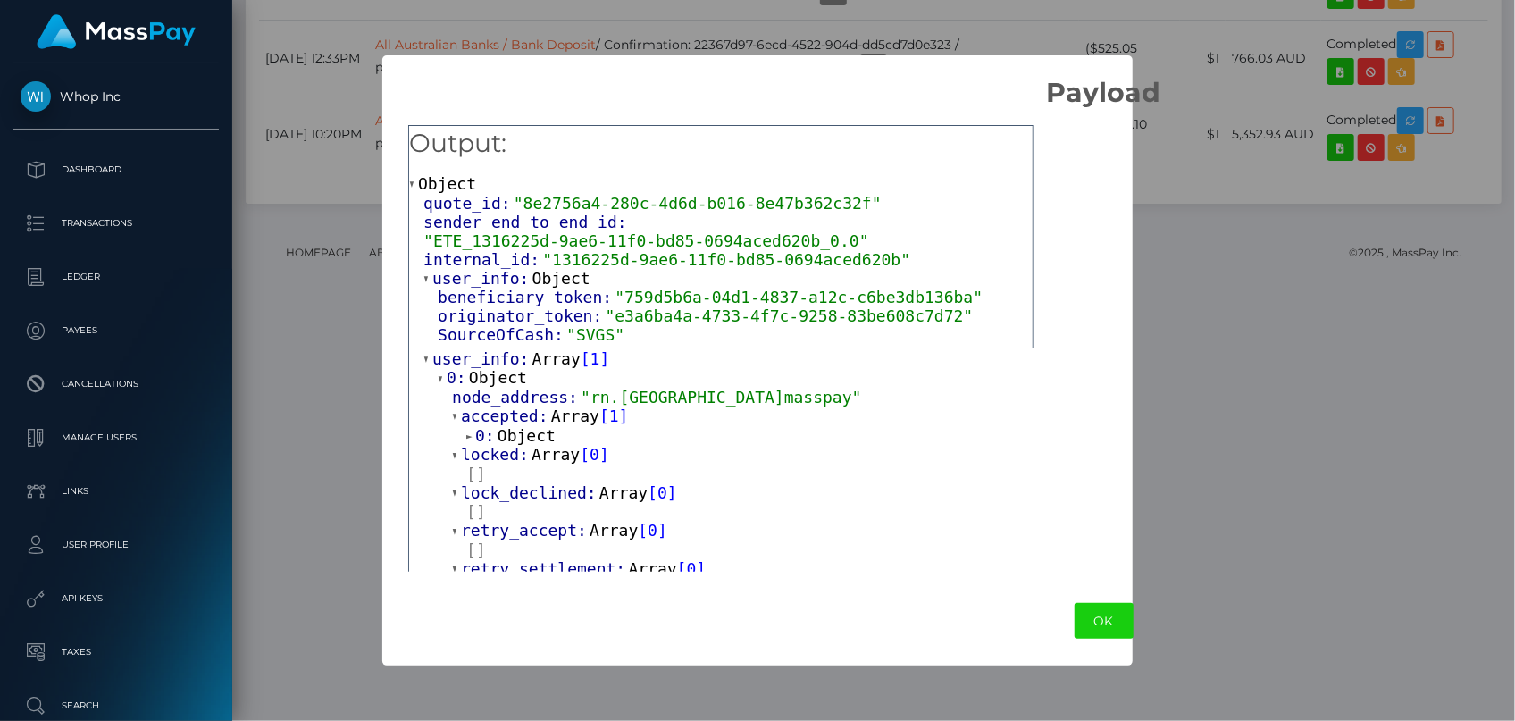
scroll to position [912, 0]
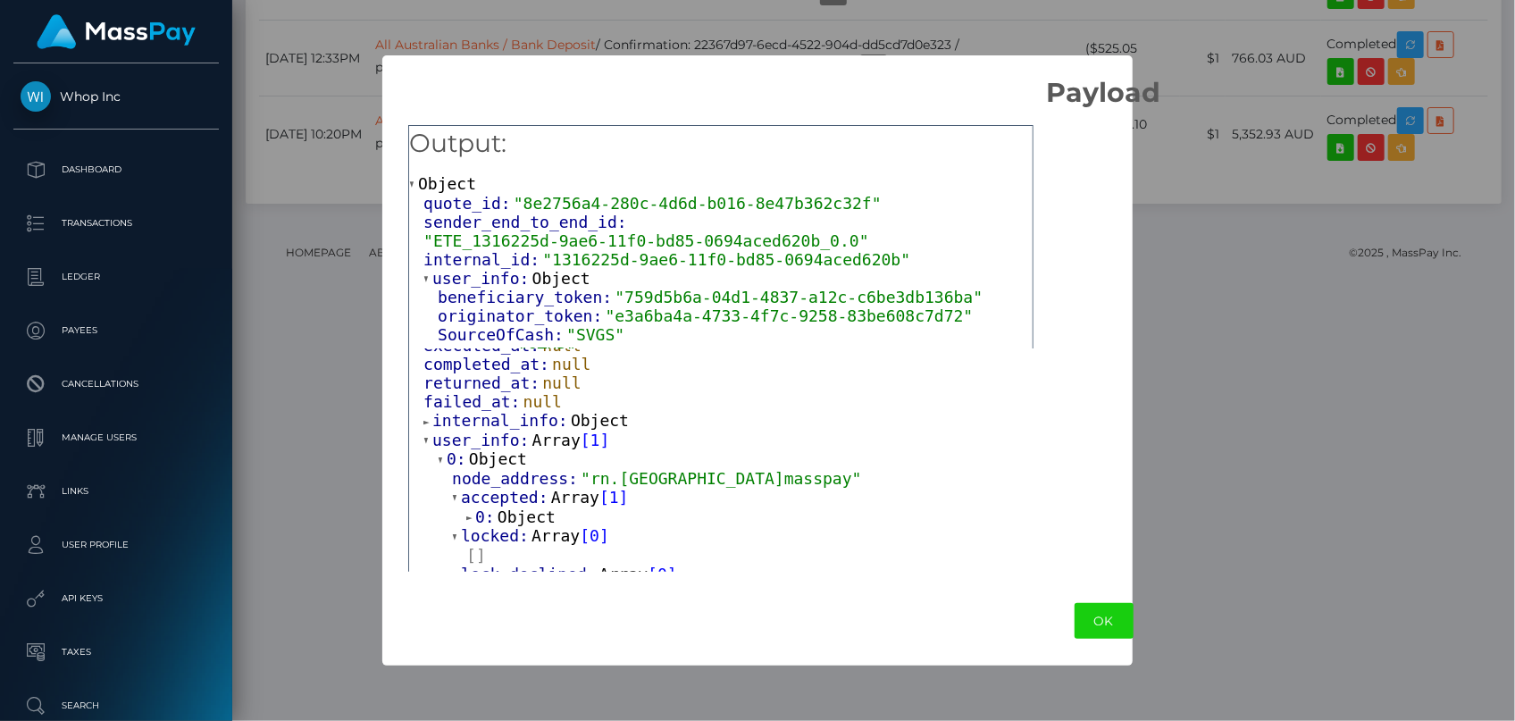
click at [504, 411] on span "internal_info:" at bounding box center [501, 420] width 138 height 19
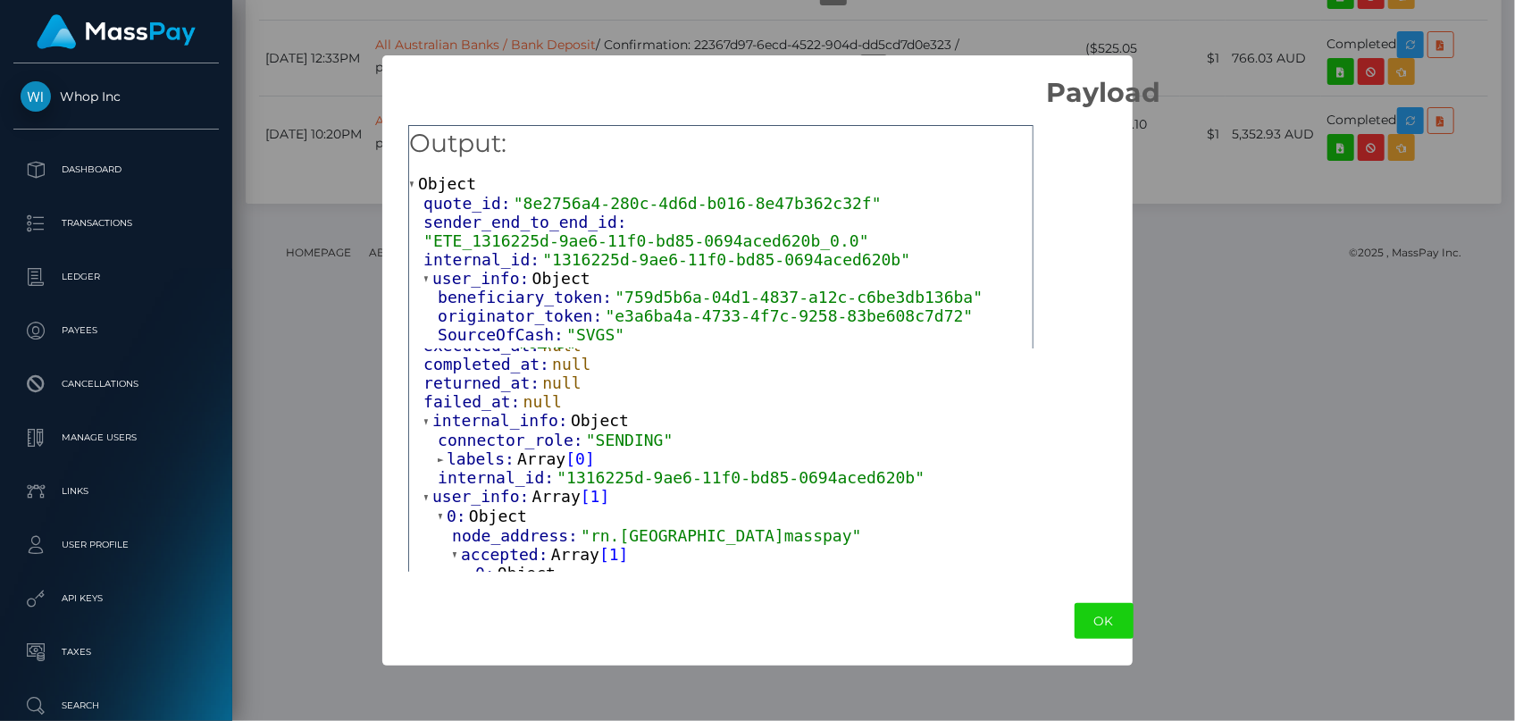
click at [498, 456] on span "labels:" at bounding box center [482, 458] width 71 height 19
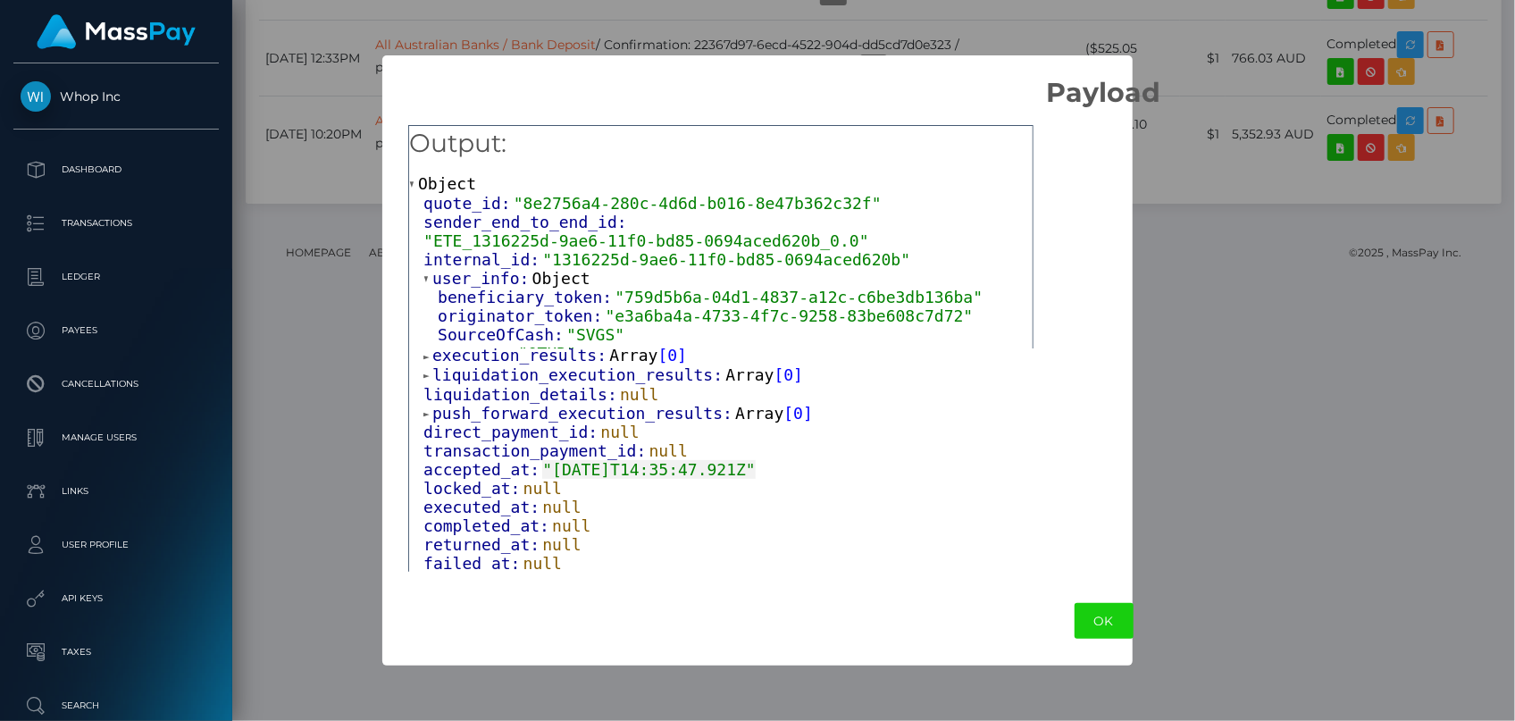
scroll to position [669, 0]
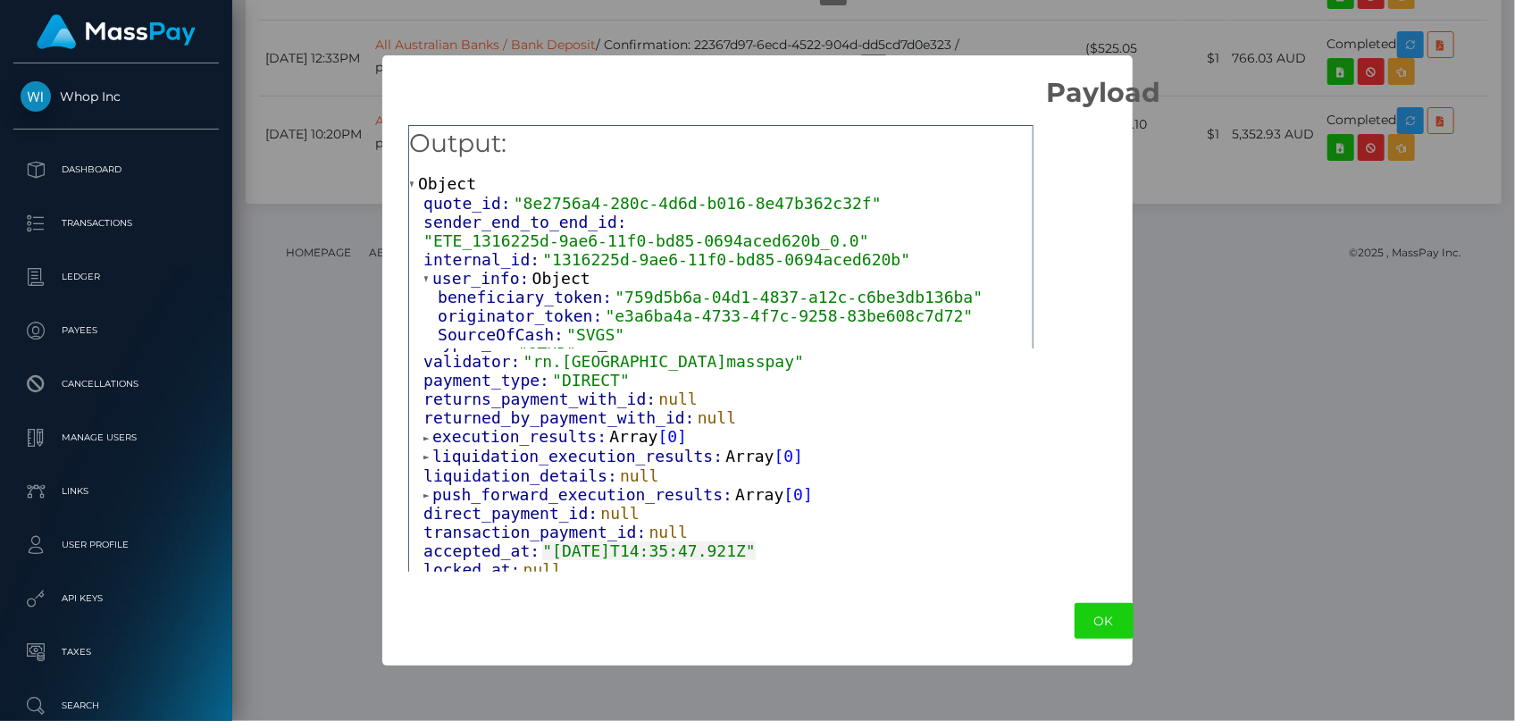
click at [479, 490] on span "push_forward_execution_results:" at bounding box center [583, 494] width 303 height 19
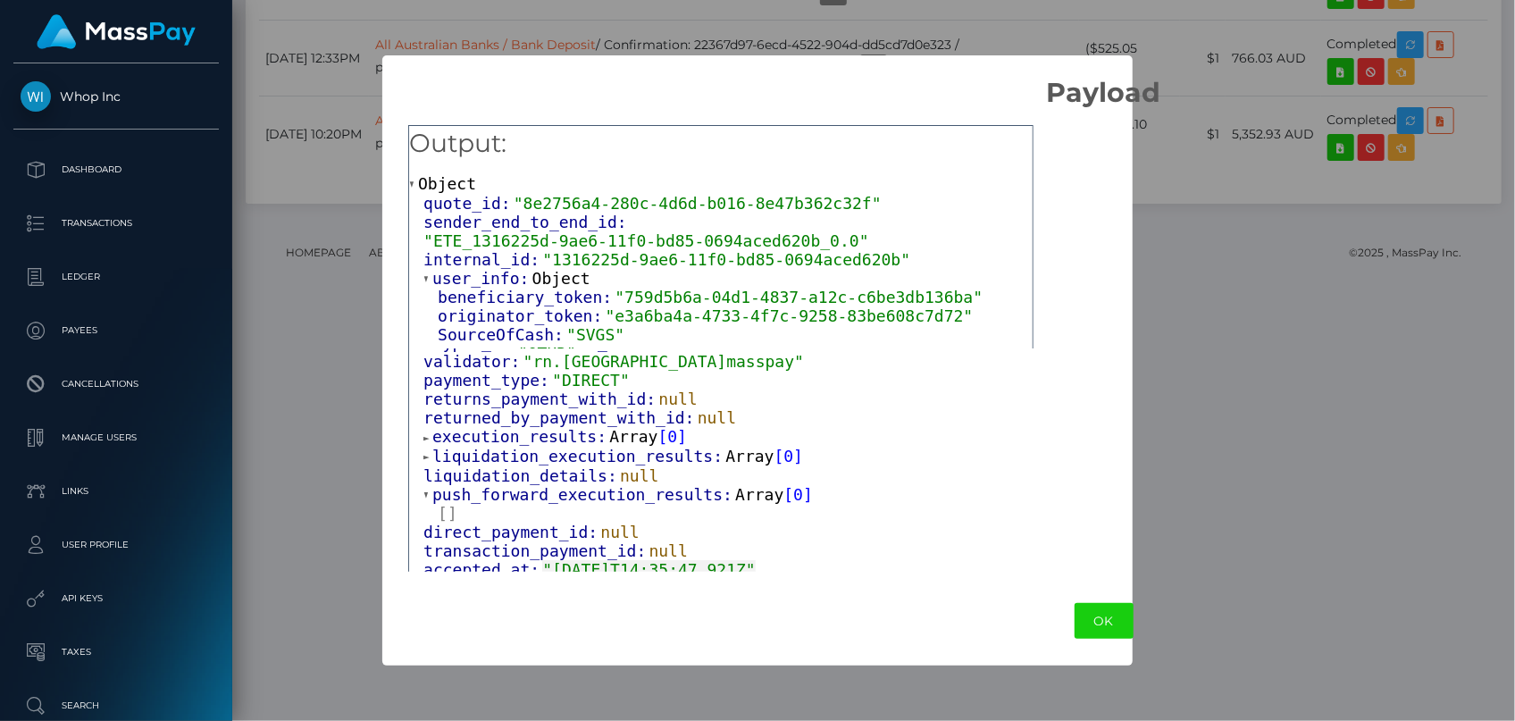
click at [473, 455] on span "liquidation_execution_results:" at bounding box center [578, 456] width 293 height 19
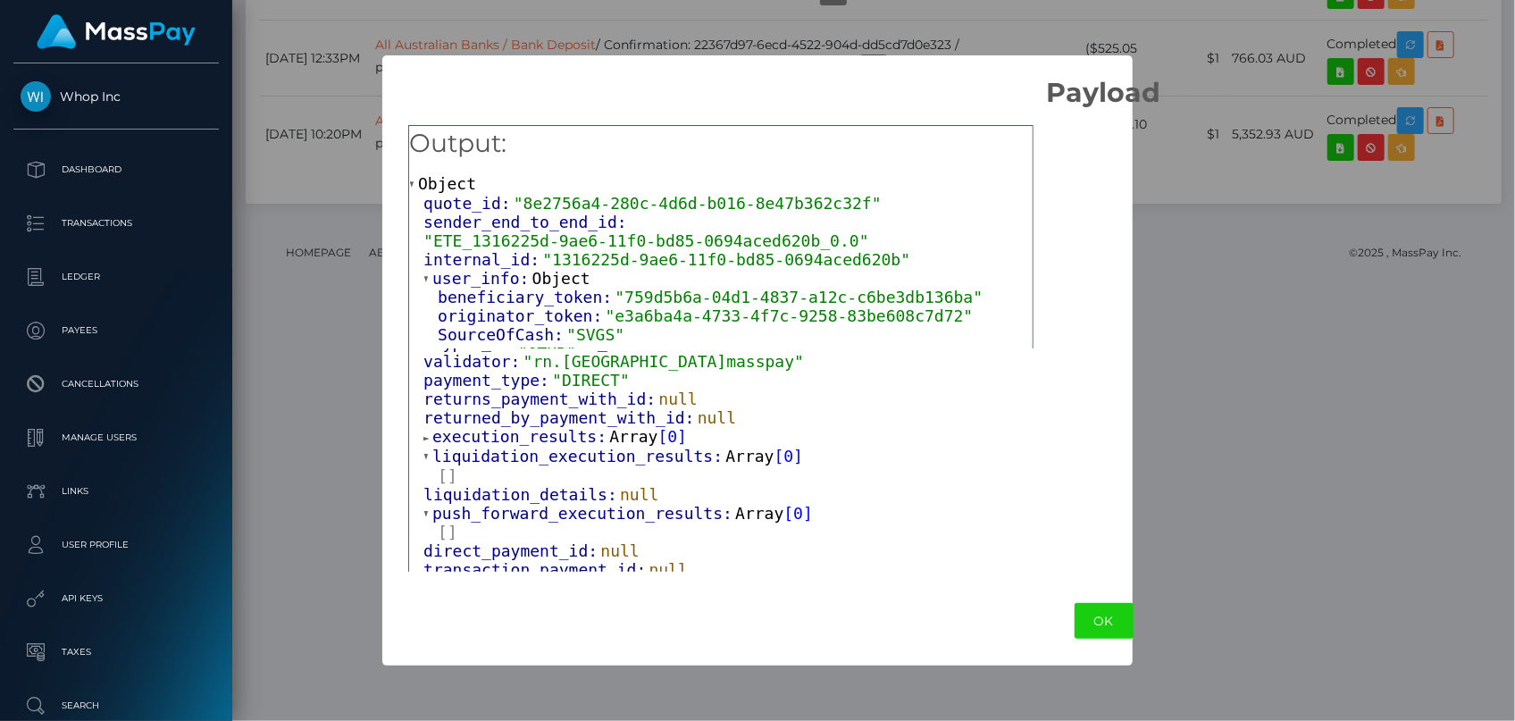
click at [479, 438] on span "execution_results:" at bounding box center [520, 436] width 177 height 19
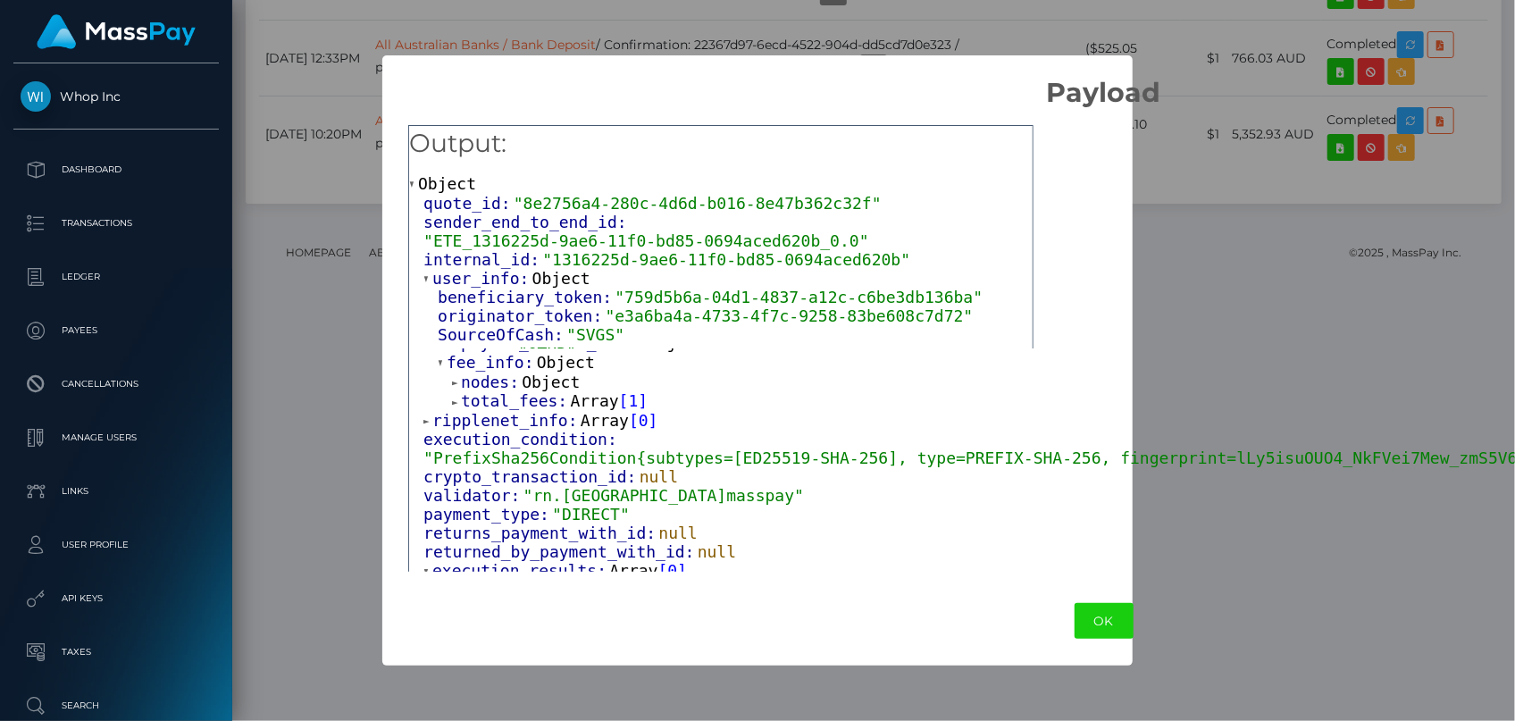
scroll to position [507, 0]
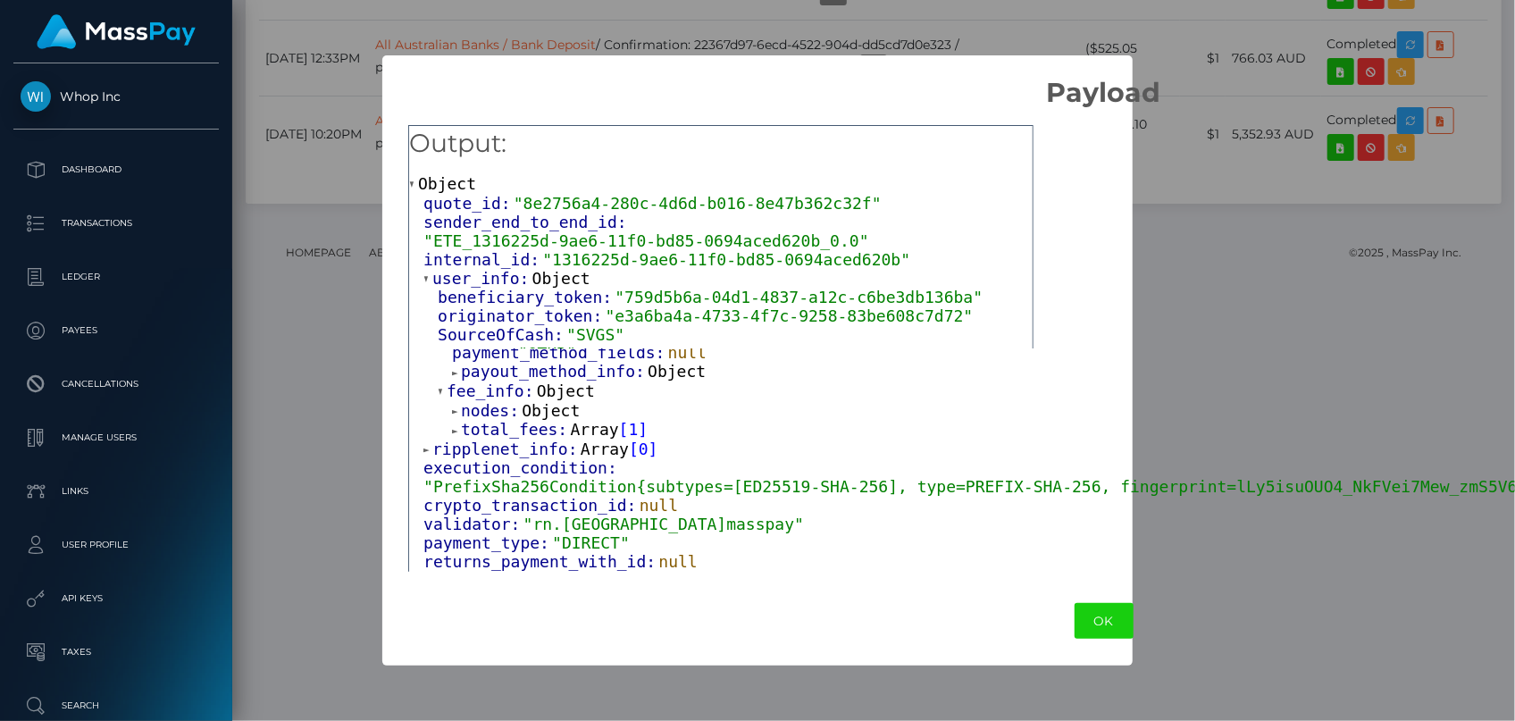
click at [479, 442] on span "ripplenet_info:" at bounding box center [506, 449] width 148 height 19
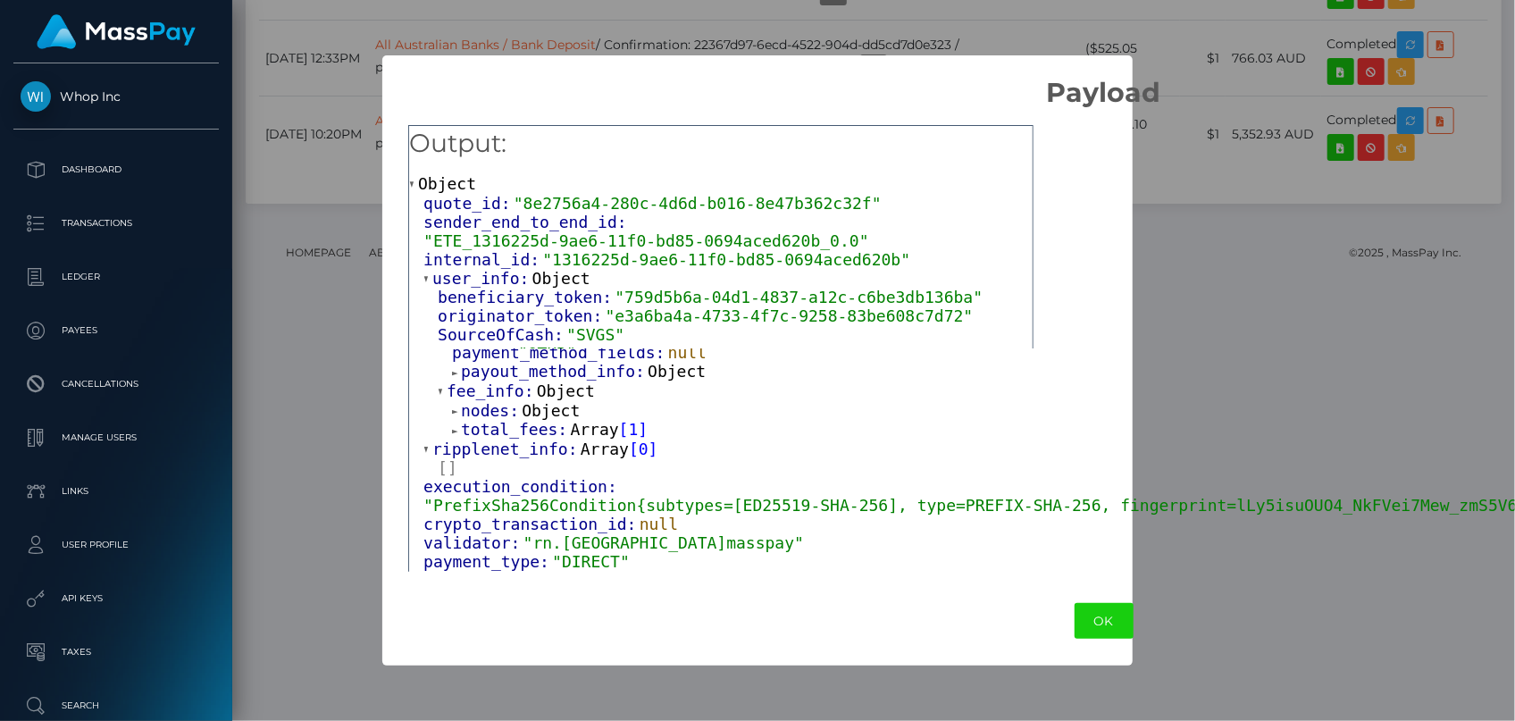
click at [493, 423] on span "total_fees:" at bounding box center [515, 429] width 109 height 19
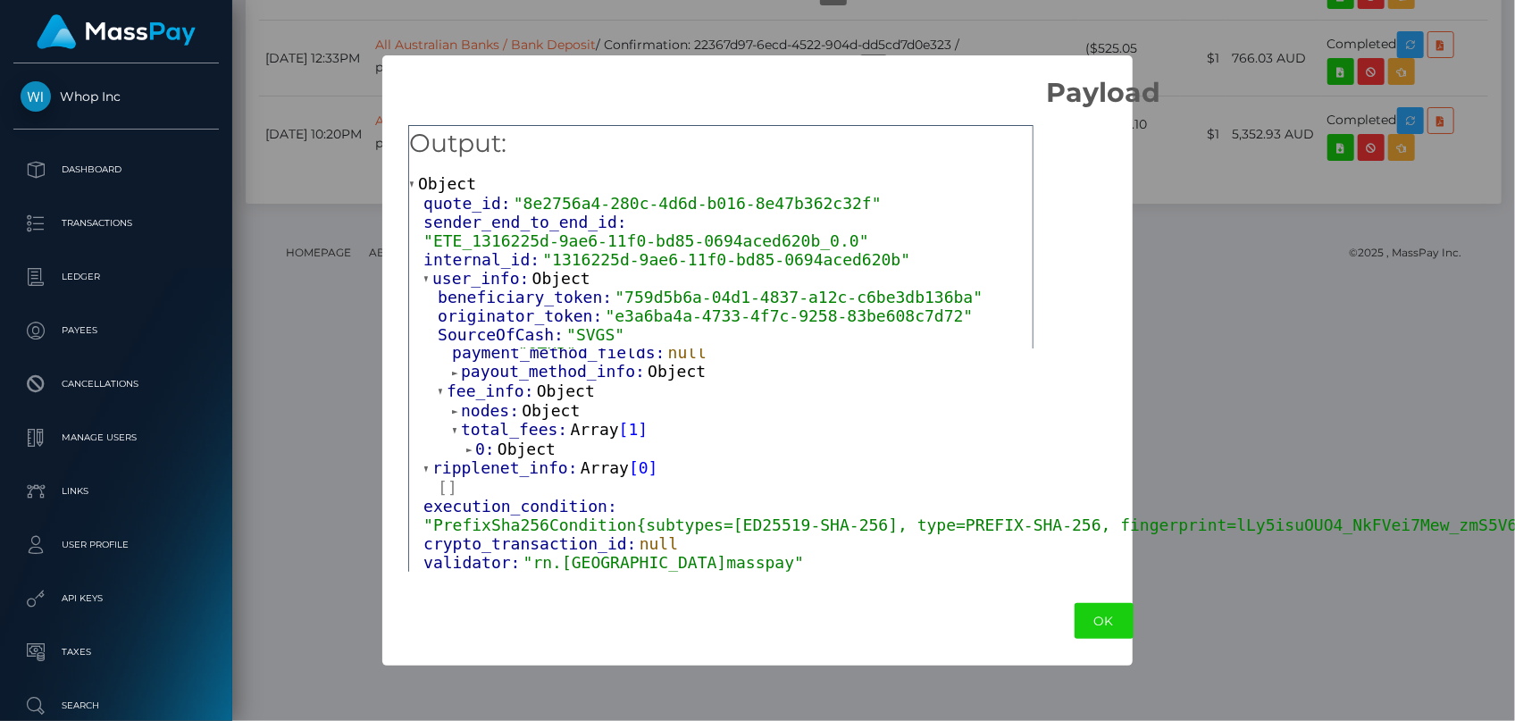
click at [491, 406] on span "nodes:" at bounding box center [491, 410] width 61 height 19
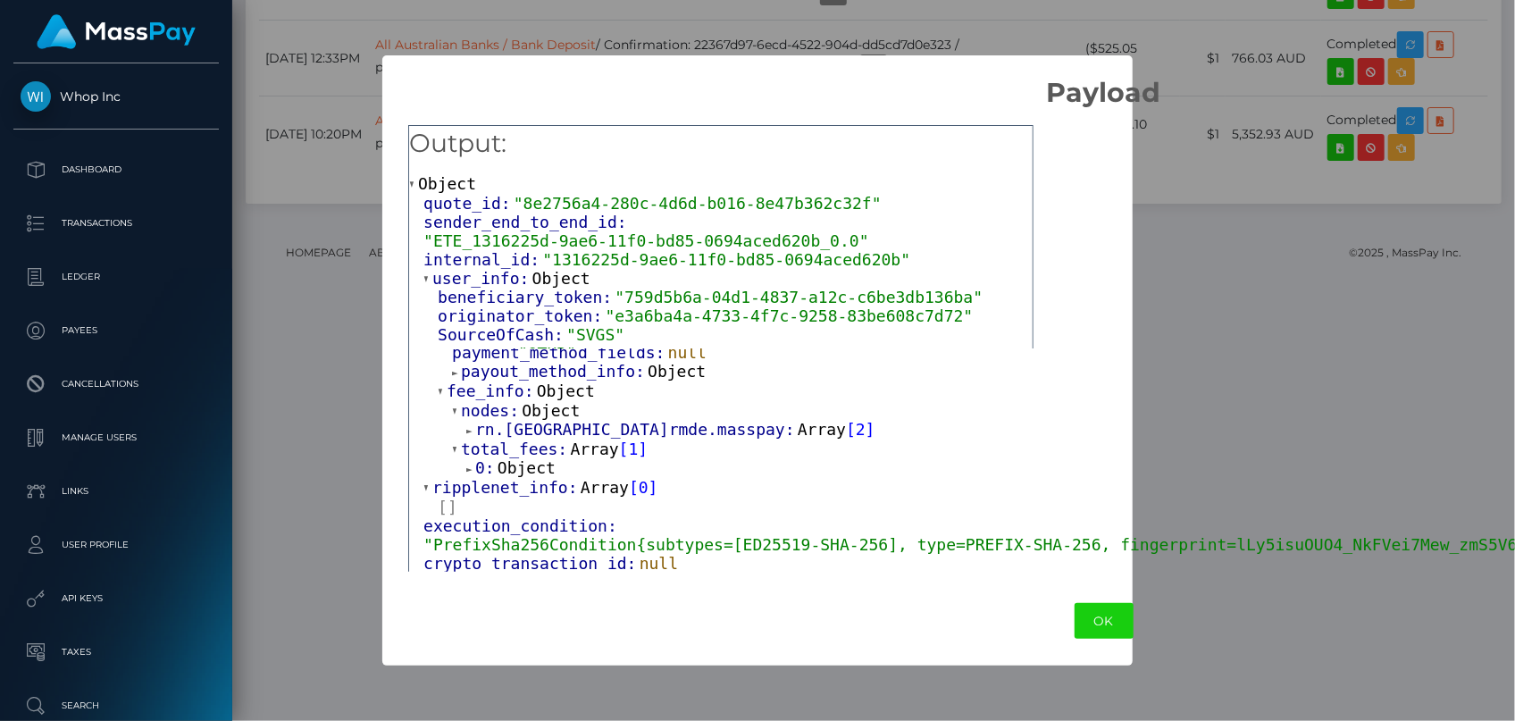
click at [501, 463] on span "Object" at bounding box center [527, 467] width 58 height 19
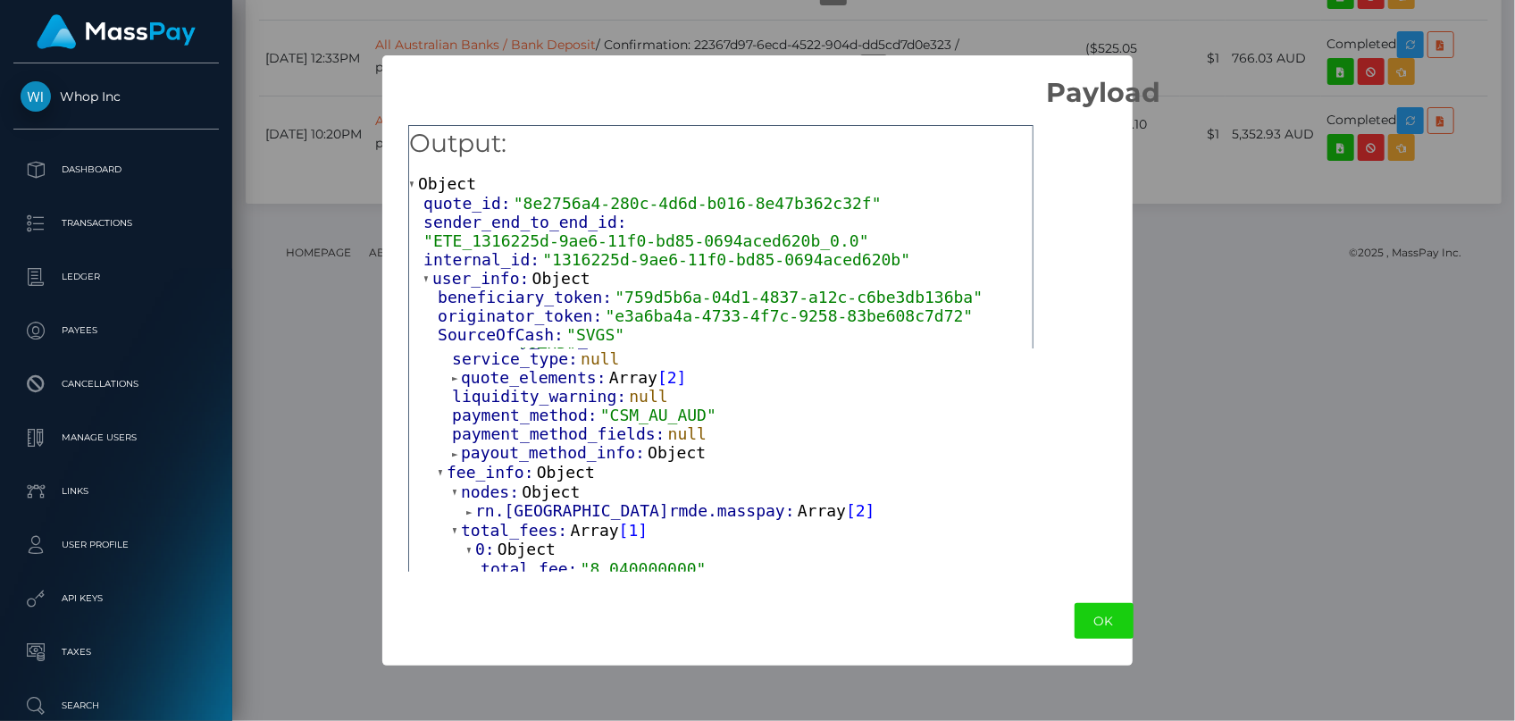
scroll to position [344, 0]
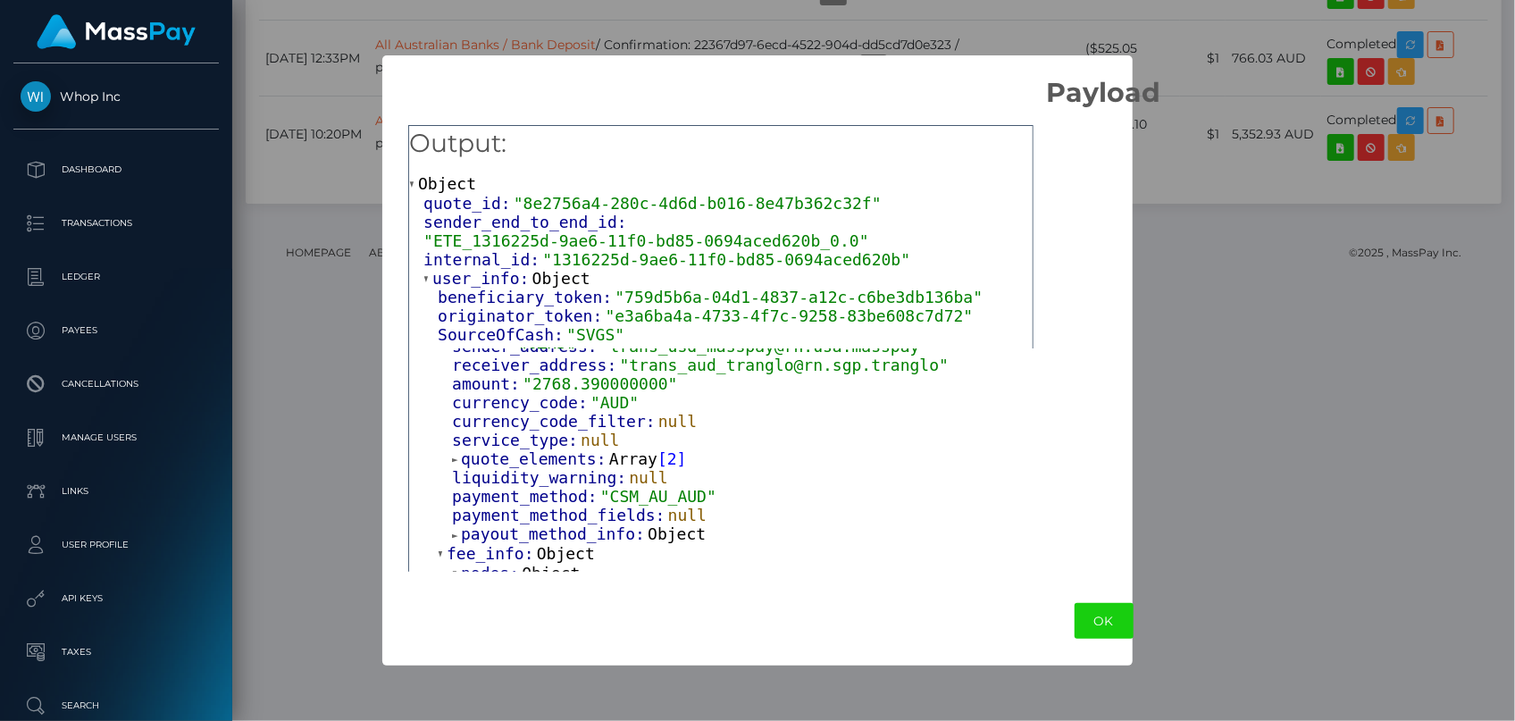
click at [494, 454] on span "quote_elements:" at bounding box center [535, 458] width 148 height 19
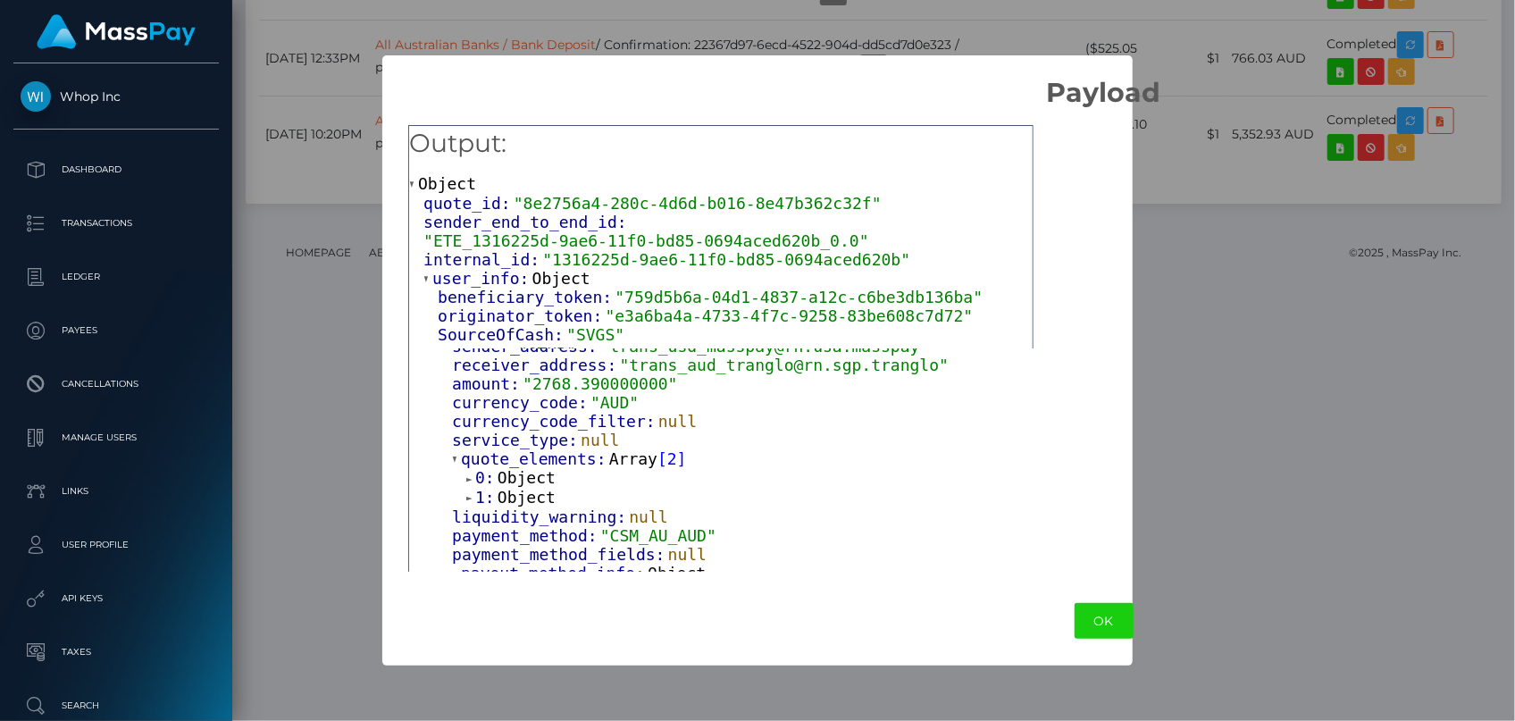
click at [505, 491] on span "Object" at bounding box center [527, 497] width 58 height 19
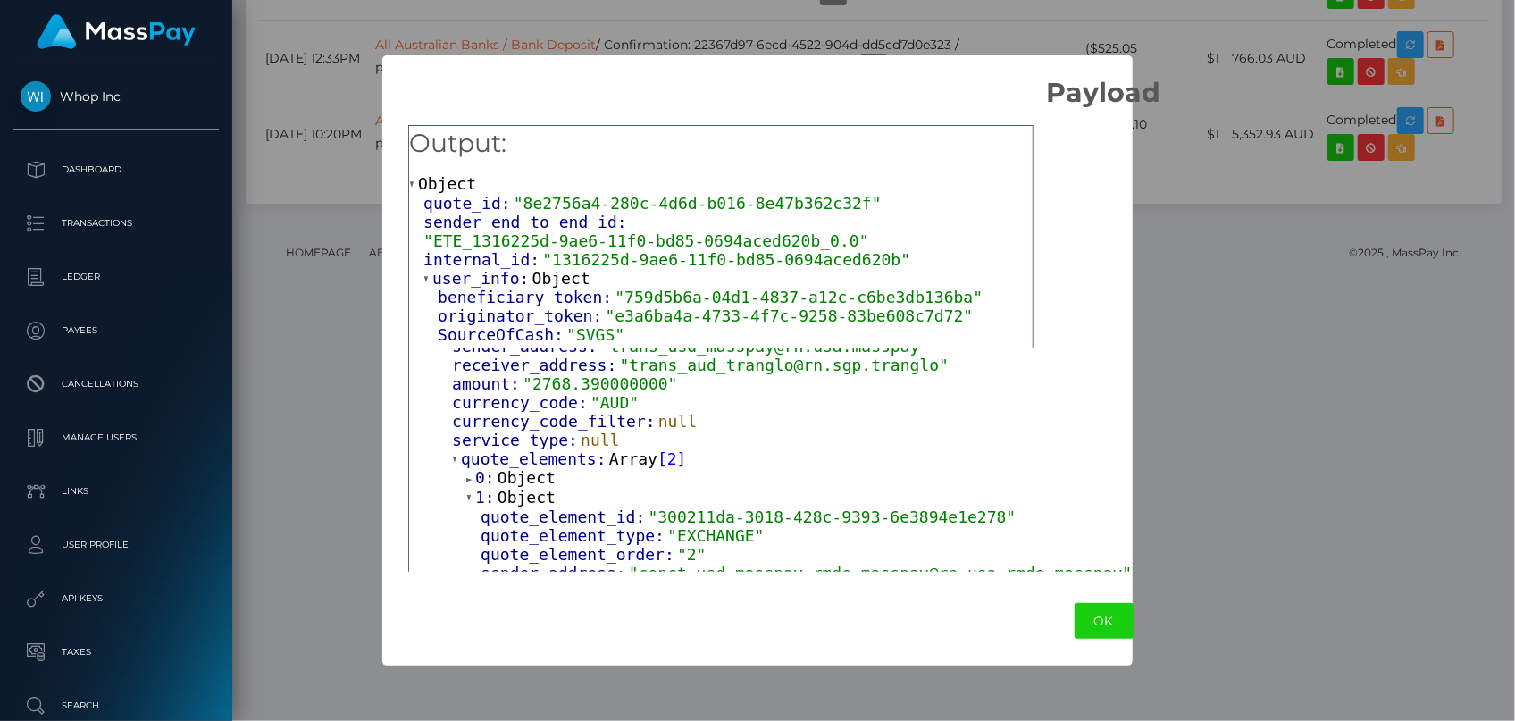
click at [505, 475] on span "Object" at bounding box center [527, 477] width 58 height 19
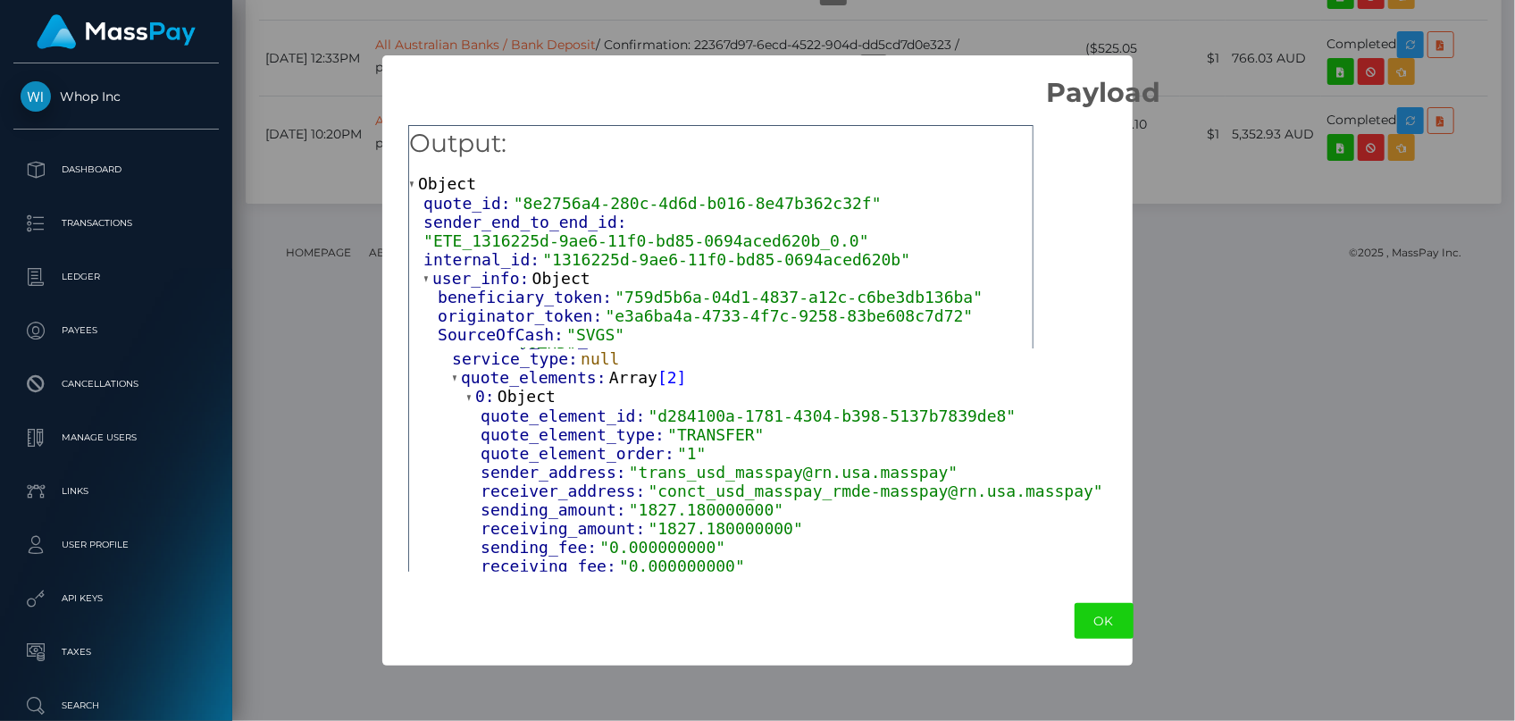
scroll to position [507, 0]
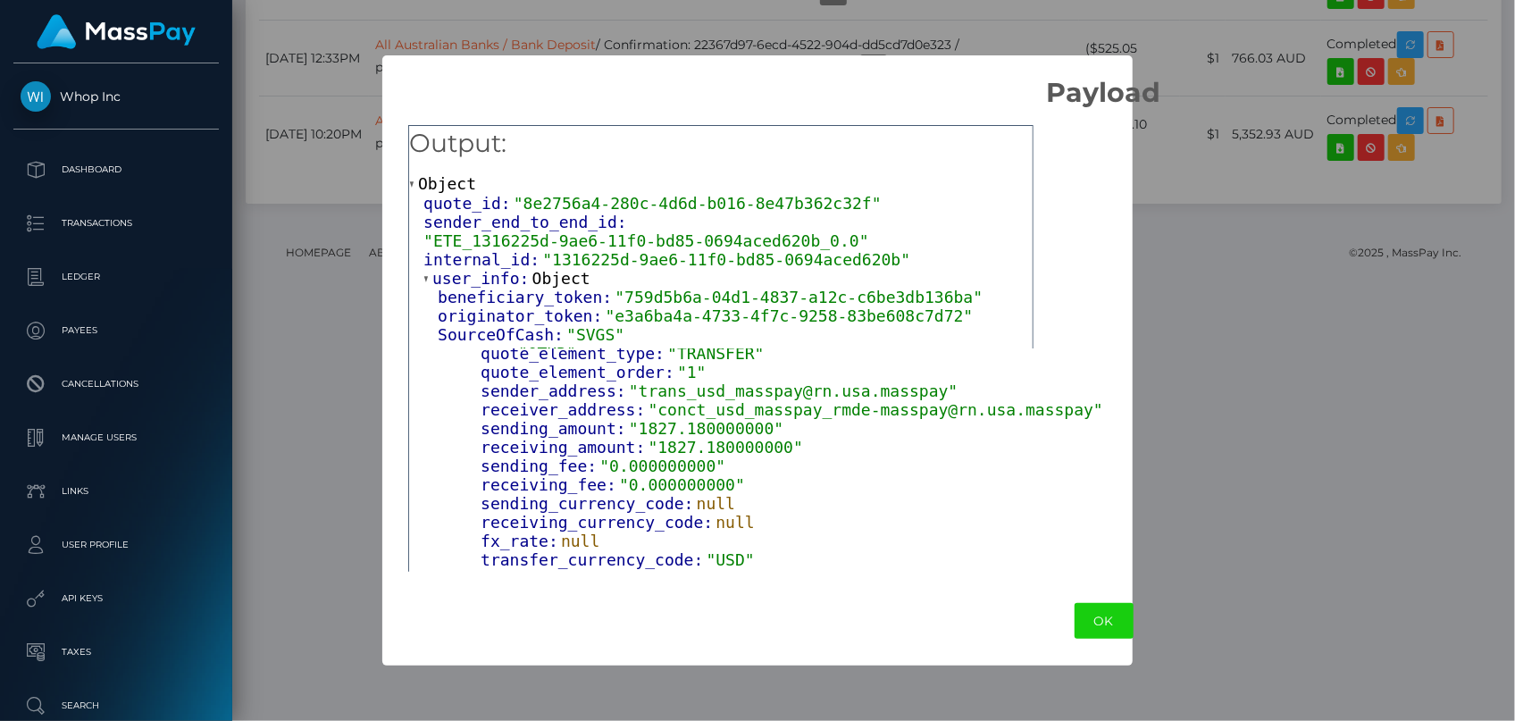
click at [1018, 610] on div "OK No Cancel" at bounding box center [1103, 621] width 1442 height 54
click at [1075, 621] on button "OK" at bounding box center [1104, 621] width 59 height 37
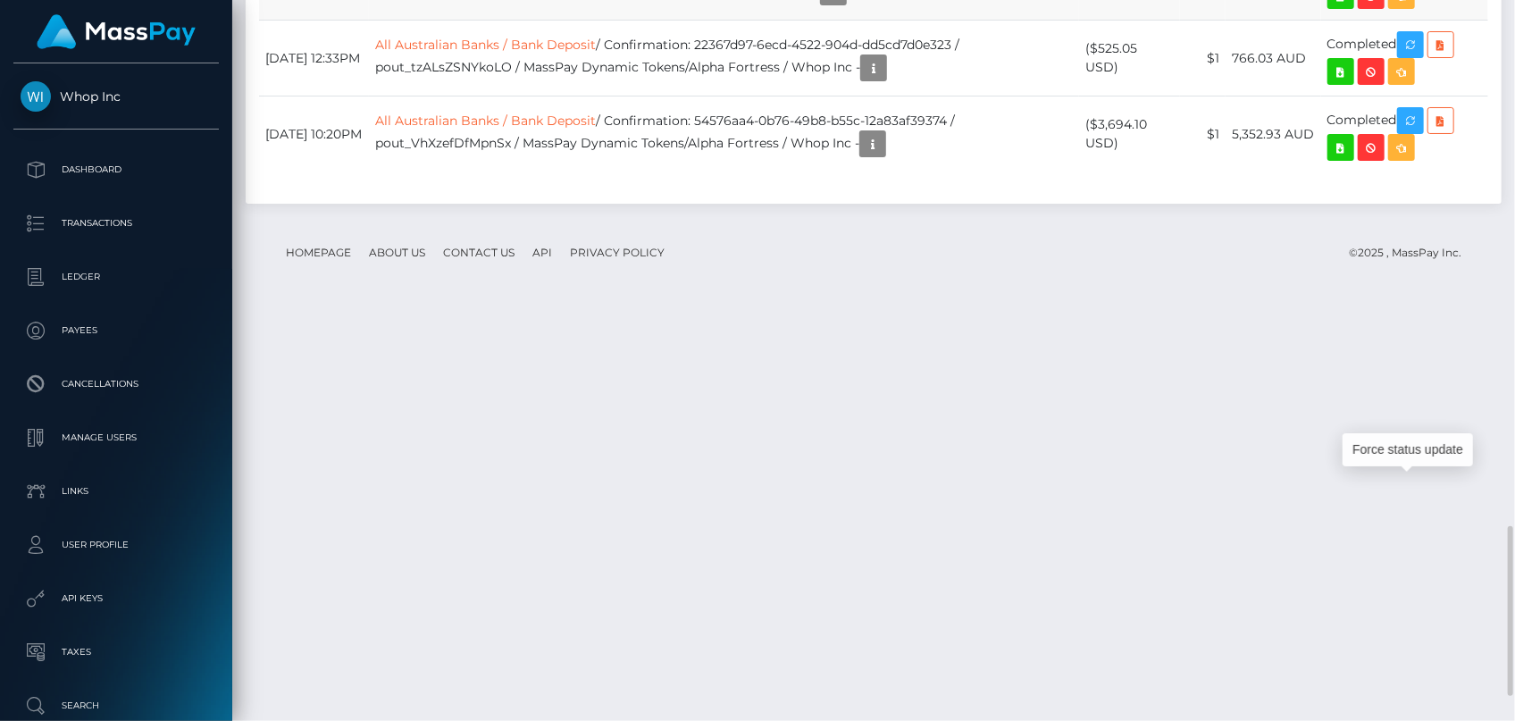
scroll to position [214, 391]
